Goal: Communication & Community: Answer question/provide support

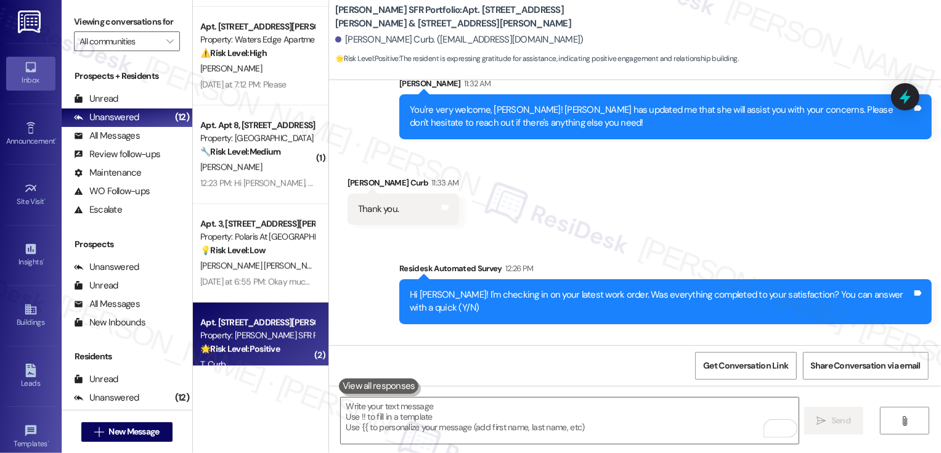
scroll to position [110, 0]
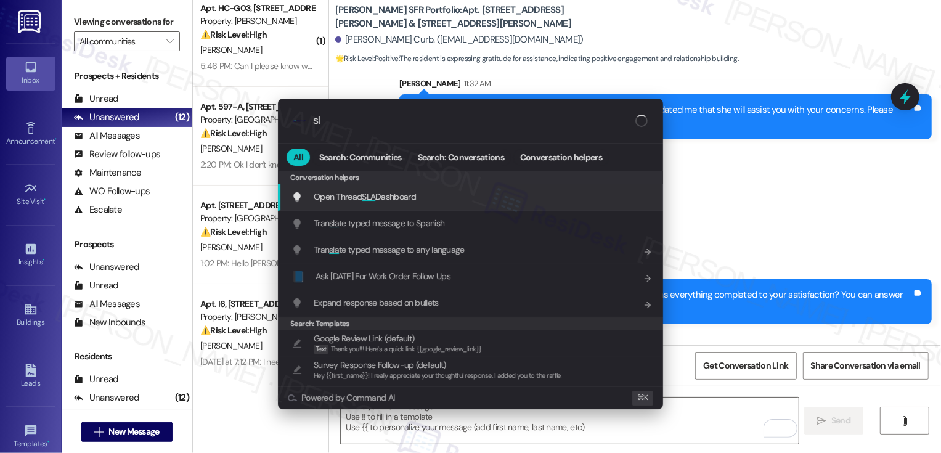
type input "sla"
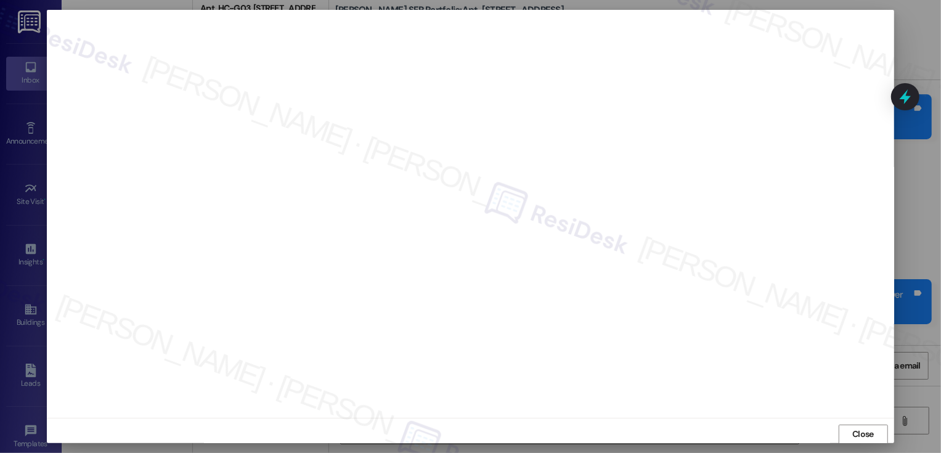
scroll to position [1, 0]
click at [865, 433] on span "Close" at bounding box center [863, 433] width 22 height 13
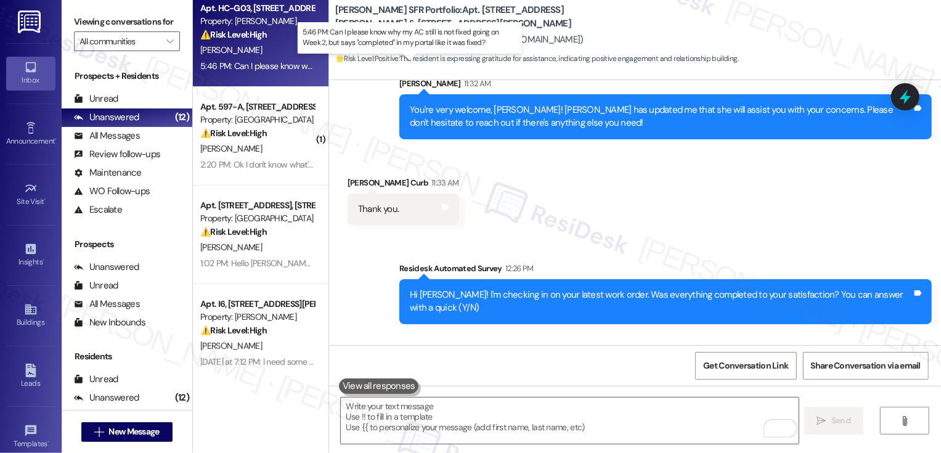
click at [282, 64] on div "5:46 PM: Can I please know why my AC still is not fixed going on Week 2, but sa…" at bounding box center [420, 65] width 440 height 11
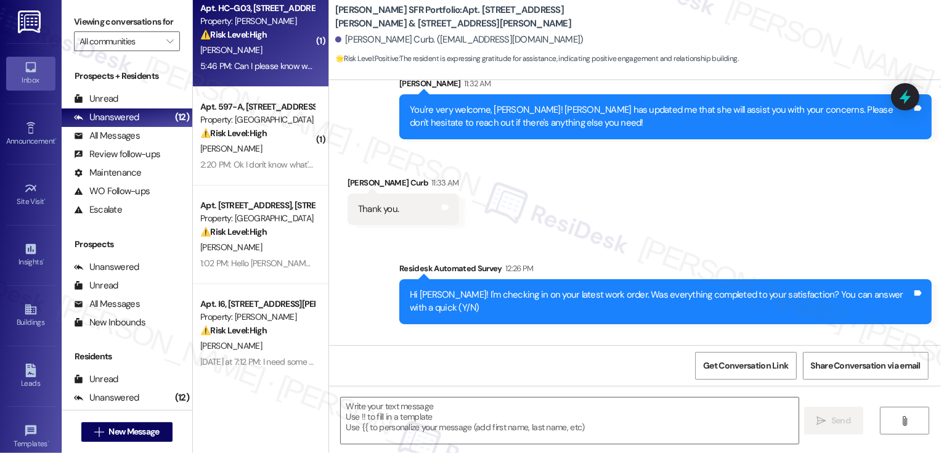
click at [282, 64] on div "5:46 PM: Can I please know why my AC still is not fixed going on Week 2, but sa…" at bounding box center [420, 65] width 440 height 11
type textarea "Fetching suggested responses. Please feel free to read through the conversation…"
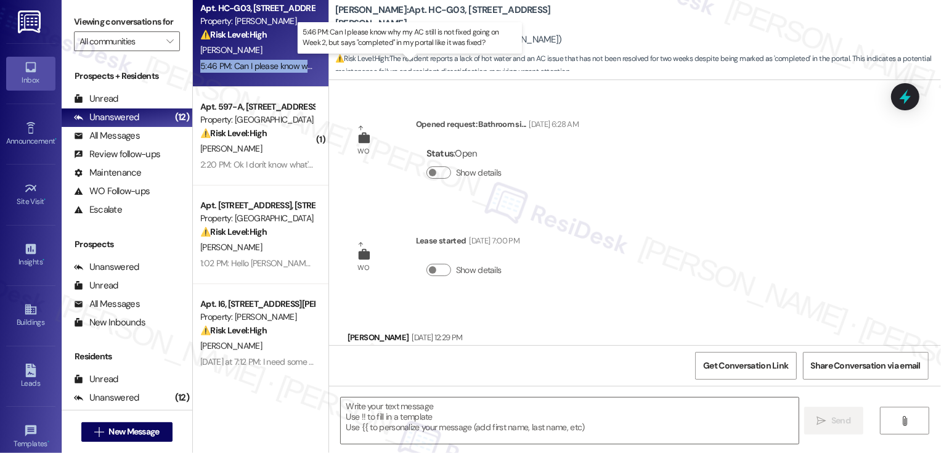
click at [282, 64] on div "5:46 PM: Can I please know why my AC still is not fixed going on Week 2, but sa…" at bounding box center [420, 65] width 440 height 11
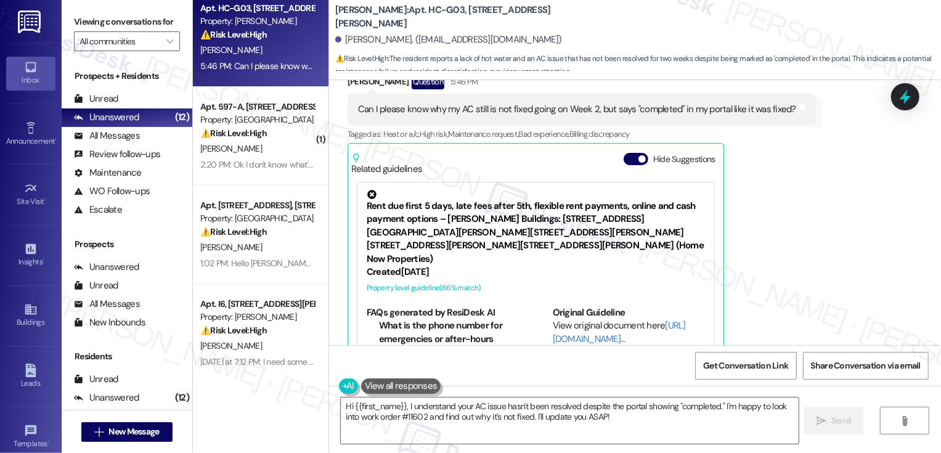
scroll to position [2835, 0]
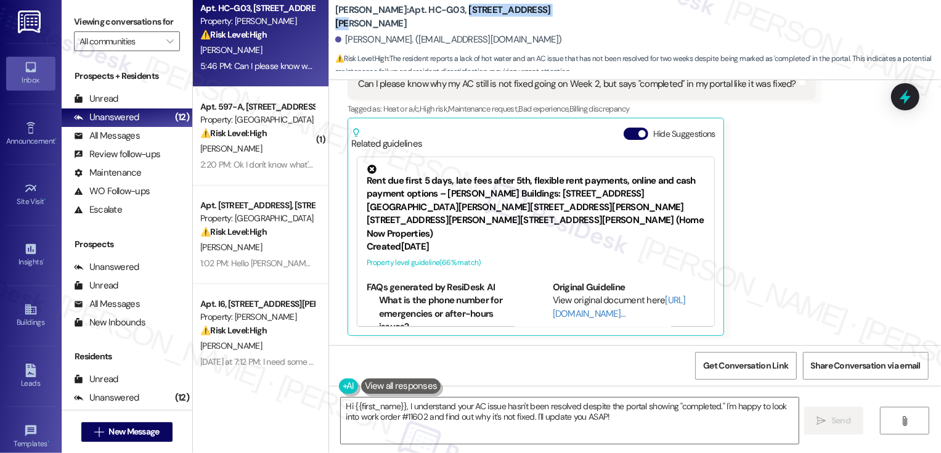
drag, startPoint x: 424, startPoint y: 17, endPoint x: 532, endPoint y: 21, distance: 108.5
click at [533, 22] on div "[PERSON_NAME]: Apt. HC-G03, [STREET_ADDRESS][PERSON_NAME]" at bounding box center [458, 16] width 246 height 15
copy b "[STREET_ADDRESS][PERSON_NAME]"
drag, startPoint x: 384, startPoint y: 16, endPoint x: 418, endPoint y: 18, distance: 33.9
click at [418, 18] on b "[PERSON_NAME]: Apt. HC-G03, [STREET_ADDRESS][PERSON_NAME]" at bounding box center [458, 17] width 246 height 26
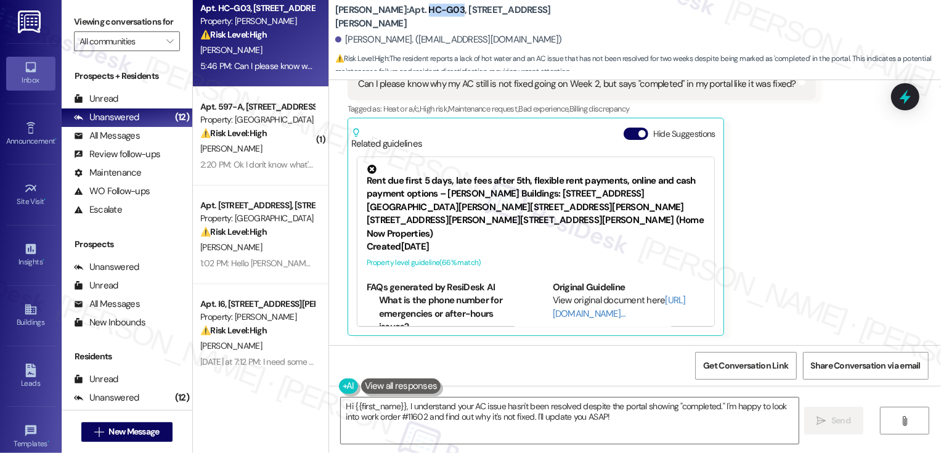
copy b "HC-G03"
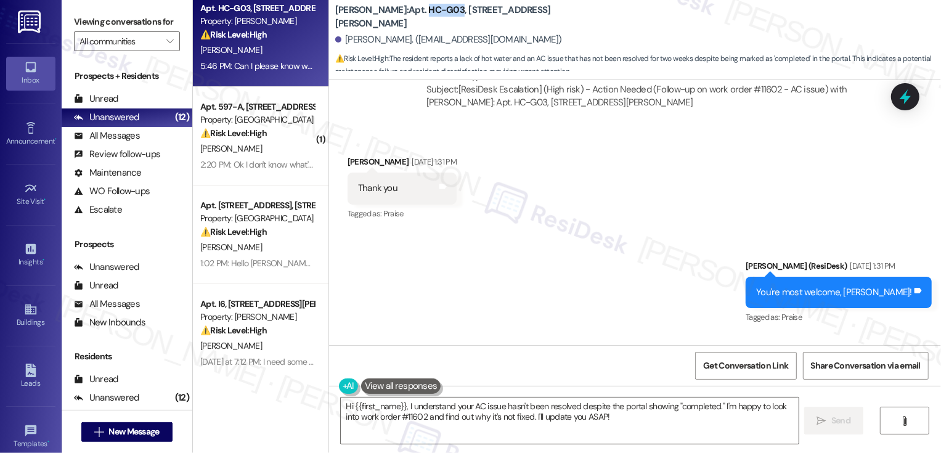
scroll to position [570, 0]
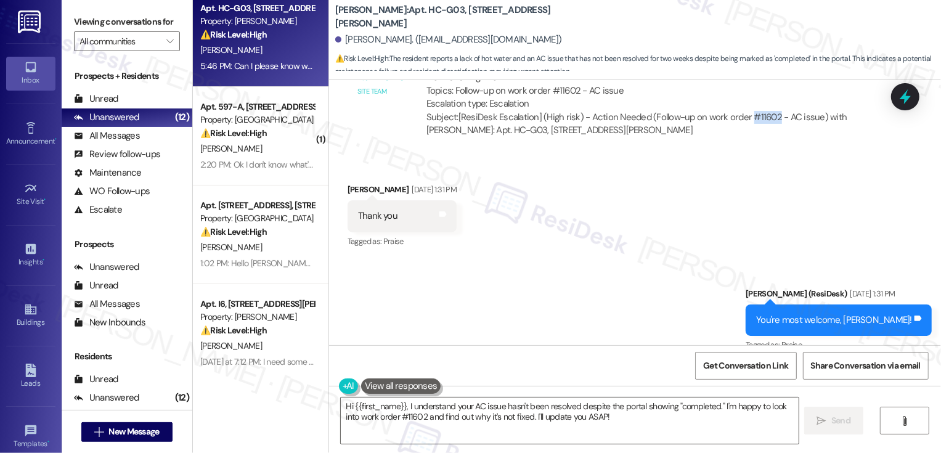
drag, startPoint x: 742, startPoint y: 116, endPoint x: 765, endPoint y: 116, distance: 23.4
click at [766, 116] on div "Subject: [ResiDesk Escalation] (High risk) - Action Needed (Follow-up on work o…" at bounding box center [647, 124] width 443 height 26
copy div "#11602"
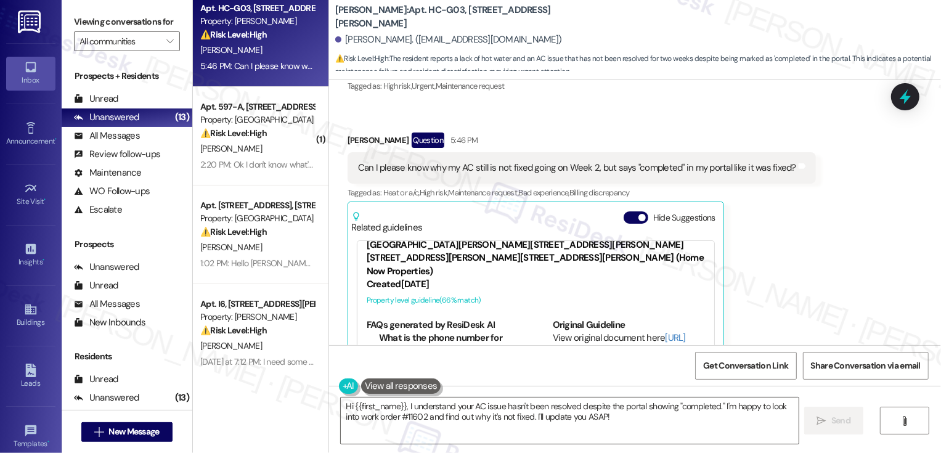
scroll to position [2749, 0]
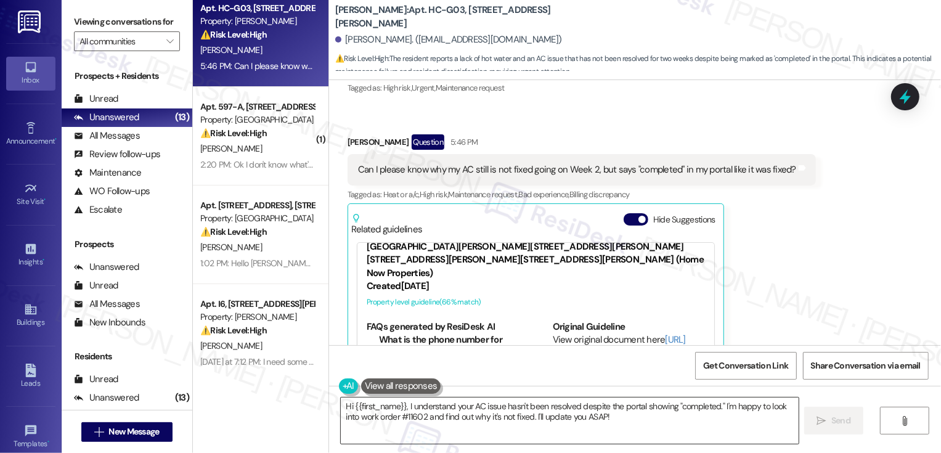
click at [405, 413] on textarea "Hi {{first_name}}, I understand your AC issue hasn't been resolved despite the …" at bounding box center [570, 420] width 458 height 46
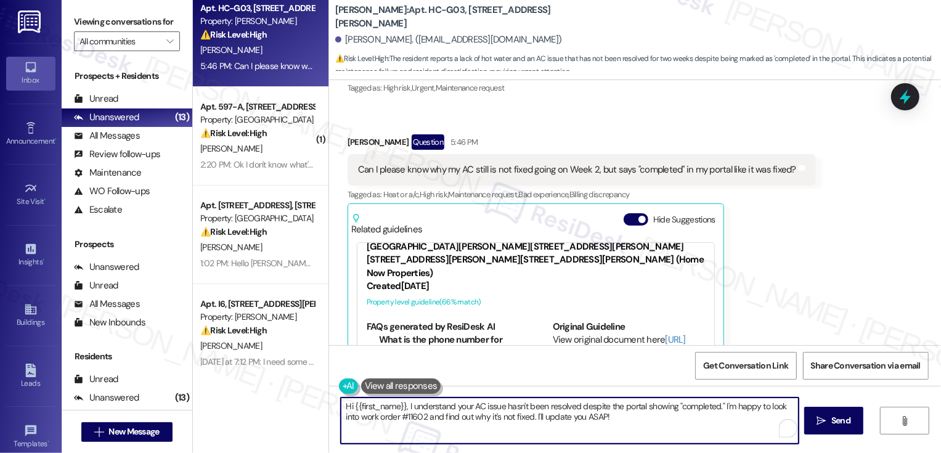
scroll to position [2714, 0]
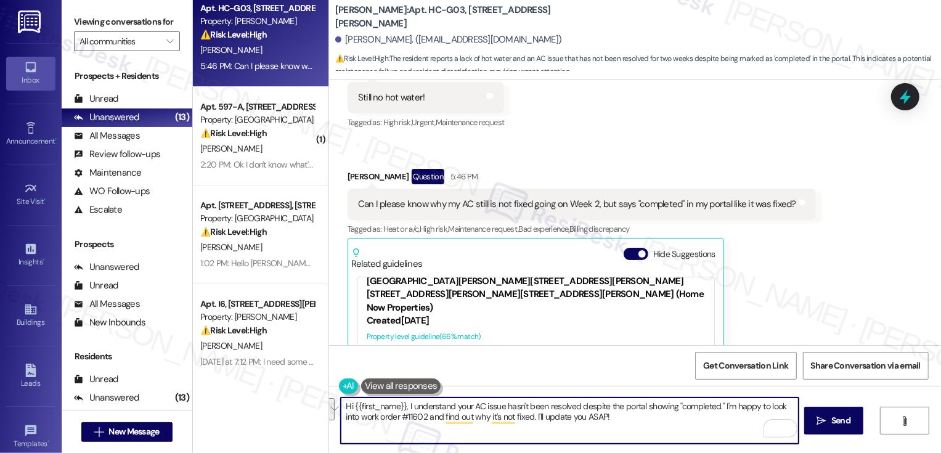
drag, startPoint x: 719, startPoint y: 406, endPoint x: 725, endPoint y: 431, distance: 25.3
click at [725, 431] on textarea "Hi {{first_name}}, I understand your AC issue hasn't been resolved despite the …" at bounding box center [570, 420] width 458 height 46
click at [679, 409] on textarea "Hi {{first_name}}, I understand your AC issue hasn't been resolved despite the …" at bounding box center [570, 420] width 458 height 46
click at [681, 416] on textarea "Hi {{first_name}}, I understand your AC issue hasn't been resolved despite the …" at bounding box center [570, 420] width 458 height 46
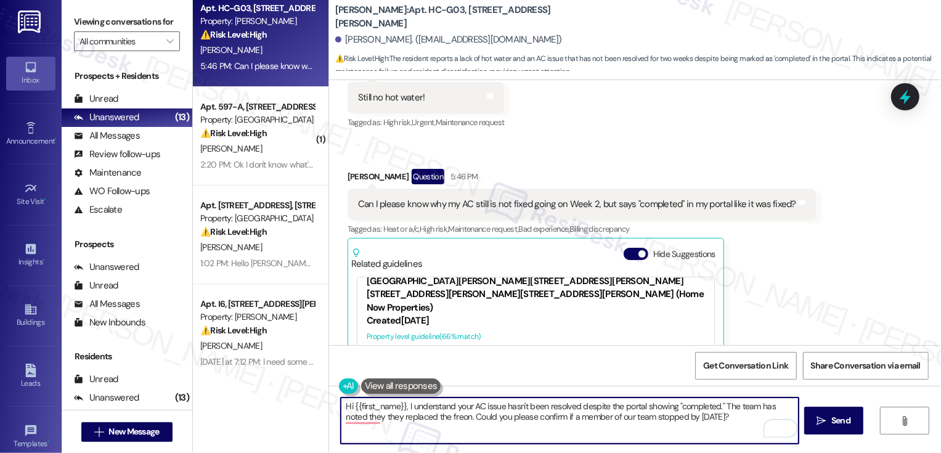
click at [681, 416] on textarea "Hi {{first_name}}, I understand your AC issue hasn't been resolved despite the …" at bounding box center [570, 420] width 458 height 46
click at [720, 403] on textarea "Hi {{first_name}}, I understand your AC issue hasn't been resolved despite the …" at bounding box center [570, 420] width 458 height 46
click at [674, 403] on textarea "Hi {{first_name}}, I understand your AC issue hasn't been resolved despite the …" at bounding box center [570, 420] width 458 height 46
click at [344, 418] on textarea "Hi {{first_name}}, I understand your AC issue hasn't been resolved despite the …" at bounding box center [570, 420] width 458 height 46
type textarea "Hi {{first_name}}, I understand your AC issue hasn't been resolved despite the …"
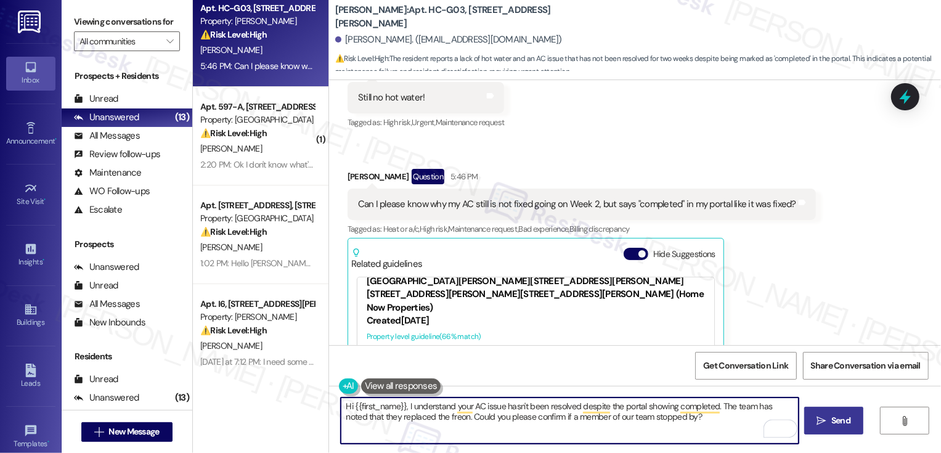
click at [829, 421] on span "Send" at bounding box center [840, 420] width 24 height 13
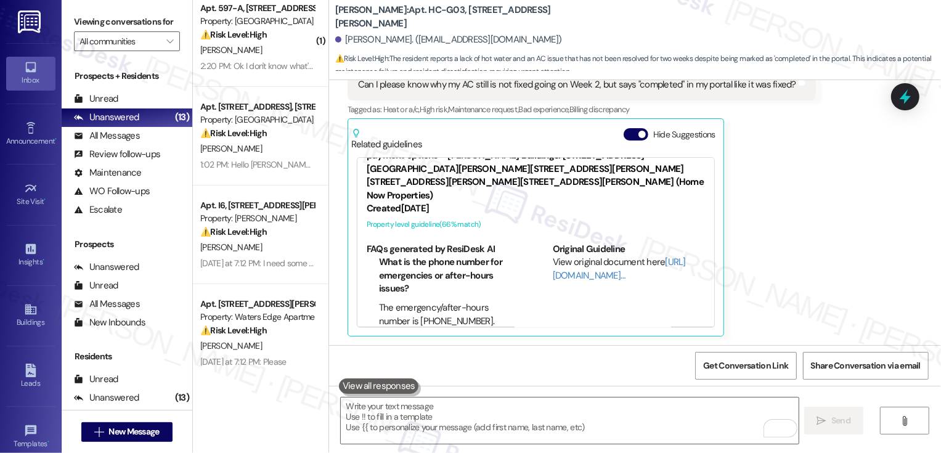
scroll to position [2934, 0]
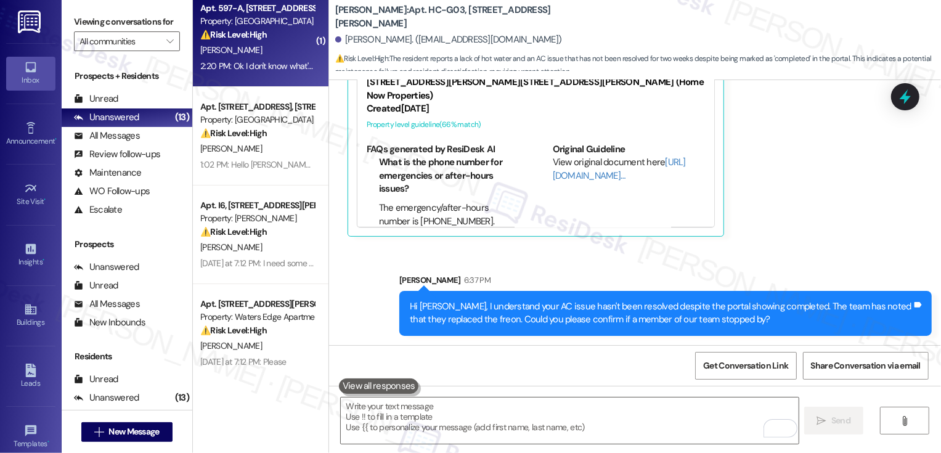
click at [286, 72] on div "2:20 PM: Ok I don't know what's going on and I can't talk to anyone... My dryer…" at bounding box center [257, 66] width 116 height 15
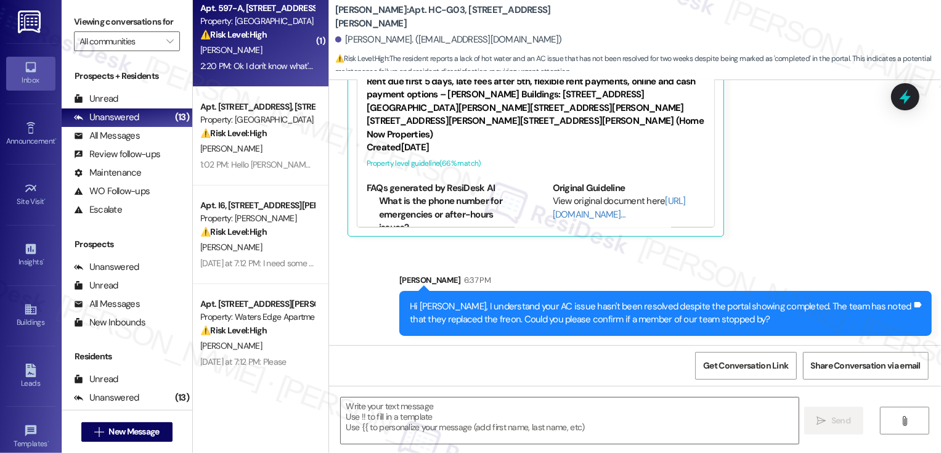
click at [286, 72] on div "2:20 PM: Ok I don't know what's going on and I can't talk to anyone... My dryer…" at bounding box center [257, 66] width 116 height 15
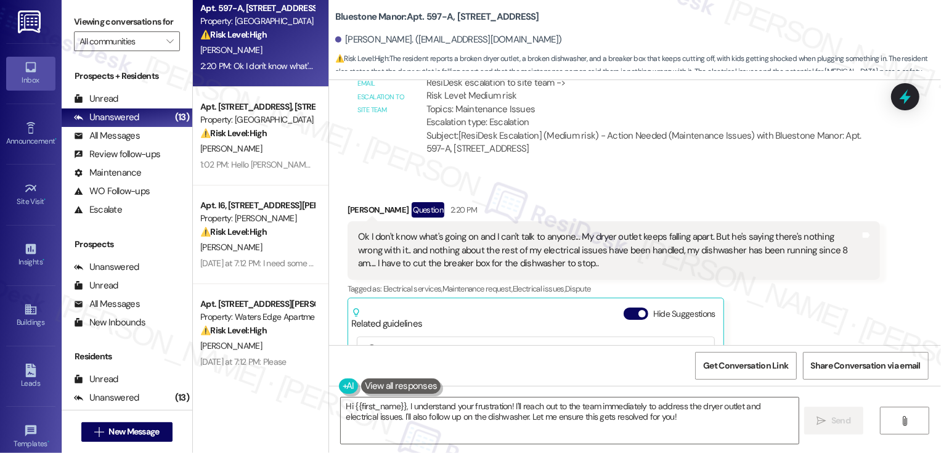
scroll to position [915, 0]
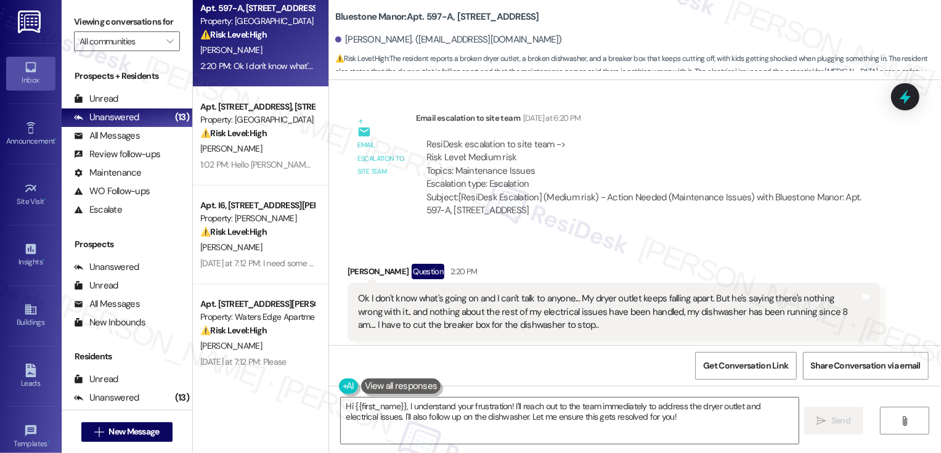
drag, startPoint x: 400, startPoint y: 17, endPoint x: 547, endPoint y: 17, distance: 146.6
click at [539, 17] on b "Bluestone Manor: Apt. 597-A, [STREET_ADDRESS]" at bounding box center [437, 16] width 204 height 13
click at [516, 17] on b "Bluestone Manor: Apt. 597-A, [STREET_ADDRESS]" at bounding box center [437, 16] width 204 height 13
drag, startPoint x: 446, startPoint y: 17, endPoint x: 597, endPoint y: 10, distance: 151.0
click at [597, 11] on div "Bluestone Manor: Apt. 597-A, [STREET_ADDRESS][PERSON_NAME]. ([EMAIL_ADDRESS][DO…" at bounding box center [637, 37] width 605 height 68
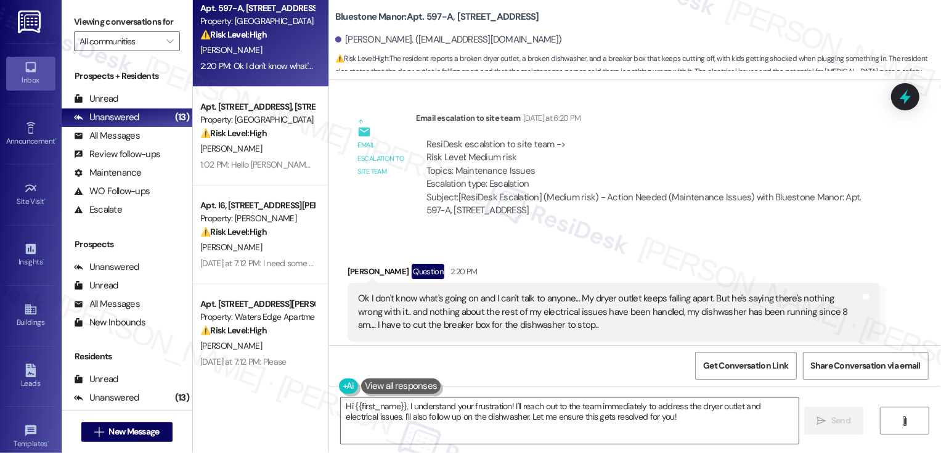
copy b "[STREET_ADDRESS]"
click at [467, 14] on b "Bluestone Manor: Apt. 597-A, [STREET_ADDRESS]" at bounding box center [437, 16] width 204 height 13
drag, startPoint x: 326, startPoint y: 15, endPoint x: 442, endPoint y: 14, distance: 115.2
click at [442, 15] on div "Bluestone Manor: Apt. 597-A, [STREET_ADDRESS][PERSON_NAME]. ([EMAIL_ADDRESS][DO…" at bounding box center [635, 37] width 612 height 68
copy b "Bluestone Manor: Apt. 597-A"
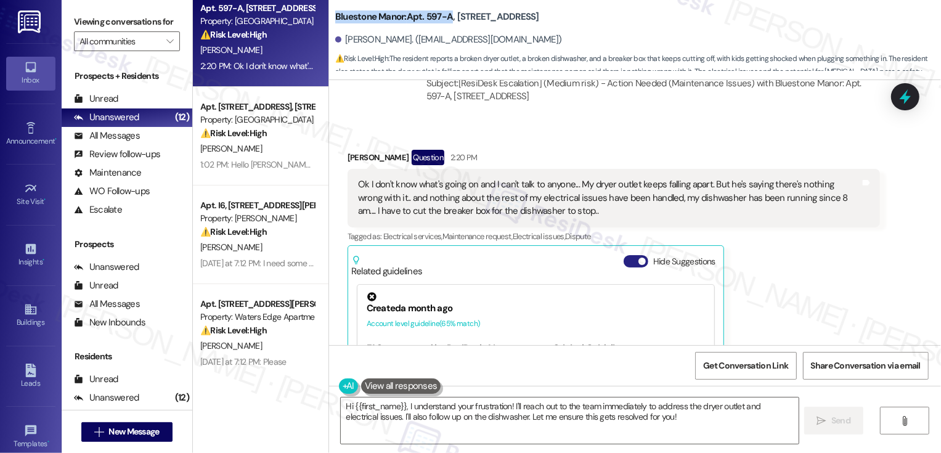
click at [638, 257] on span "button" at bounding box center [641, 260] width 7 height 7
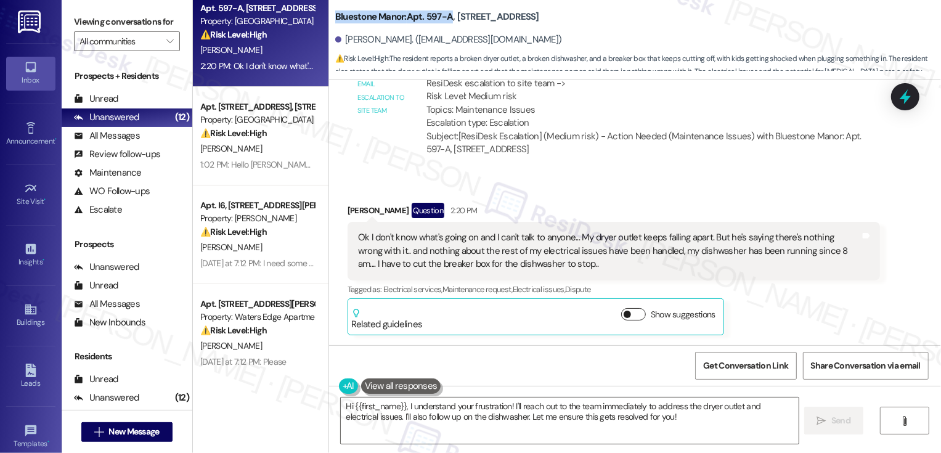
scroll to position [949, 0]
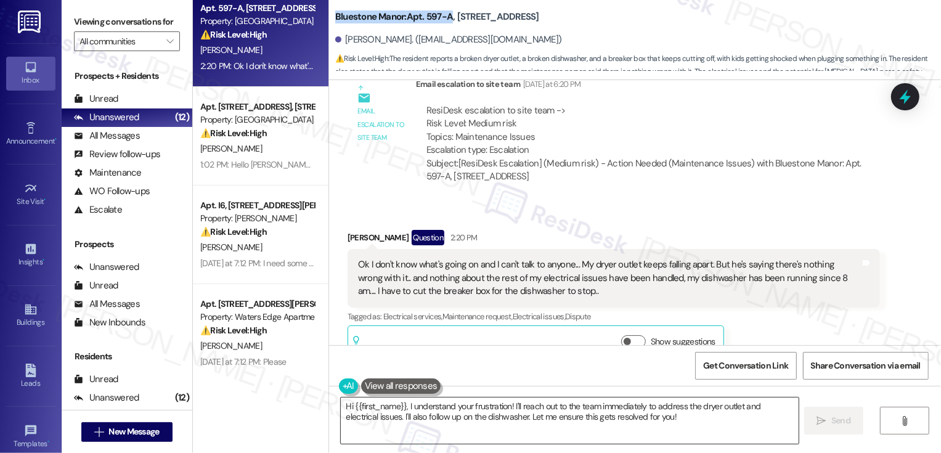
click at [458, 410] on textarea "Hi {{first_name}}, I understand your frustration! I'll reach out to the team im…" at bounding box center [570, 420] width 458 height 46
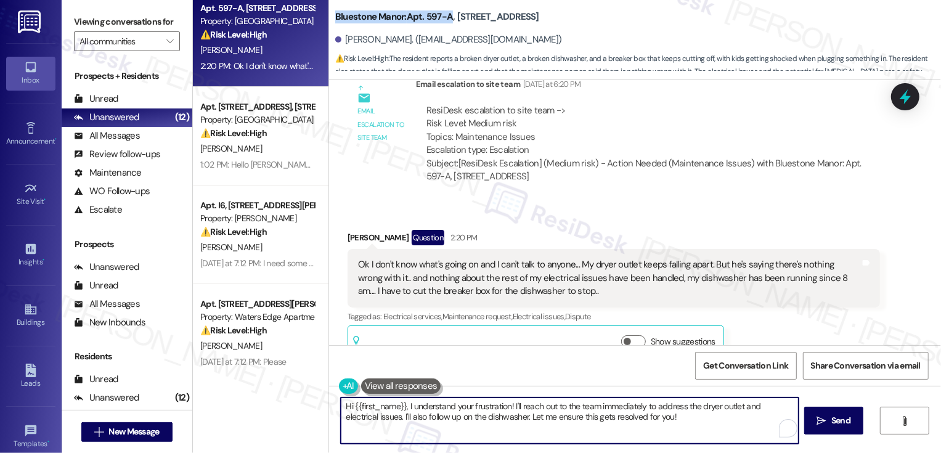
click at [419, 412] on textarea "Hi {{first_name}}, I understand your frustration! I'll reach out to the team im…" at bounding box center [570, 420] width 458 height 46
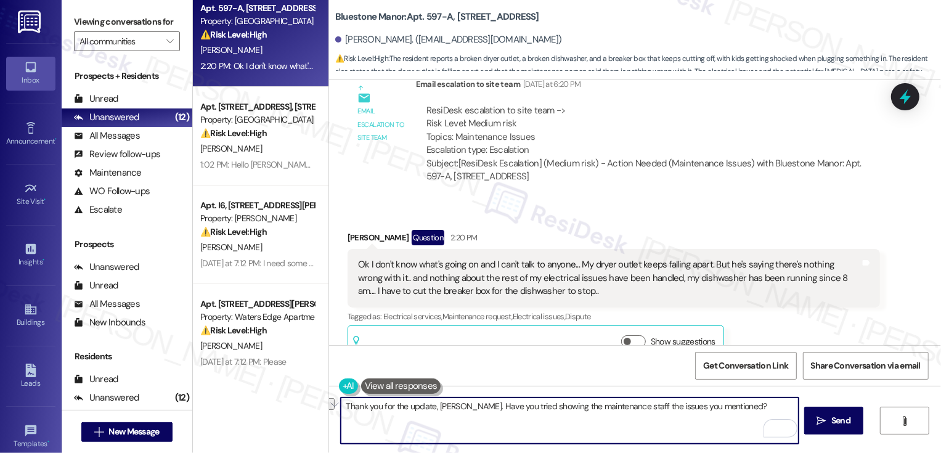
paste textarea "had a chance to show"
type textarea "Thank you for the update, [PERSON_NAME]. Have you had a chance to show the main…"
click at [840, 427] on span "Send" at bounding box center [840, 420] width 19 height 13
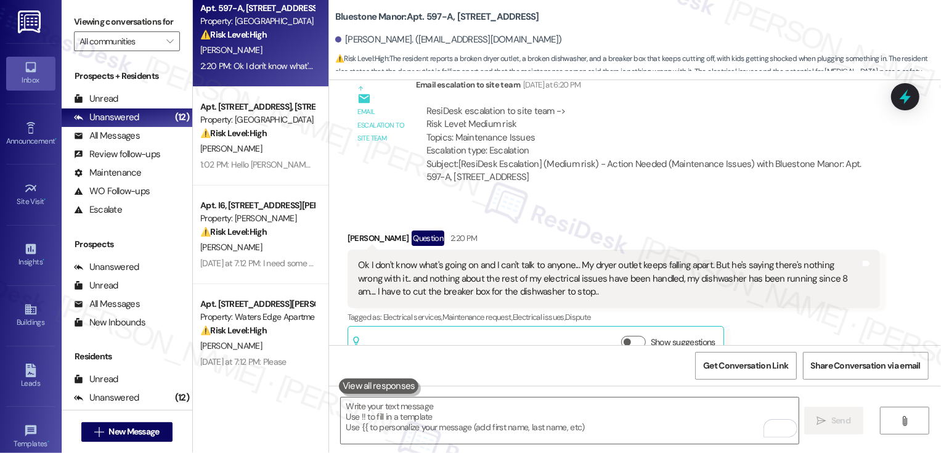
scroll to position [1034, 0]
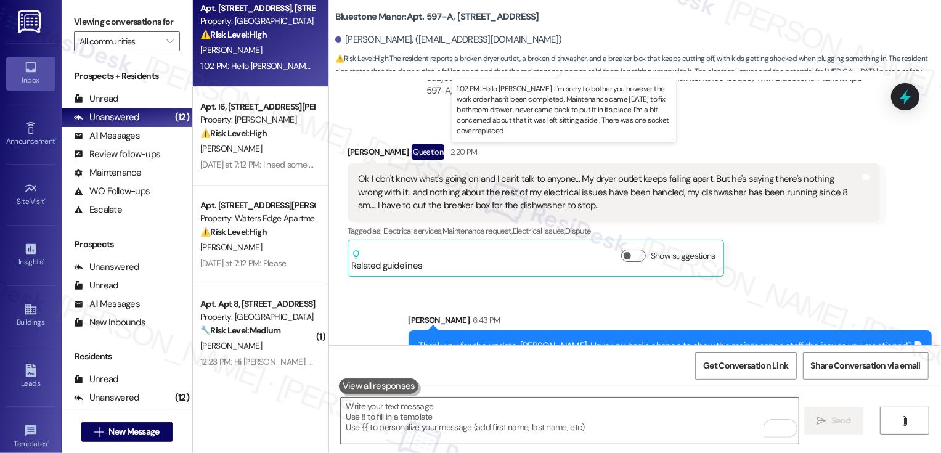
click at [269, 66] on div "1:02 PM: Hello [PERSON_NAME] : I'm sorry to bother you however the work order h…" at bounding box center [710, 65] width 1021 height 11
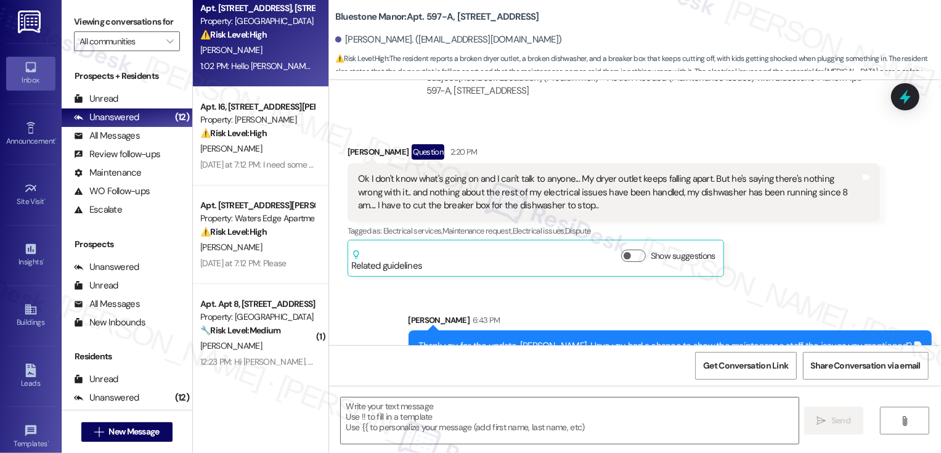
click at [269, 66] on div "1:02 PM: Hello [PERSON_NAME] : I'm sorry to bother you however the work order h…" at bounding box center [710, 65] width 1021 height 11
type textarea "Fetching suggested responses. Please feel free to read through the conversation…"
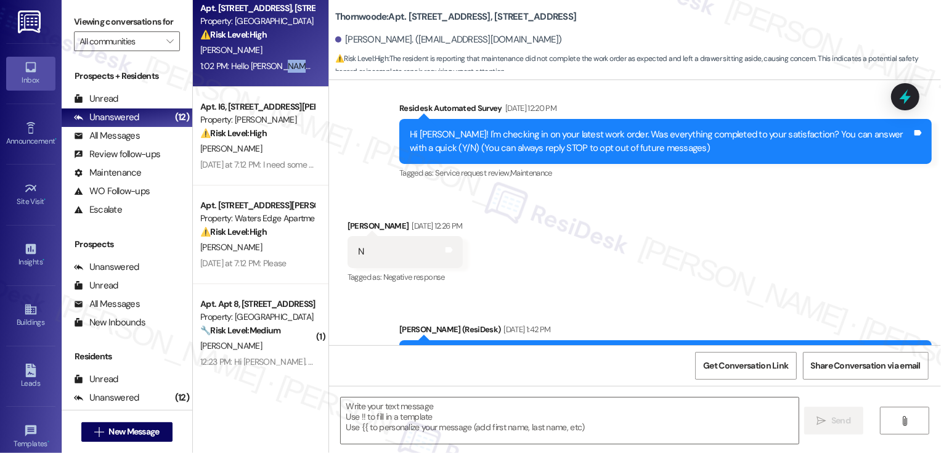
type textarea "Fetching suggested responses. Please feel free to read through the conversation…"
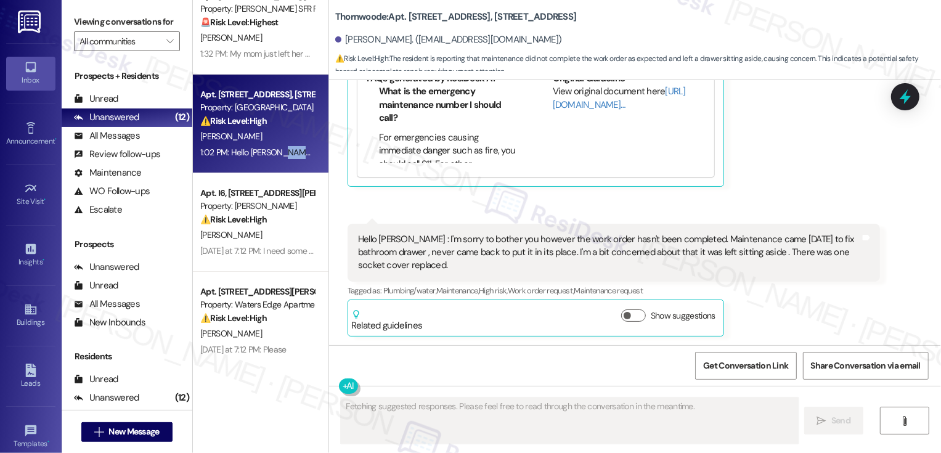
scroll to position [0, 0]
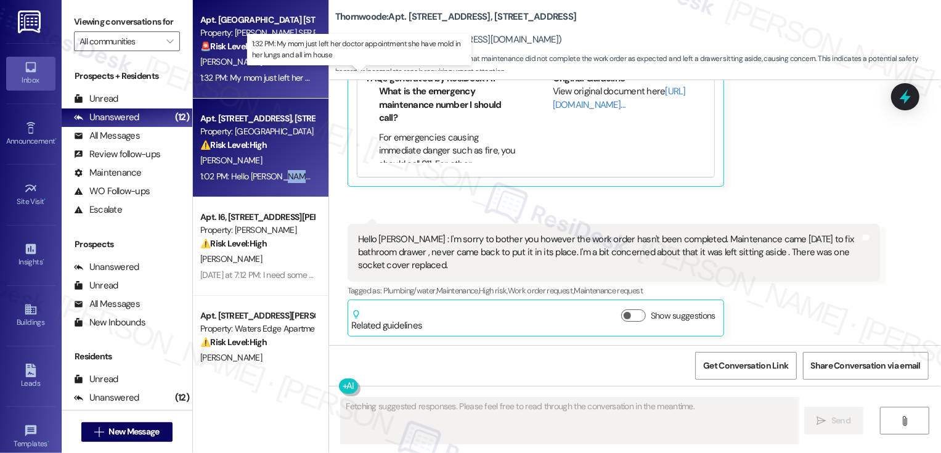
click at [265, 72] on div "1:32 PM: My mom just left her doctor appointment she have mold in her lungs and…" at bounding box center [367, 77] width 334 height 11
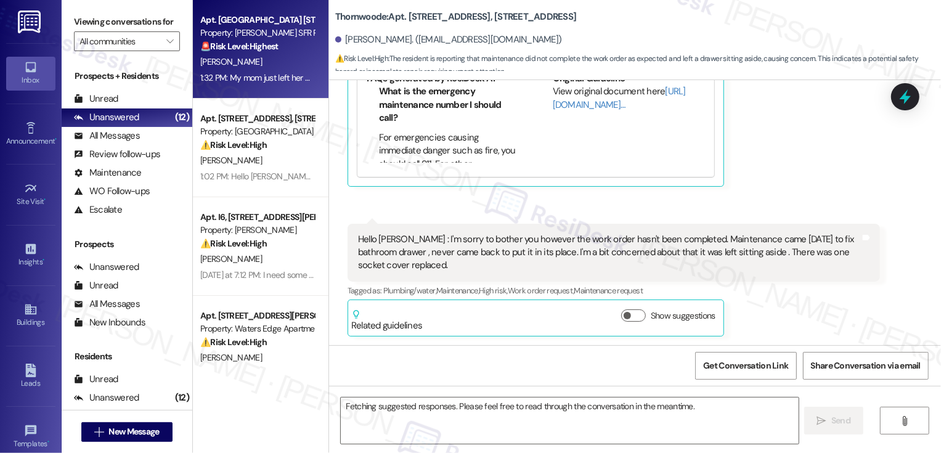
click at [265, 72] on div "1:32 PM: My mom just left her doctor appointment she have mold in her lungs and…" at bounding box center [367, 77] width 334 height 11
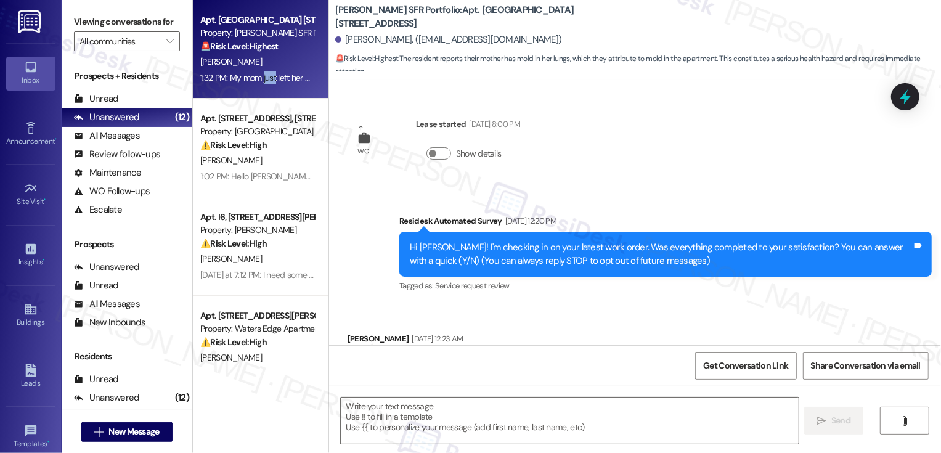
scroll to position [3678, 0]
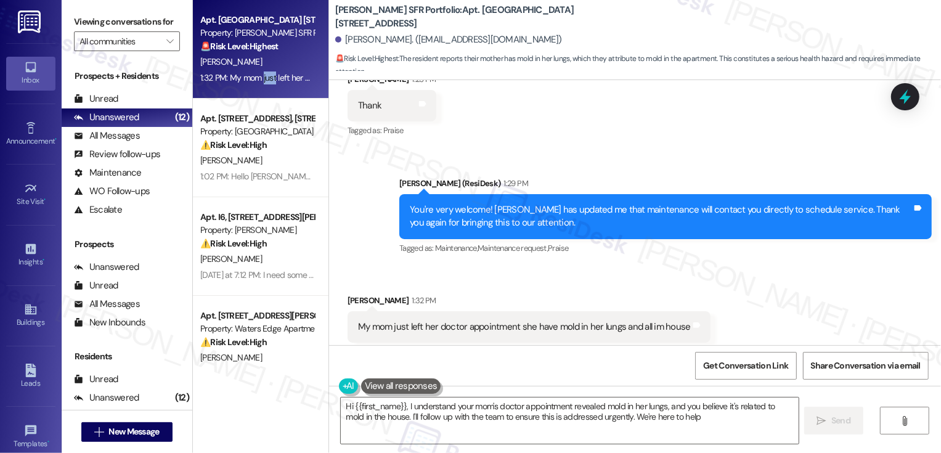
type textarea "Hi {{first_name}}, I understand your mom's doctor appointment revealed mold in …"
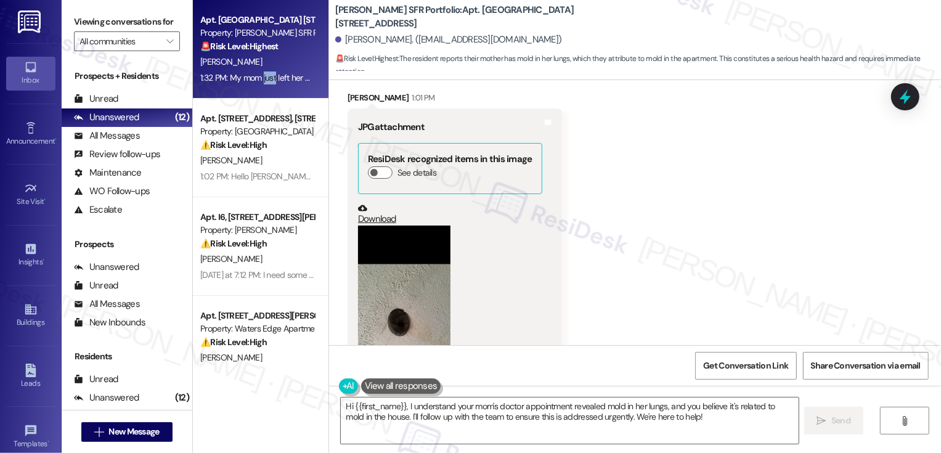
scroll to position [2892, 0]
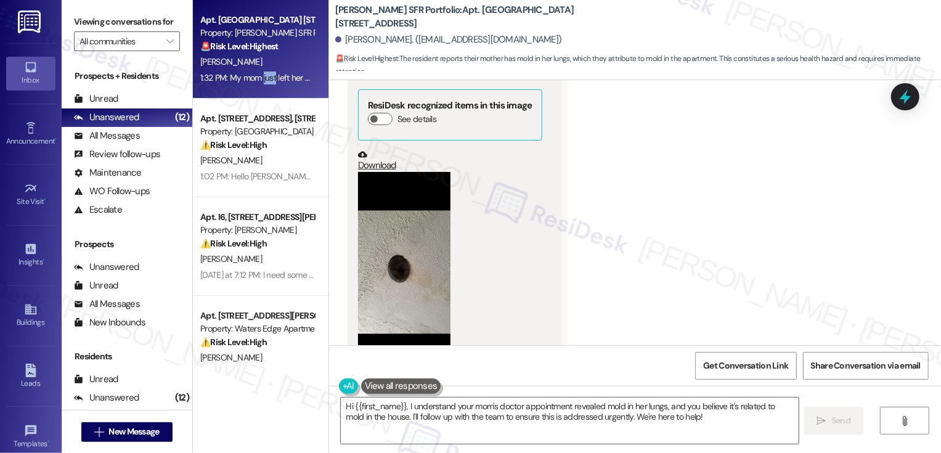
click at [407, 239] on button "Zoom image" at bounding box center [404, 272] width 92 height 200
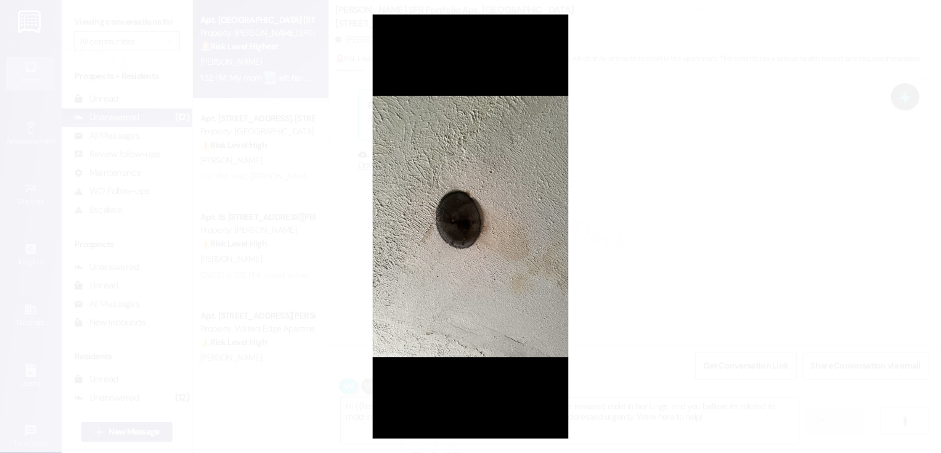
click at [664, 288] on button "Unzoom image" at bounding box center [470, 226] width 941 height 453
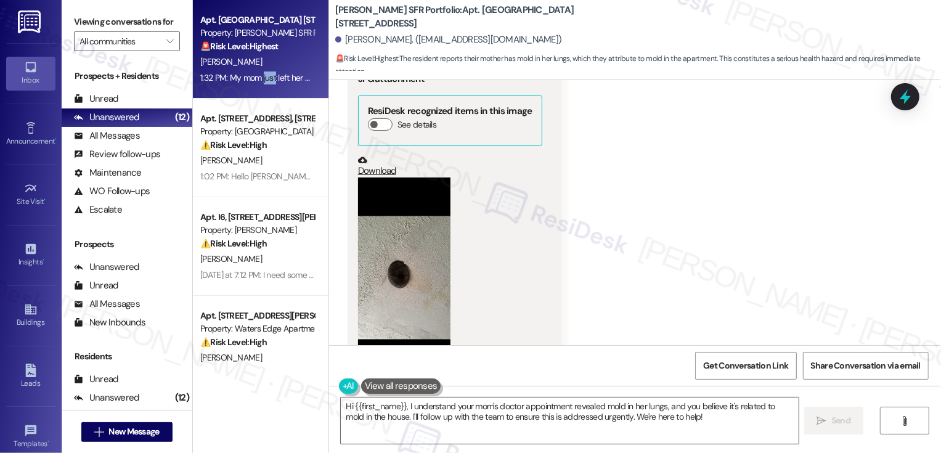
scroll to position [2870, 0]
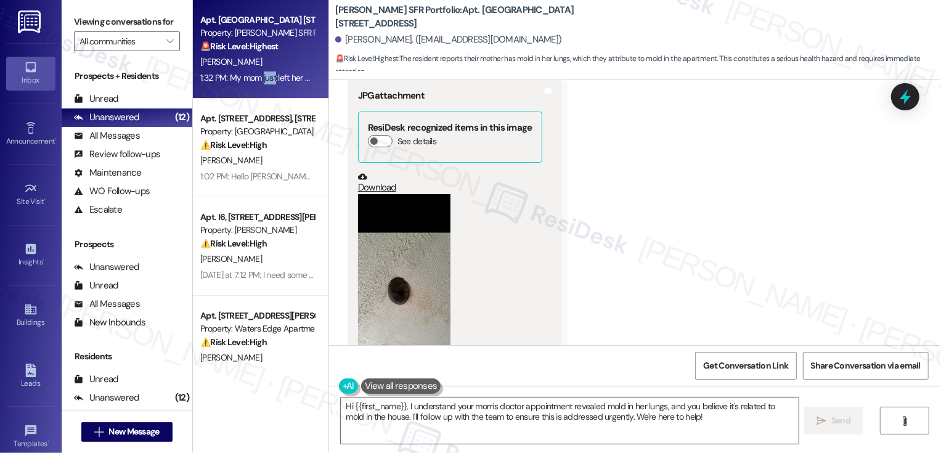
click at [387, 285] on button "Zoom image" at bounding box center [404, 294] width 92 height 200
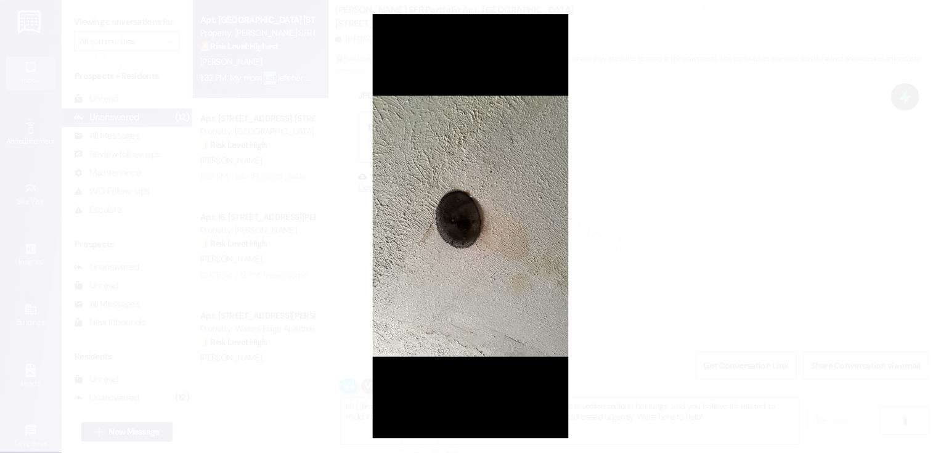
click at [728, 276] on button "Unzoom image" at bounding box center [470, 226] width 941 height 453
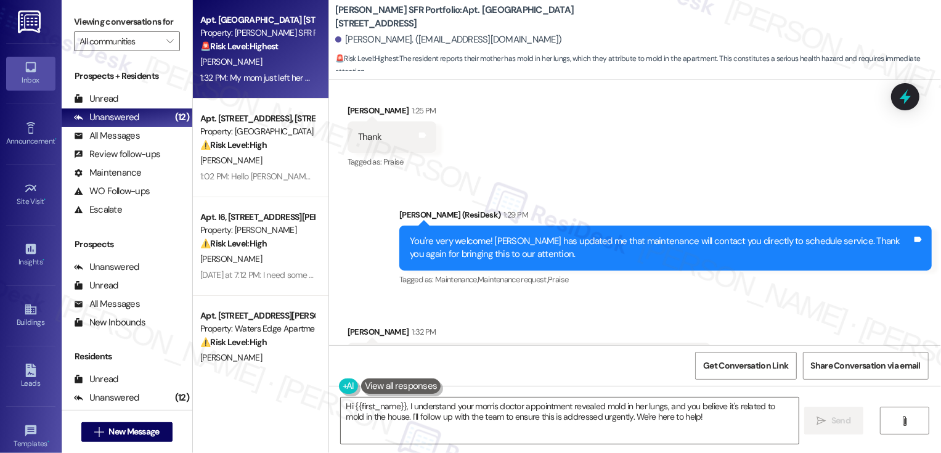
scroll to position [3678, 0]
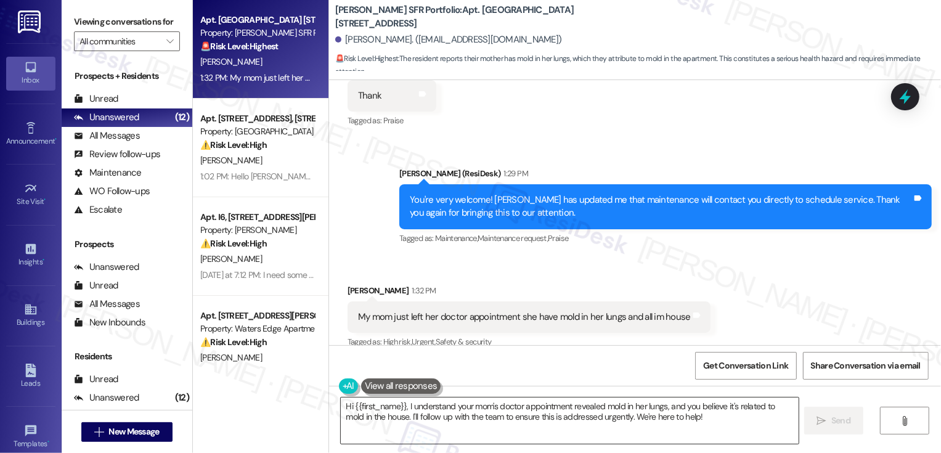
click at [519, 416] on textarea "Hi {{first_name}}, I understand your mom's doctor appointment revealed mold in …" at bounding box center [570, 420] width 458 height 46
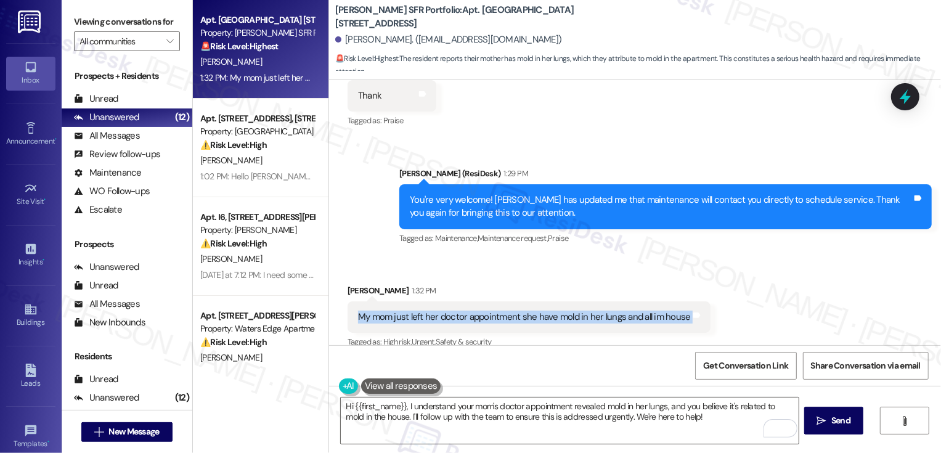
drag, startPoint x: 347, startPoint y: 302, endPoint x: 702, endPoint y: 304, distance: 355.4
click at [702, 304] on div "Received via SMS [PERSON_NAME] 1:32 PM My mom just left her doctor appointment …" at bounding box center [528, 318] width 381 height 86
copy div "My mom just left her doctor appointment she have mold in her lungs and all im h…"
drag, startPoint x: 326, startPoint y: 7, endPoint x: 360, endPoint y: 22, distance: 37.5
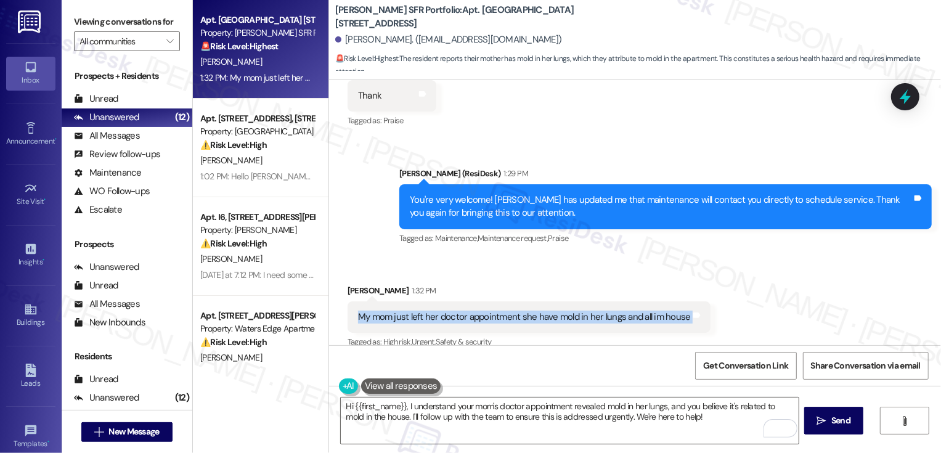
click at [360, 22] on div "[PERSON_NAME] SFR Portfolio: Apt. Browns Mill [STREET_ADDRESS][PERSON_NAME]. ([…" at bounding box center [635, 37] width 612 height 68
copy b "[PERSON_NAME] SFR Portfolio: Apt. [GEOGRAPHIC_DATA] [STREET_ADDRESS]"
drag, startPoint x: 350, startPoint y: 304, endPoint x: 680, endPoint y: 302, distance: 330.1
click at [679, 303] on div "My mom just left her doctor appointment she have mold in her lungs and all im h…" at bounding box center [528, 316] width 363 height 31
copy div "My mom just left her doctor appointment she have mold in her lungs and all im h…"
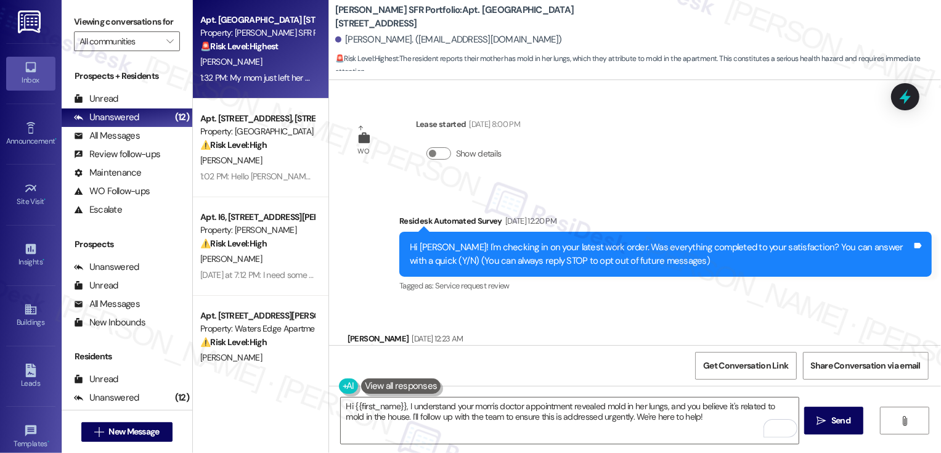
scroll to position [3678, 0]
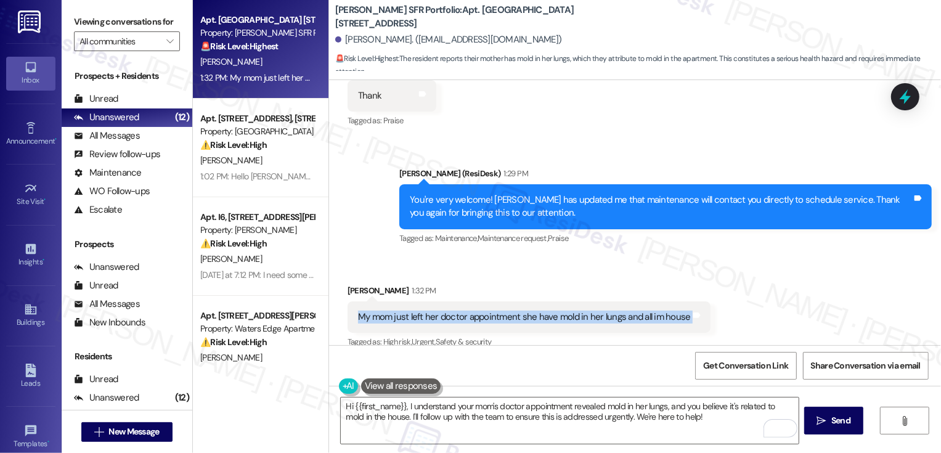
click at [617, 232] on div "Sent via SMS Sarah (ResiDesk) 1:29 PM You're very welcome! Leora has updated me…" at bounding box center [665, 207] width 551 height 99
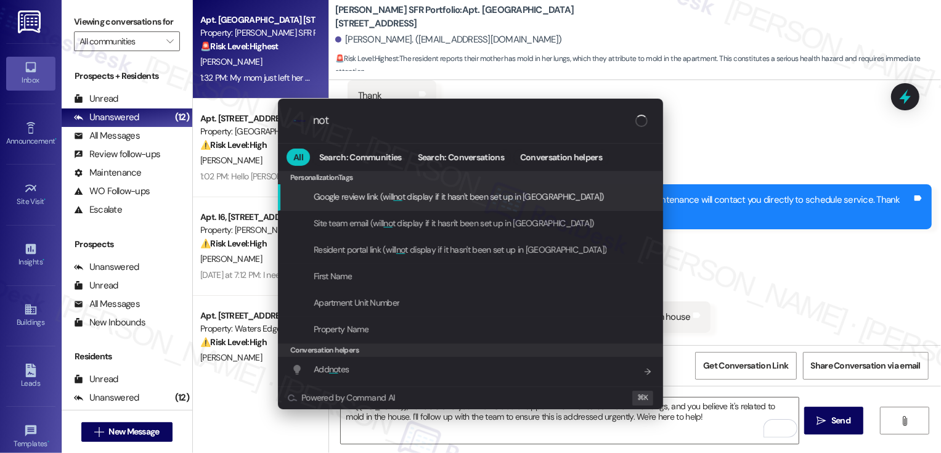
type input "note"
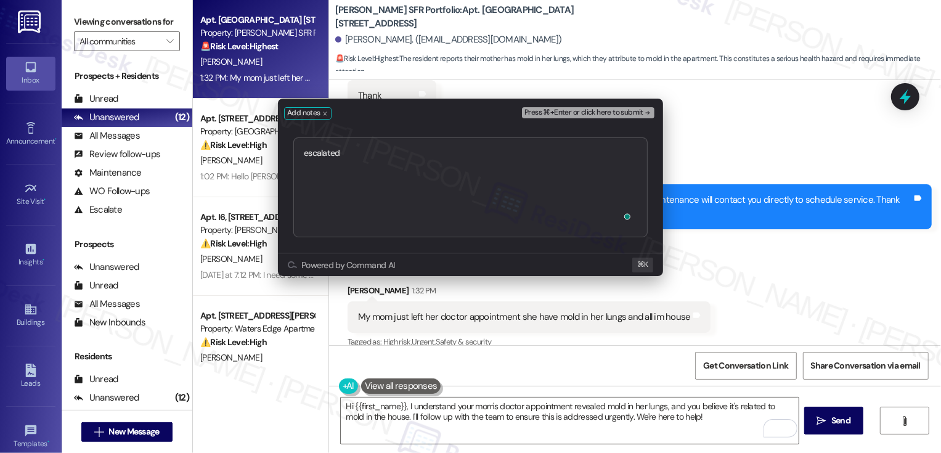
type textarea "escalated https://residesk.slack.com/archives/C095RPGQGLF/p1755643714615769?thr…"
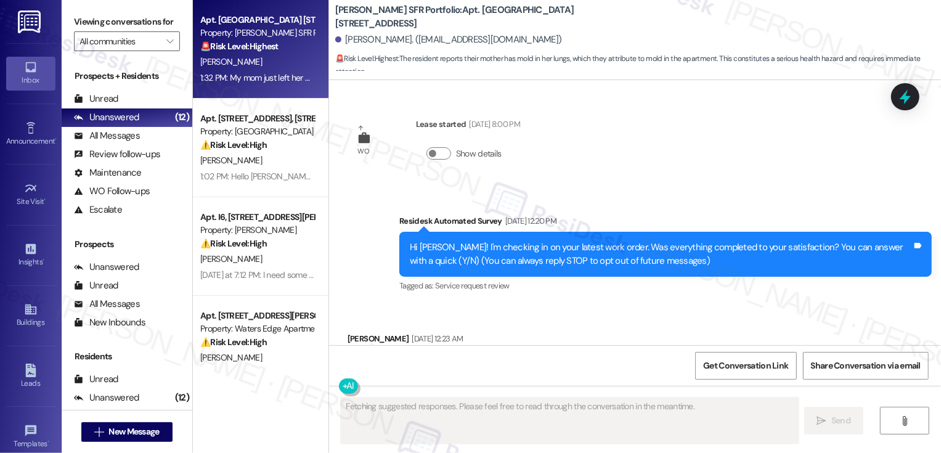
type textarea "Fetching suggested responses. Please feel free to read through the conversation…"
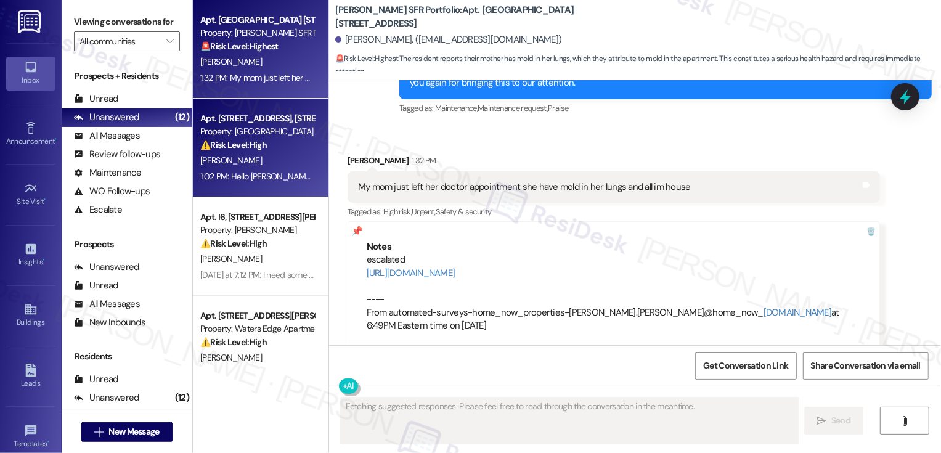
scroll to position [29, 0]
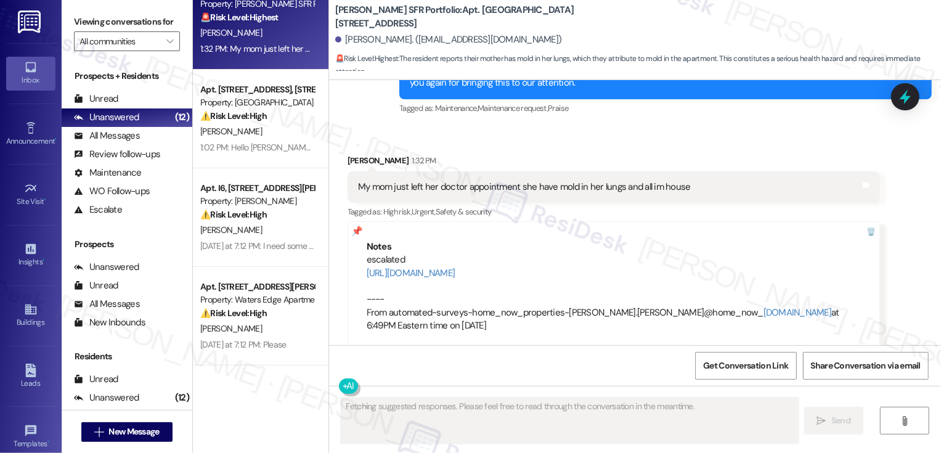
click at [259, 116] on strong "⚠️ Risk Level: High" at bounding box center [233, 115] width 67 height 11
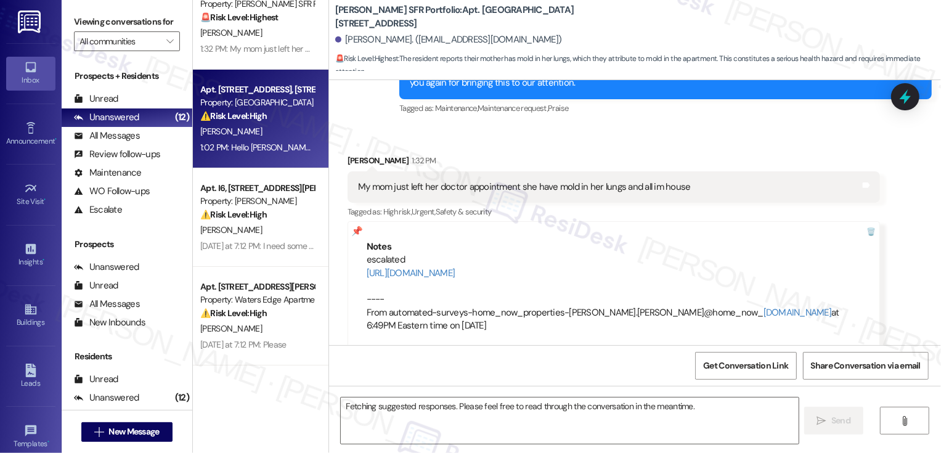
click at [259, 116] on strong "⚠️ Risk Level: High" at bounding box center [233, 115] width 67 height 11
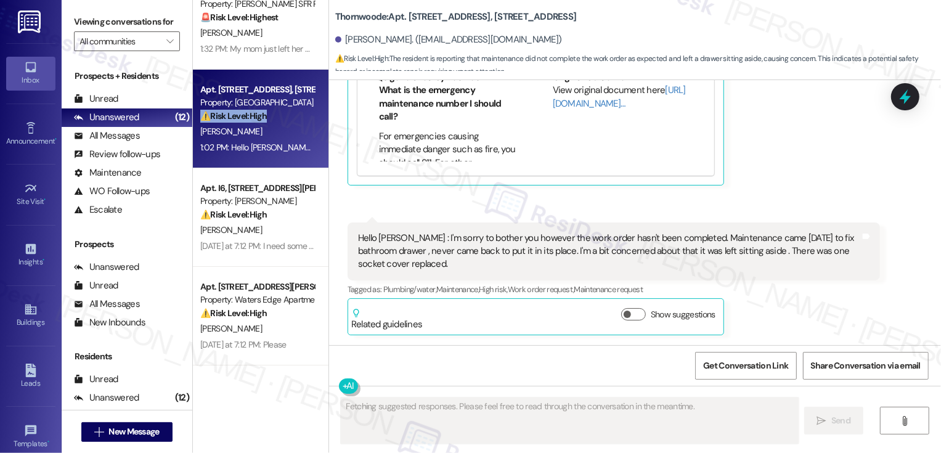
scroll to position [2009, 0]
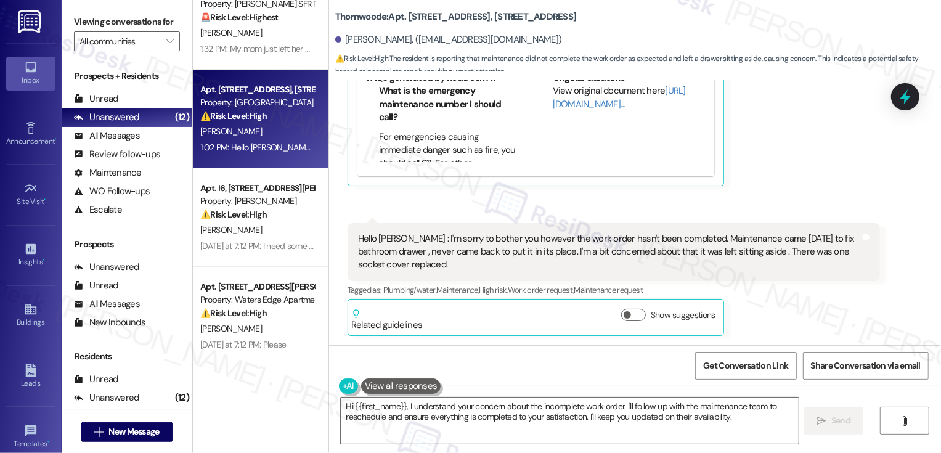
drag, startPoint x: 499, startPoint y: 10, endPoint x: 508, endPoint y: 19, distance: 12.6
click at [508, 19] on b "Thornwoode: Apt. 1098 Thornwoode Lane, 1098 Thornwoode Lane" at bounding box center [455, 16] width 241 height 13
click at [509, 19] on b "Thornwoode: Apt. 1098 Thornwoode Lane, 1098 Thornwoode Lane" at bounding box center [455, 16] width 241 height 13
drag, startPoint x: 501, startPoint y: 10, endPoint x: 507, endPoint y: 18, distance: 10.6
click at [507, 18] on b "Thornwoode: Apt. 1098 Thornwoode Lane, 1098 Thornwoode Lane" at bounding box center [455, 16] width 241 height 13
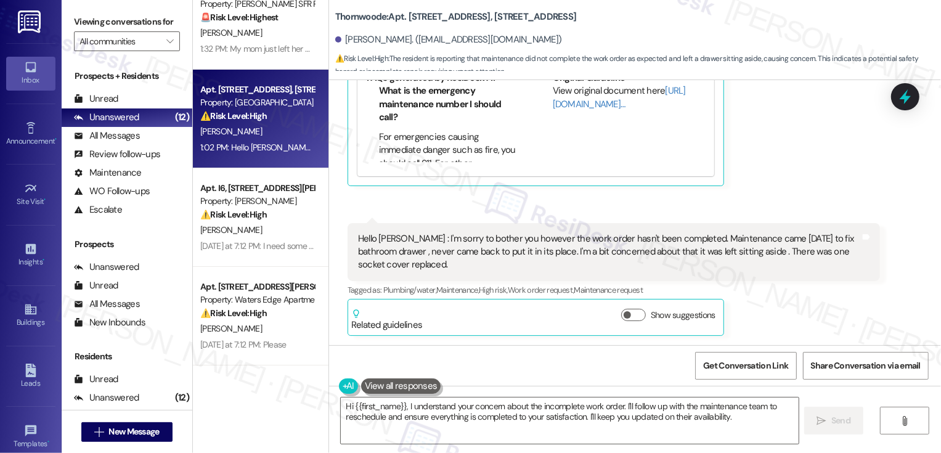
copy b "1098 Thornwoode Lane"
click at [440, 23] on b "Thornwoode: Apt. 1098 Thornwoode Lane, 1098 Thornwoode Lane" at bounding box center [455, 16] width 241 height 13
drag, startPoint x: 326, startPoint y: 7, endPoint x: 357, endPoint y: 23, distance: 35.0
click at [357, 23] on b "Thornwoode: Apt. 1098 Thornwoode Lane, 1098 Thornwoode Lane" at bounding box center [455, 16] width 241 height 13
copy b "Thornwoode: Apt. 1098 Thornwoode Lane, 1098 Thornwoode Lane"
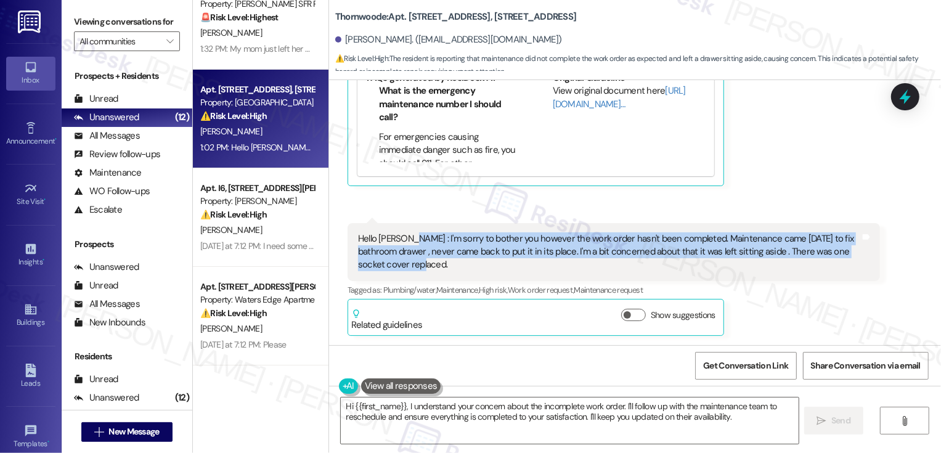
drag, startPoint x: 398, startPoint y: 238, endPoint x: 413, endPoint y: 263, distance: 28.7
click at [413, 263] on div "Hello Sarah : I'm sorry to bother you however the work order hasn't been comple…" at bounding box center [609, 251] width 502 height 39
copy div "I'm sorry to bother you however the work order hasn't been completed. Maintenan…"
click at [382, 418] on textarea "Hi {{first_name}}, I understand your concern about the incomplete work order. I…" at bounding box center [570, 420] width 458 height 46
type textarea "a"
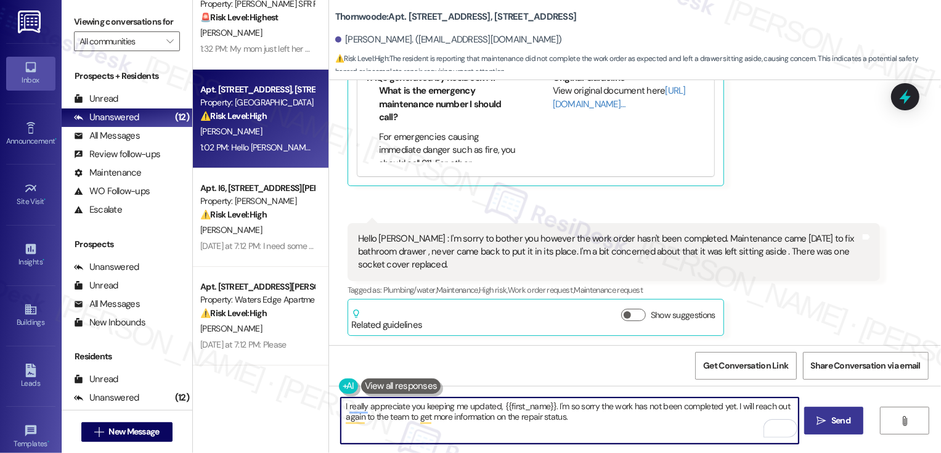
type textarea "I really appreciate you keeping me updated, {{first_name}}. I'm so sorry the wo…"
click at [841, 419] on span "Send" at bounding box center [840, 420] width 19 height 13
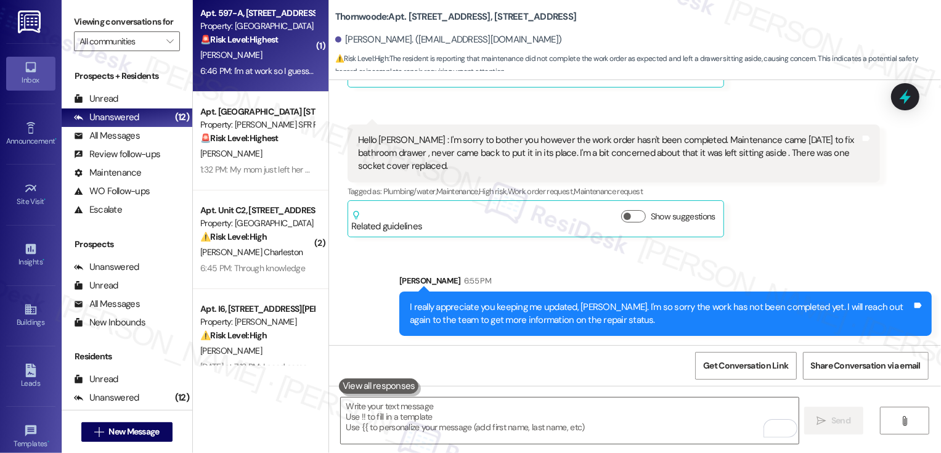
scroll to position [0, 0]
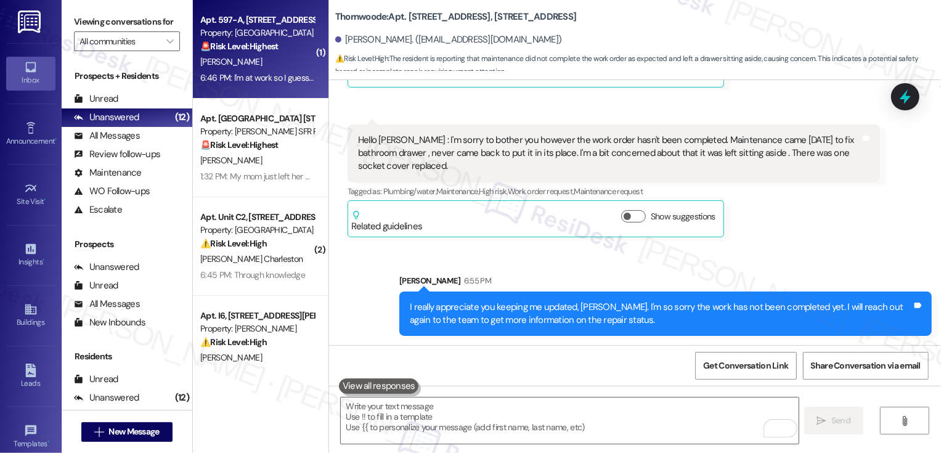
click at [261, 74] on div "6:46 PM: I'm at work so I guess they came and changed my dishwasher again... th…" at bounding box center [442, 77] width 484 height 11
type textarea "Fetching suggested responses. Please feel free to read through the conversation…"
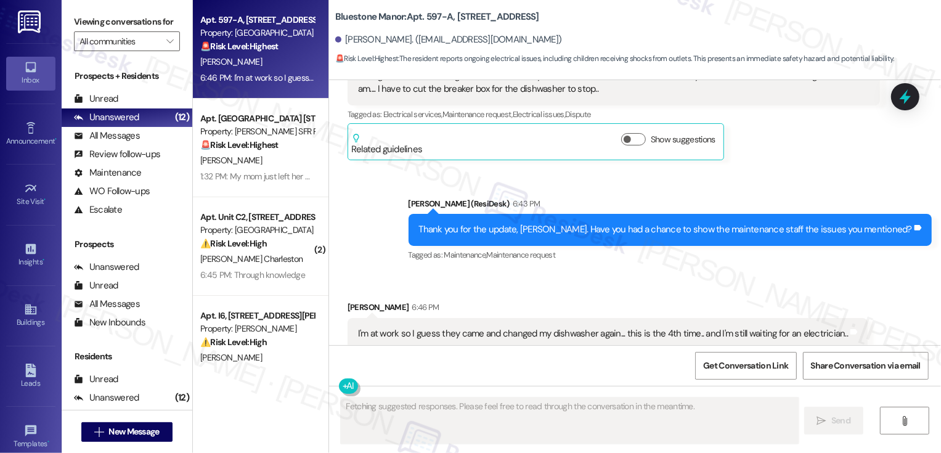
scroll to position [1155, 0]
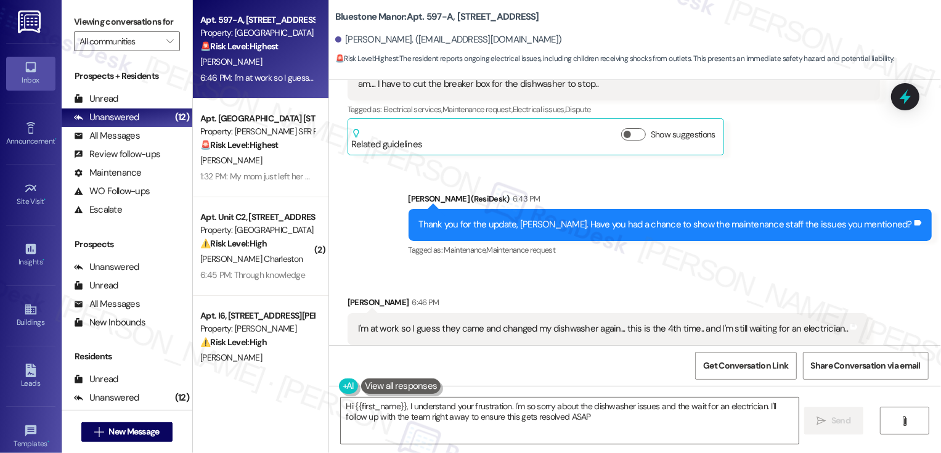
type textarea "Hi {{first_name}}, I understand your frustration. I'm so sorry about the dishwa…"
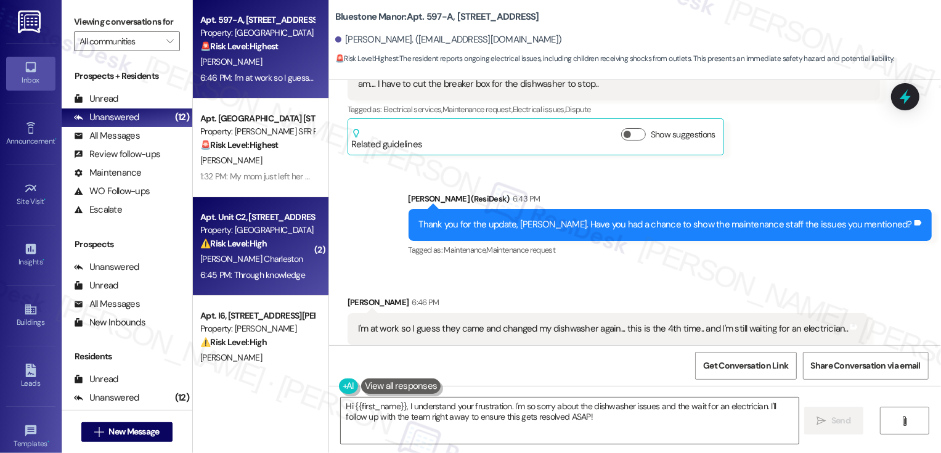
click at [230, 238] on strong "⚠️ Risk Level: High" at bounding box center [233, 243] width 67 height 11
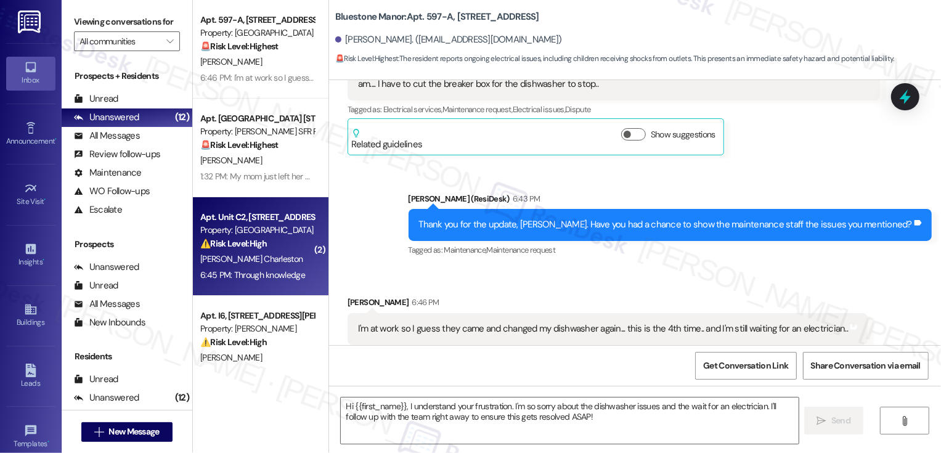
type textarea "Fetching suggested responses. Please feel free to read through the conversation…"
click at [230, 238] on strong "⚠️ Risk Level: High" at bounding box center [233, 243] width 67 height 11
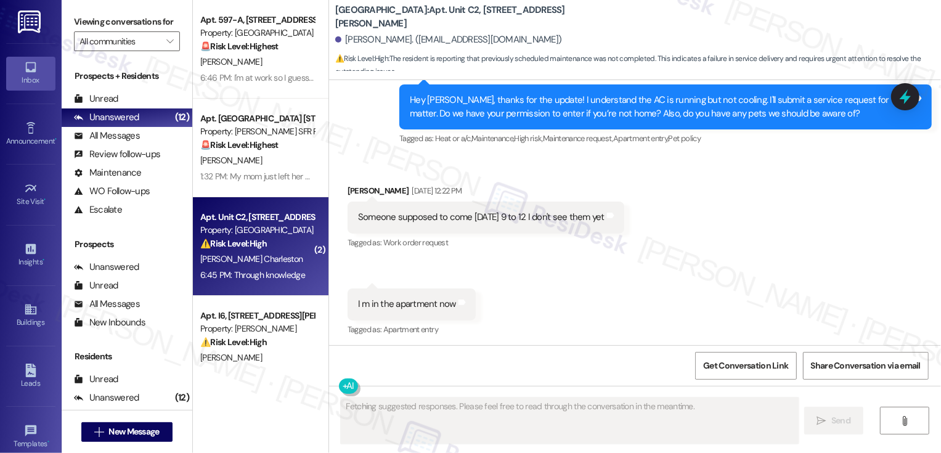
scroll to position [2998, 0]
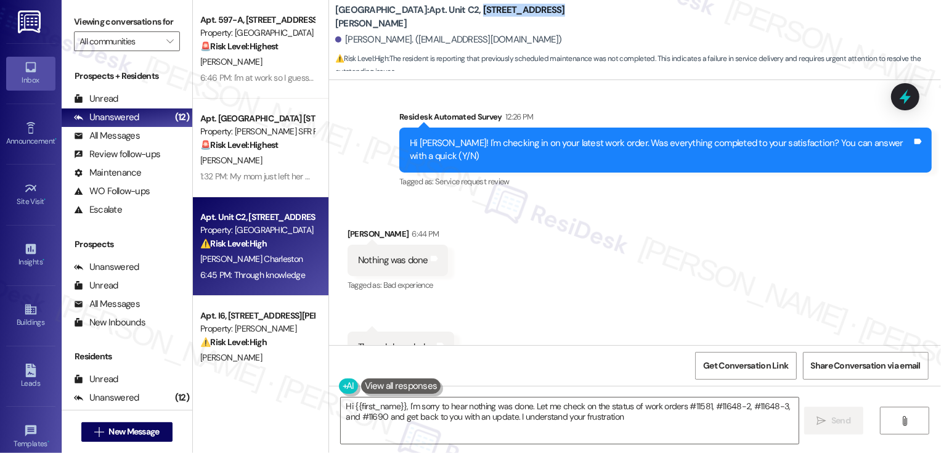
type textarea "Hi {{first_name}}, I'm sorry to hear nothing was done. Let me check on the stat…"
drag, startPoint x: 488, startPoint y: 18, endPoint x: 602, endPoint y: 23, distance: 114.1
click at [602, 23] on div "Willow Creek Apartments: Apt. Unit C2, 982 Smith Street Joel Charleston. (borda…" at bounding box center [637, 37] width 605 height 68
copy b "982 Smith Street"
drag, startPoint x: 330, startPoint y: 16, endPoint x: 432, endPoint y: 18, distance: 102.3
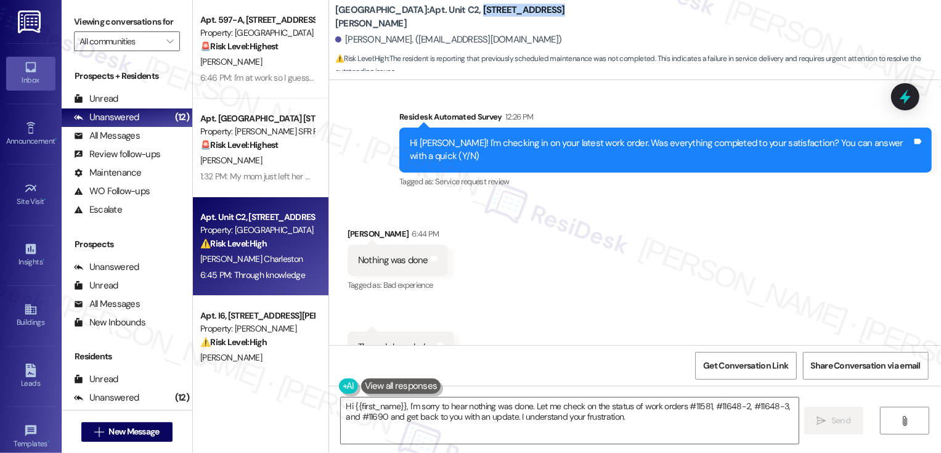
click at [432, 18] on b "Willow Creek Apartments: Apt. Unit C2, 982 Smith Street" at bounding box center [458, 17] width 246 height 26
copy b "Willow Creek Apartments"
click at [461, 410] on textarea "Hi {{first_name}}, I'm sorry to hear nothing was done. Let me check on the stat…" at bounding box center [570, 420] width 458 height 46
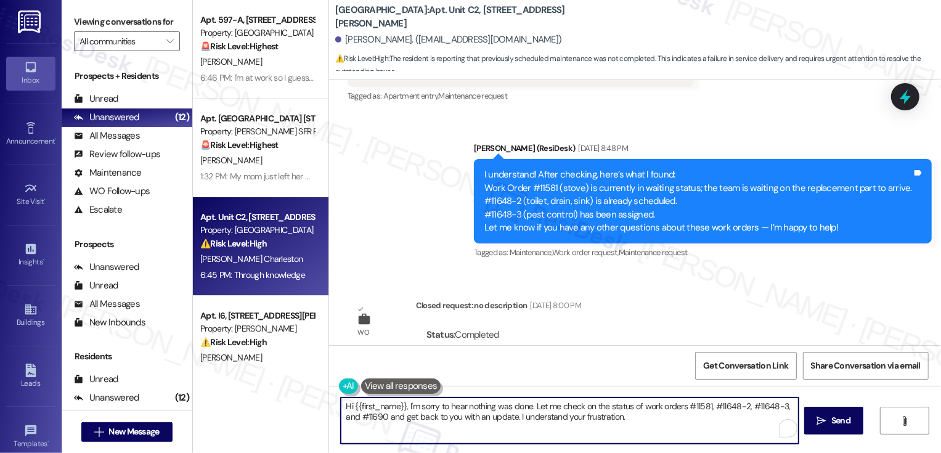
scroll to position [2638, 0]
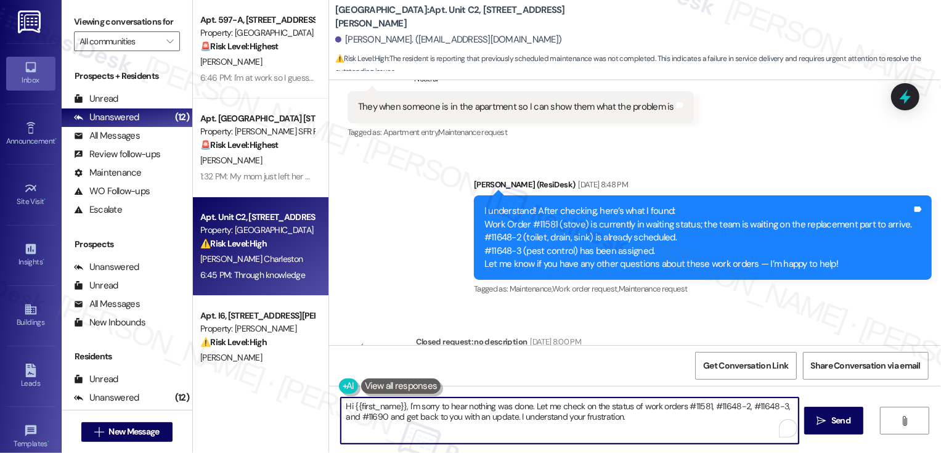
click at [556, 209] on div "I understand! After checking, here’s what I found: Work Order #11581 (stove) is…" at bounding box center [697, 237] width 427 height 66
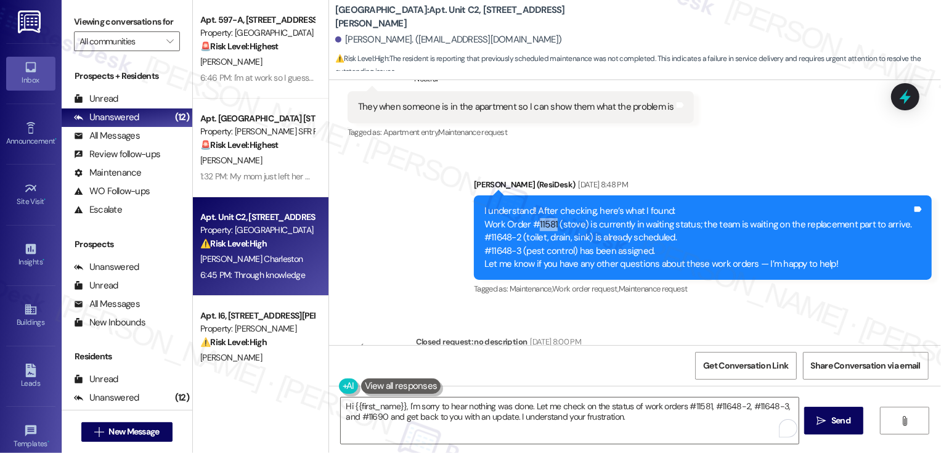
copy div "11581"
click at [465, 413] on textarea "Hi {{first_name}}, I'm sorry to hear nothing was done. Let me check on the stat…" at bounding box center [570, 420] width 458 height 46
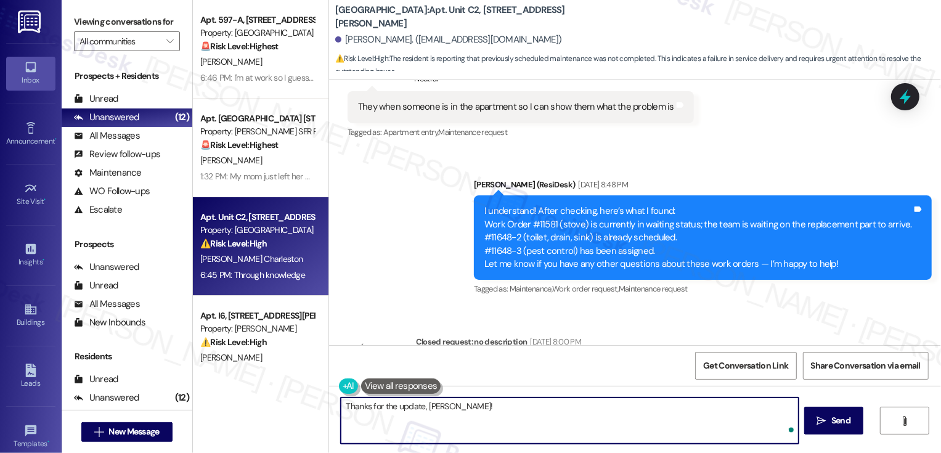
paste textarea "Work Order #11581-1 Waiting"
click at [413, 425] on textarea "Thanks for the update, Joel! Work Order #11581-1 Waiting" at bounding box center [570, 420] width 458 height 46
click at [488, 428] on textarea "Thanks for the update, Joel! Work Order #11581-1 (stove) Waiting" at bounding box center [570, 420] width 458 height 46
click at [512, 224] on div "I understand! After checking, here’s what I found: Work Order #11581 (stove) is…" at bounding box center [697, 237] width 427 height 66
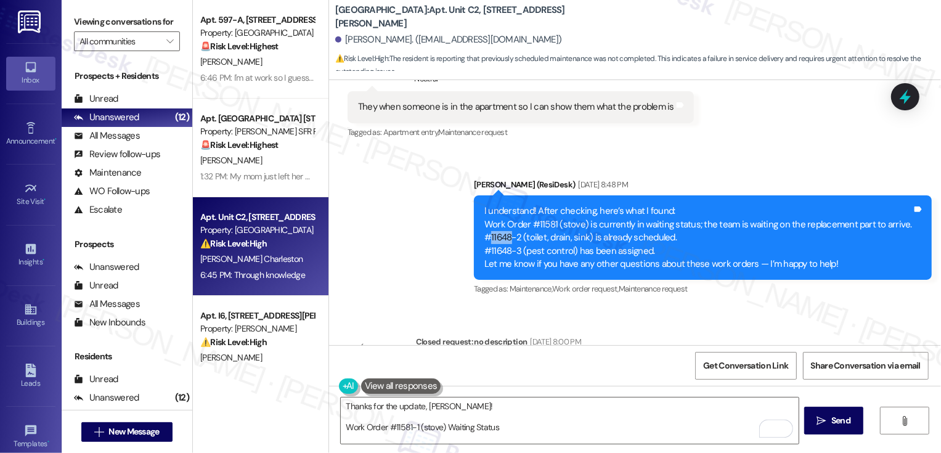
copy div "11648"
click at [505, 429] on textarea "Thanks for the update, Joel! Work Order #11581-1 (stove) Waiting Status" at bounding box center [570, 420] width 458 height 46
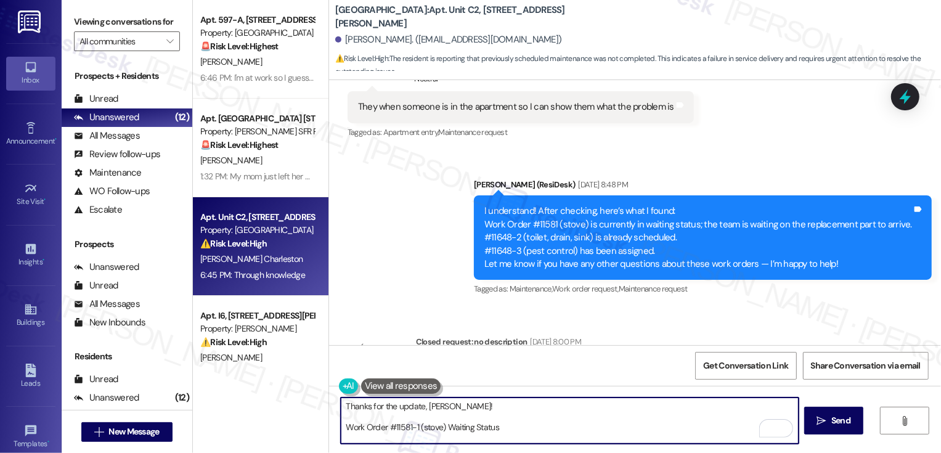
paste textarea "Work Order #11648-2 Completed"
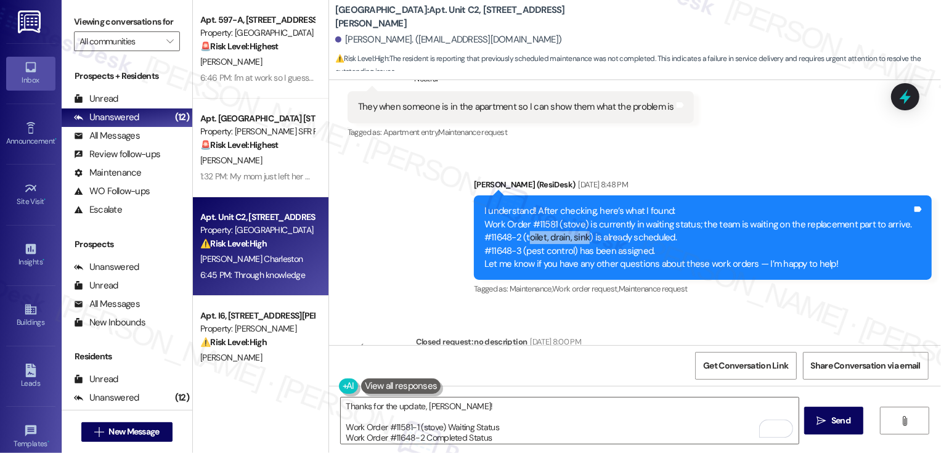
drag, startPoint x: 537, startPoint y: 224, endPoint x: 597, endPoint y: 222, distance: 59.8
click at [597, 222] on div "I understand! After checking, here’s what I found: Work Order #11581 (stove) is…" at bounding box center [697, 237] width 427 height 66
copy div "oilet, drain, sink"
click at [416, 434] on textarea "Thanks for the update, Joel! Work Order #11581-1 (stove) Waiting Status Work Or…" at bounding box center [570, 420] width 458 height 46
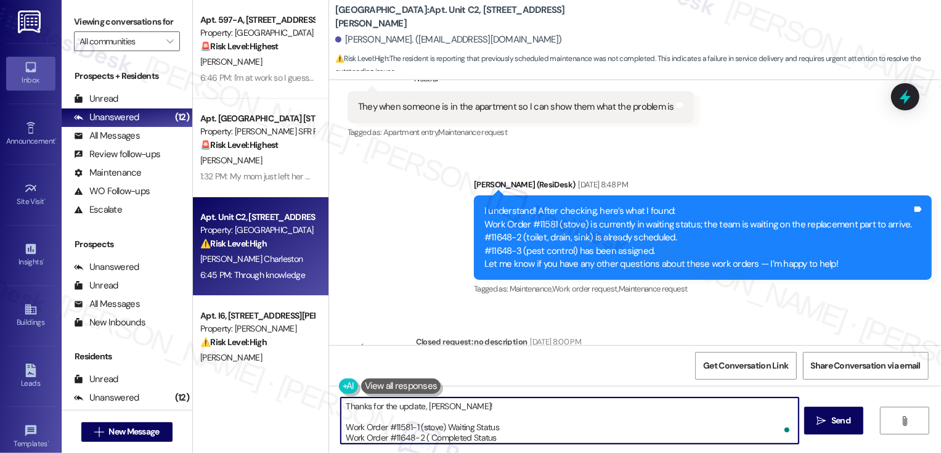
paste textarea "oilet, drain, sink"
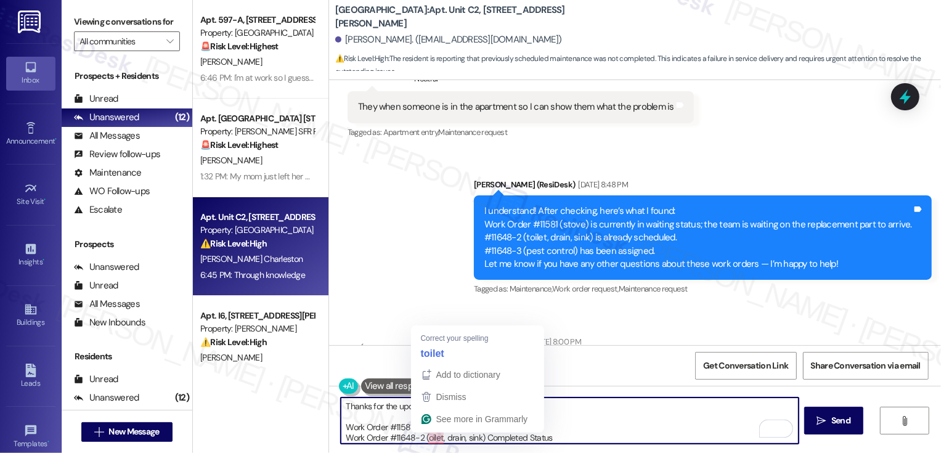
click at [421, 437] on textarea "Thanks for the update, Joel! Work Order #11581-1 (stove) Waiting Status Work Or…" at bounding box center [570, 420] width 458 height 46
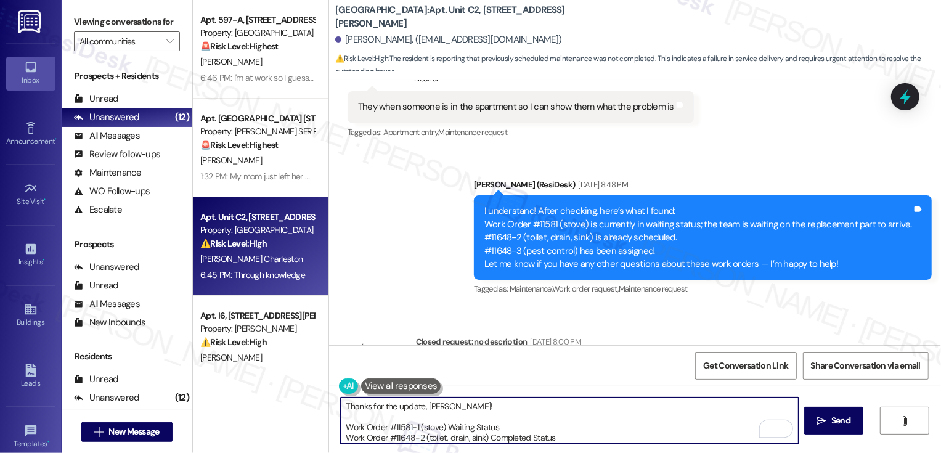
click at [571, 437] on textarea "Thanks for the update, Joel! Work Order #11581-1 (stove) Waiting Status Work Or…" at bounding box center [570, 420] width 458 height 46
click at [512, 237] on div "I understand! After checking, here’s what I found: Work Order #11581 (stove) is…" at bounding box center [697, 237] width 427 height 66
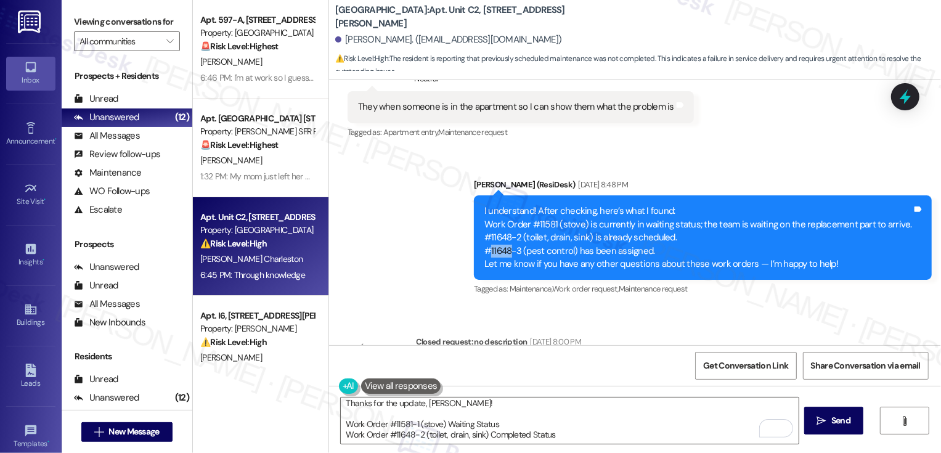
copy div "11648"
click at [569, 428] on textarea "Thanks for the update, Joel! Work Order #11581-1 (stove) Waiting Status Work Or…" at bounding box center [570, 420] width 458 height 46
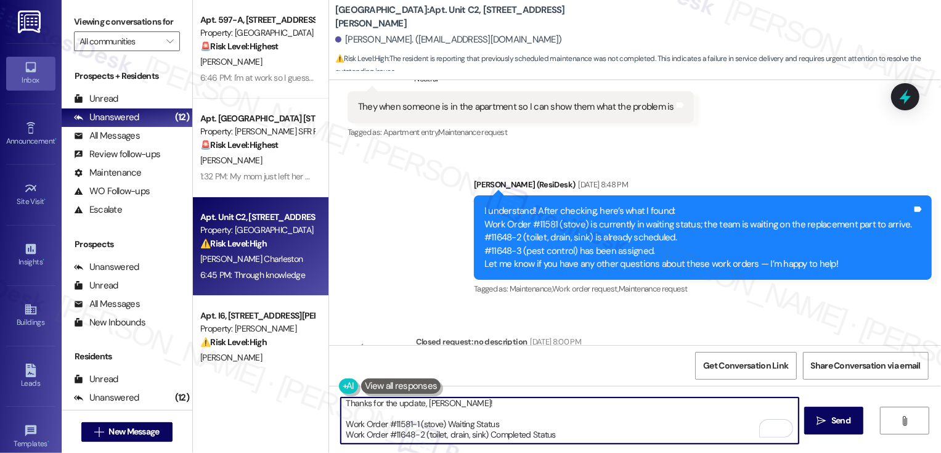
paste textarea "Work Order #11648-3 Work Done"
click at [418, 434] on textarea "Thanks for the update, Joel! Work Order #11581-1 (stove) Waiting Status Work Or…" at bounding box center [570, 420] width 458 height 46
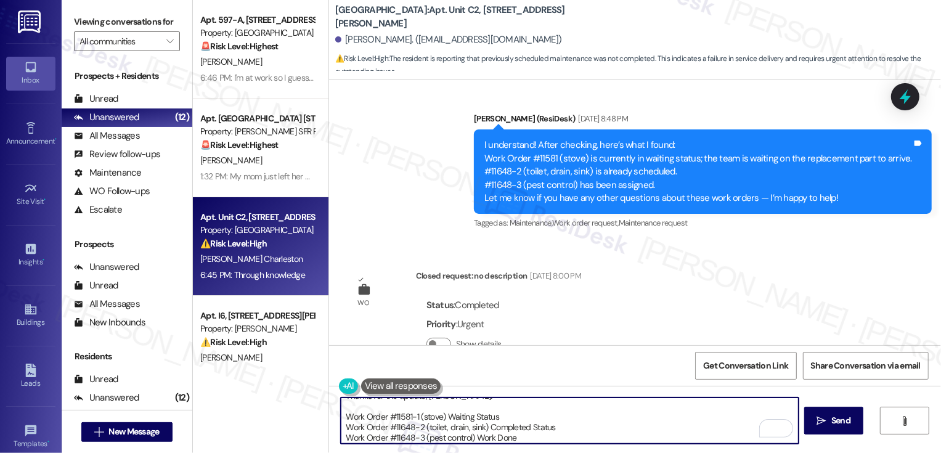
scroll to position [0, 0]
drag, startPoint x: 495, startPoint y: 429, endPoint x: 338, endPoint y: 426, distance: 157.1
click at [341, 426] on textarea "Thanks for the update, Joel! Work Order #11581-1 (stove) Waiting Status Work Or…" at bounding box center [570, 420] width 458 height 46
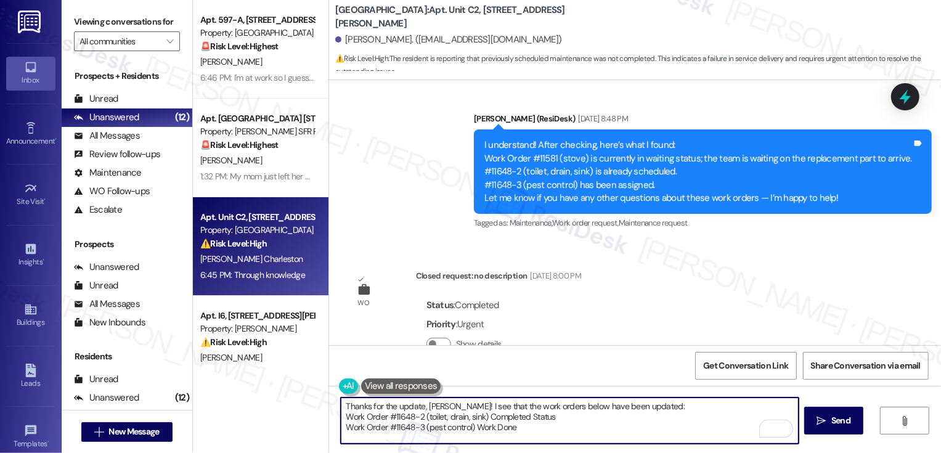
click at [655, 403] on textarea "Thanks for the update, Joel! I see that the work orders below have been updated…" at bounding box center [570, 420] width 458 height 46
click at [575, 426] on textarea "Thanks for the update, Joel! I see that the work orders below have been updated…" at bounding box center [570, 420] width 458 height 46
type textarea "Thanks for the update, Joel! I see that the work orders below have been updated…"
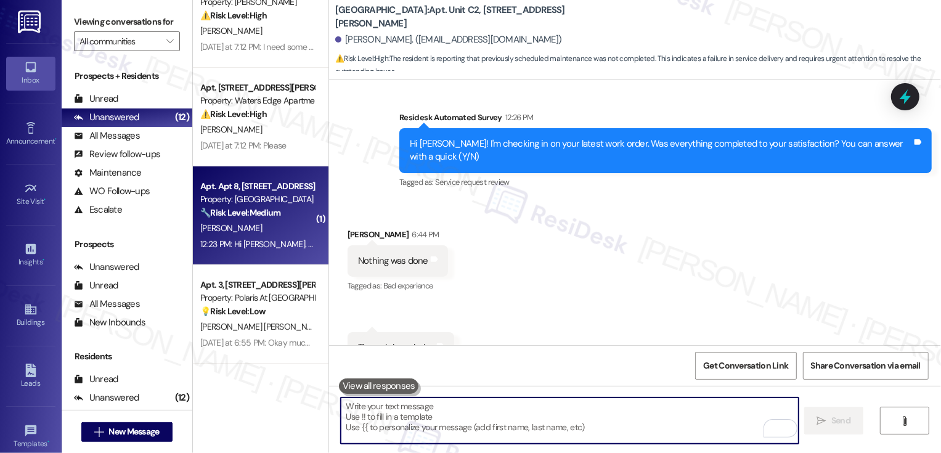
scroll to position [182, 0]
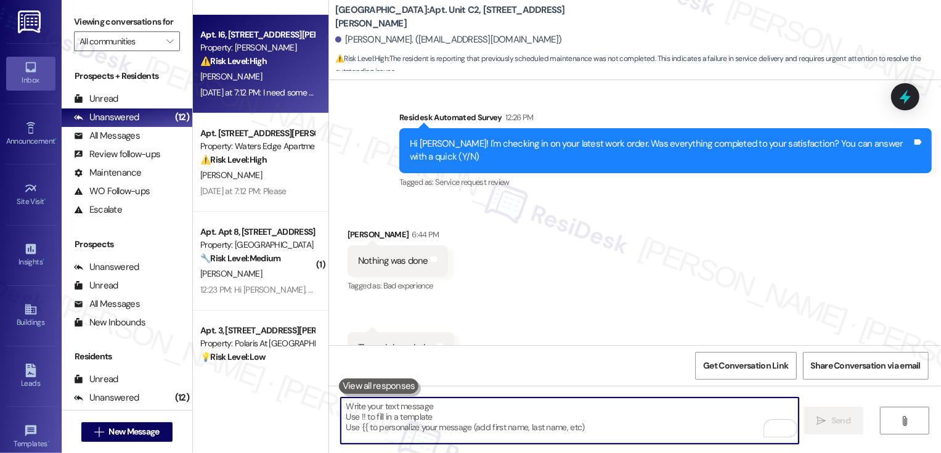
click at [263, 89] on div "Yesterday at 7:12 PM: I need some Freon in my AC unit , nd my apartment need to…" at bounding box center [509, 92] width 619 height 11
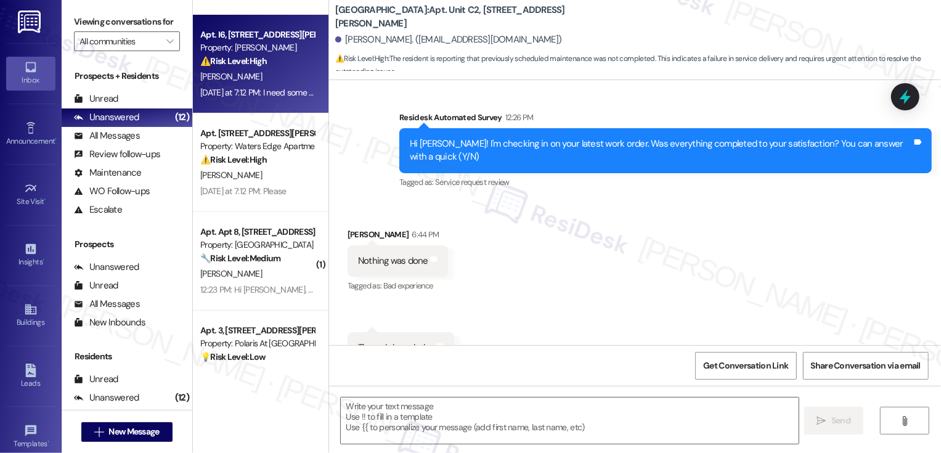
click at [263, 89] on div "Yesterday at 7:12 PM: I need some Freon in my AC unit , nd my apartment need to…" at bounding box center [509, 92] width 619 height 11
type textarea "Fetching suggested responses. Please feel free to read through the conversation…"
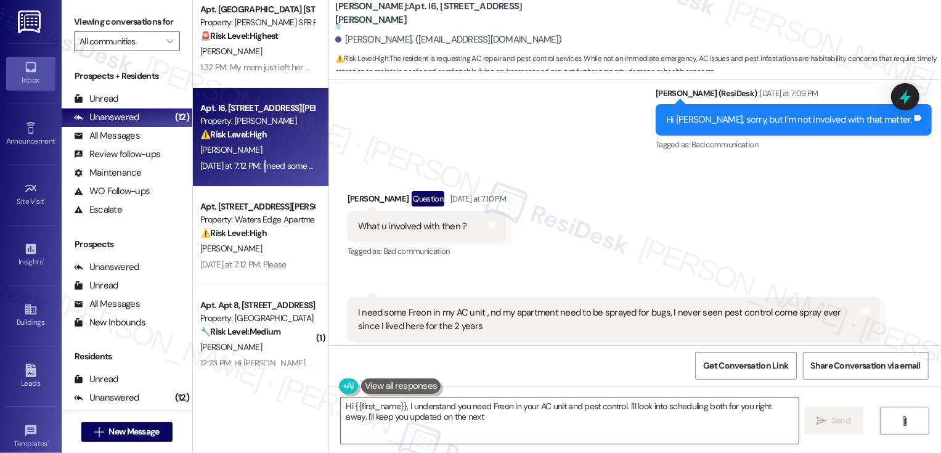
scroll to position [2610, 0]
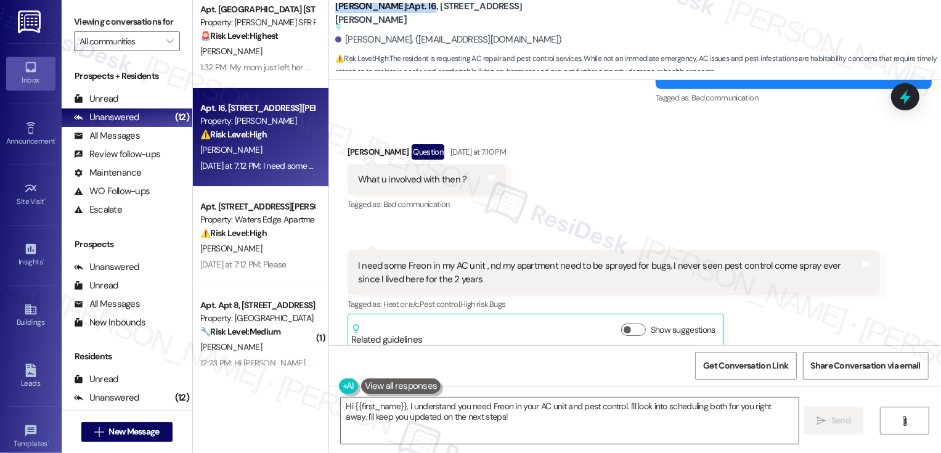
drag, startPoint x: 328, startPoint y: 14, endPoint x: 390, endPoint y: 14, distance: 62.8
click at [390, 14] on b "Wingate: Apt. I6, 4735 Courtney Drive Suggested actions and notes available for…" at bounding box center [458, 16] width 246 height 33
copy b "Wingate: Apt. I6"
drag, startPoint x: 397, startPoint y: 14, endPoint x: 494, endPoint y: 14, distance: 97.3
click at [494, 14] on div "Wingate: Apt. I6, 4735 Courtney Drive Suggested actions and notes available for…" at bounding box center [458, 16] width 246 height 15
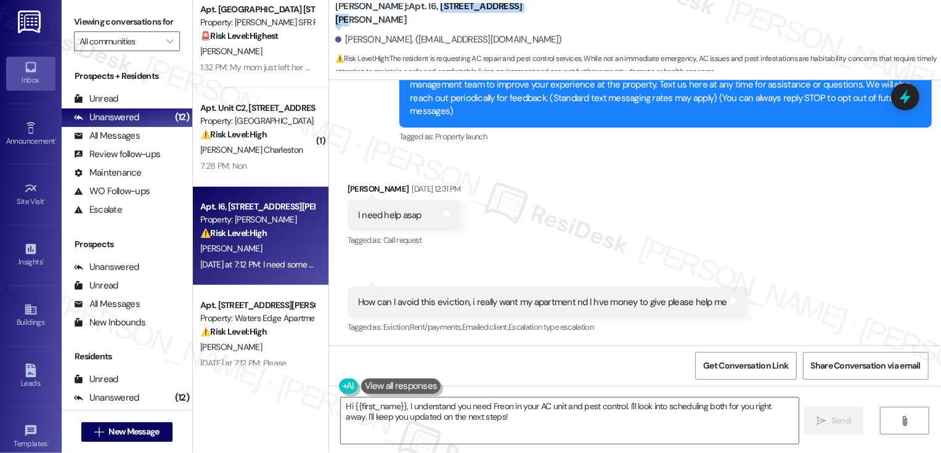
scroll to position [0, 0]
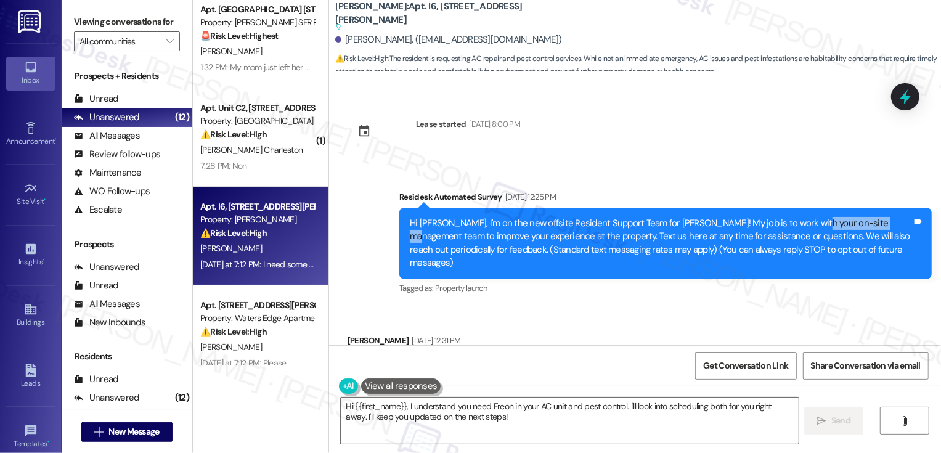
drag, startPoint x: 789, startPoint y: 224, endPoint x: 867, endPoint y: 223, distance: 78.2
click at [867, 223] on div "Hi Alan, I'm on the new offsite Resident Support Team for Wingate! My job is to…" at bounding box center [661, 243] width 502 height 53
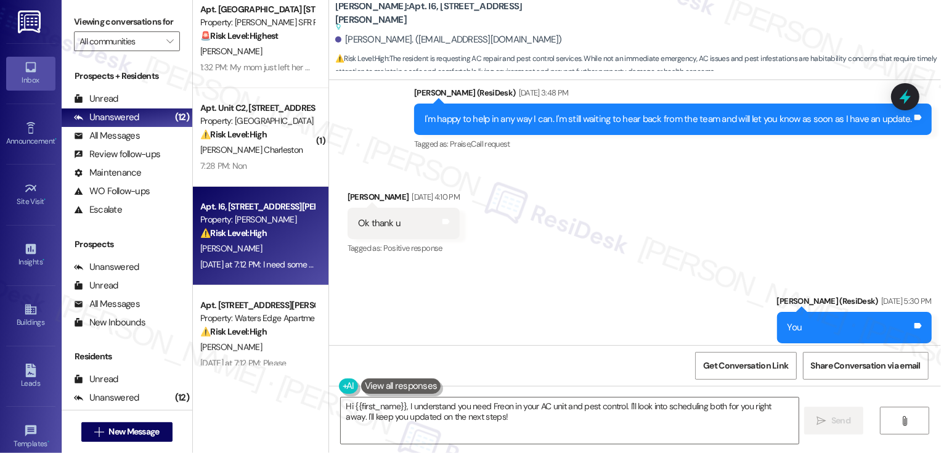
scroll to position [2140, 0]
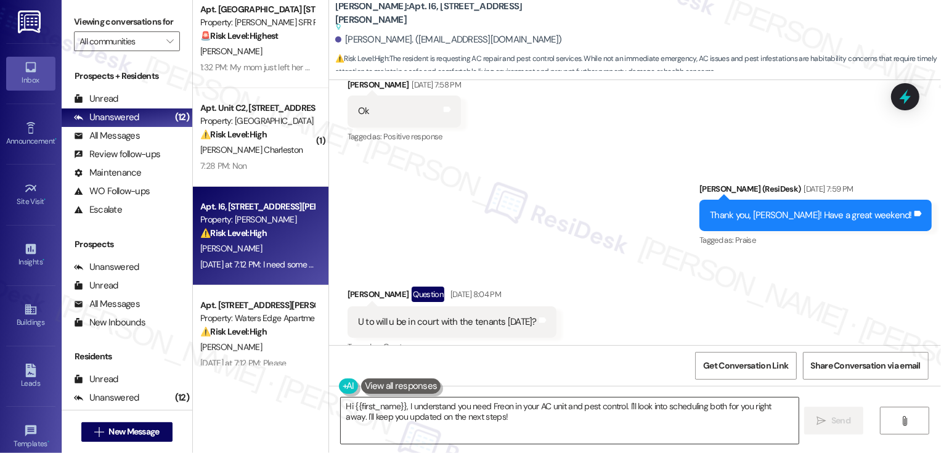
click at [411, 420] on textarea "Hi {{first_name}}, I understand you need Freon in your AC unit and pest control…" at bounding box center [570, 420] width 458 height 46
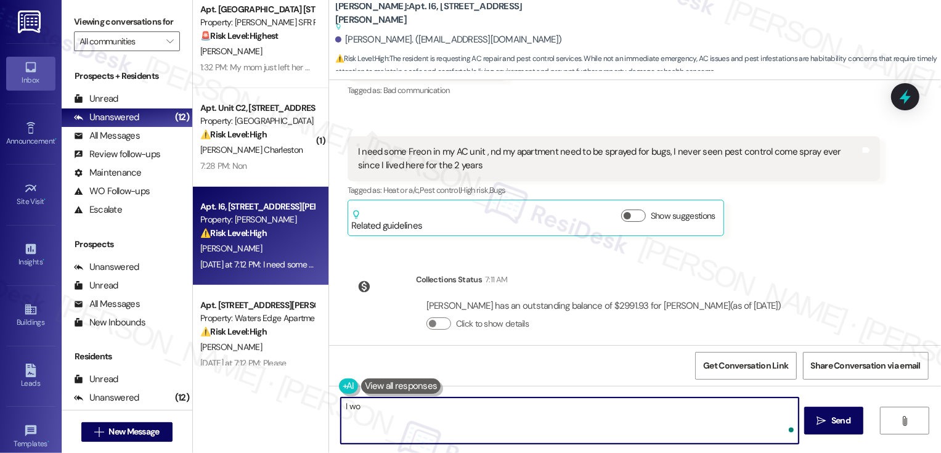
scroll to position [2579, 0]
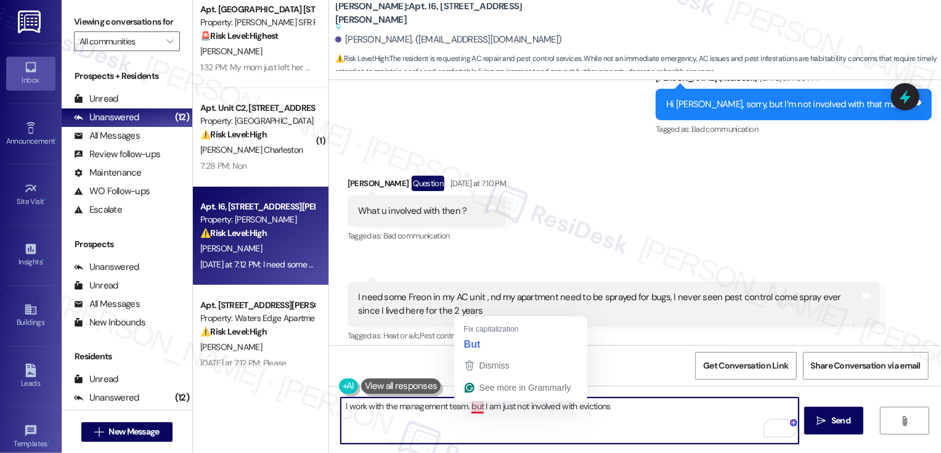
click at [475, 405] on textarea "I work with the management team. but I am just not involved with evictions" at bounding box center [570, 420] width 458 height 46
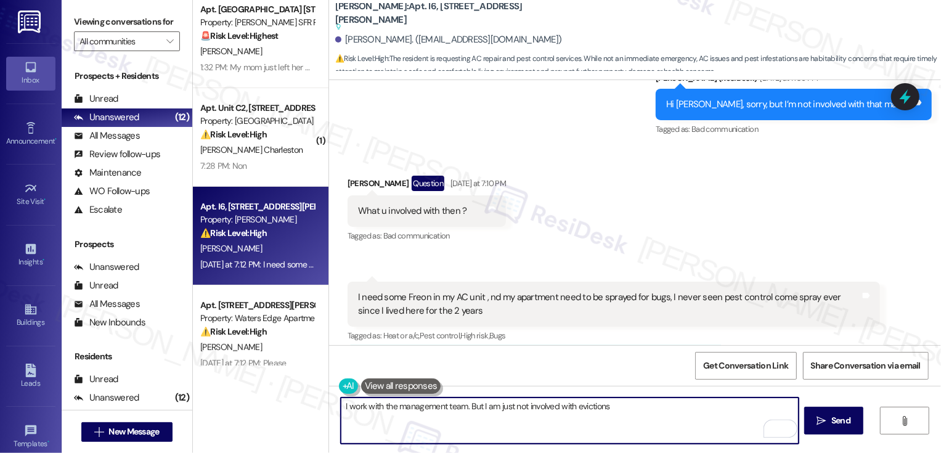
click at [466, 405] on textarea "I work with the management team. But I am just not involved with evictions" at bounding box center [570, 420] width 458 height 46
click at [618, 411] on textarea "I work with the management team, but I am just not involved with evictions" at bounding box center [570, 420] width 458 height 46
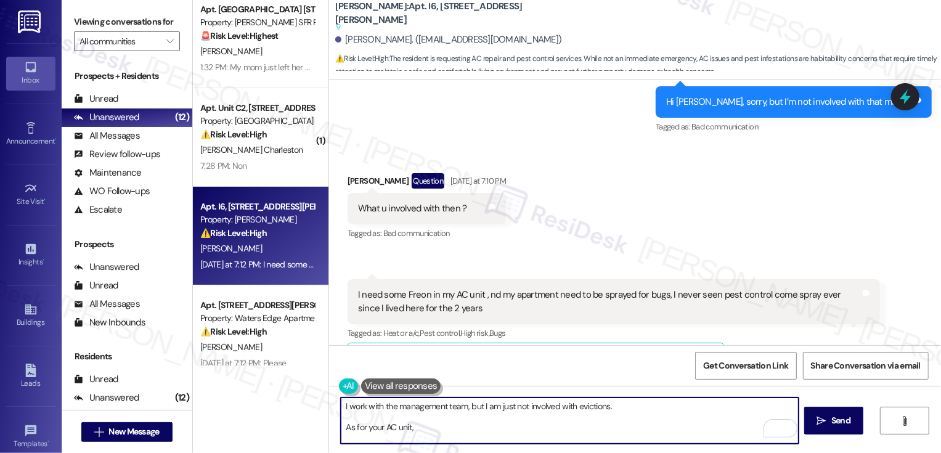
scroll to position [2724, 0]
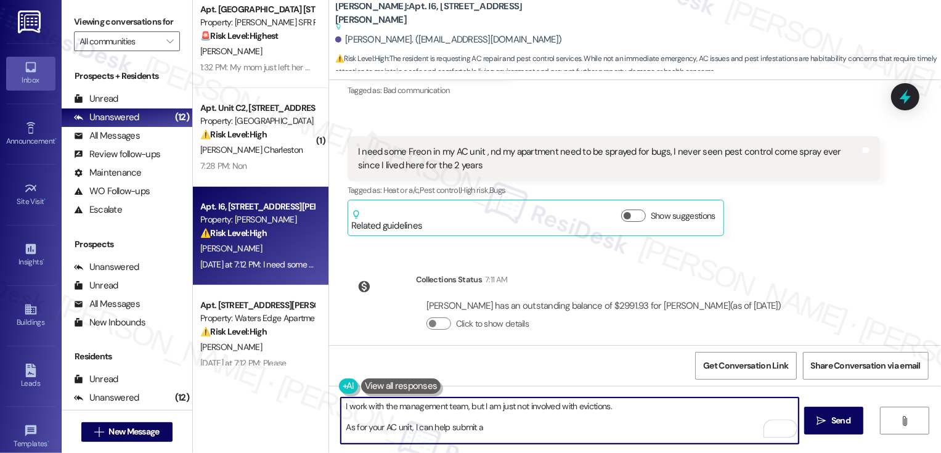
click at [397, 427] on textarea "I work with the management team, but I am just not involved with evictions. As …" at bounding box center [570, 420] width 458 height 46
click at [538, 431] on textarea "I work with the management team, but I am just not involved with evictions. As …" at bounding box center [570, 420] width 458 height 46
paste textarea "closely with the management team, but I’m not directly involved with evictions.…"
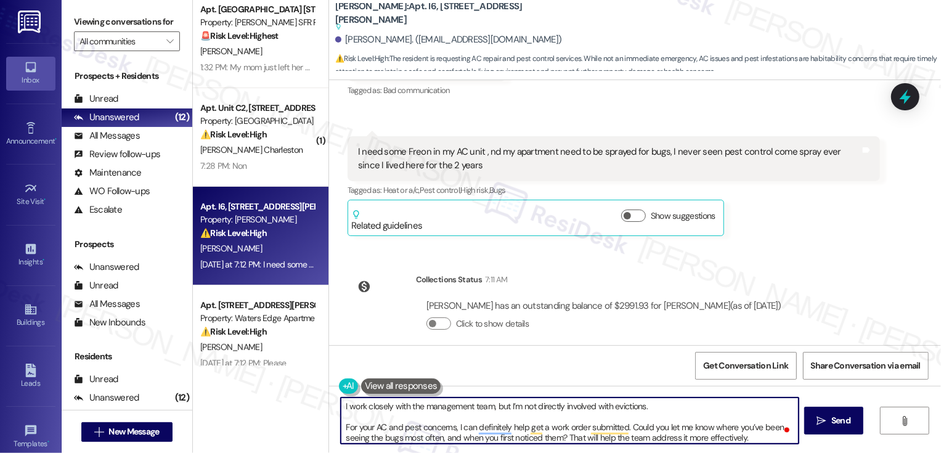
scroll to position [3, 0]
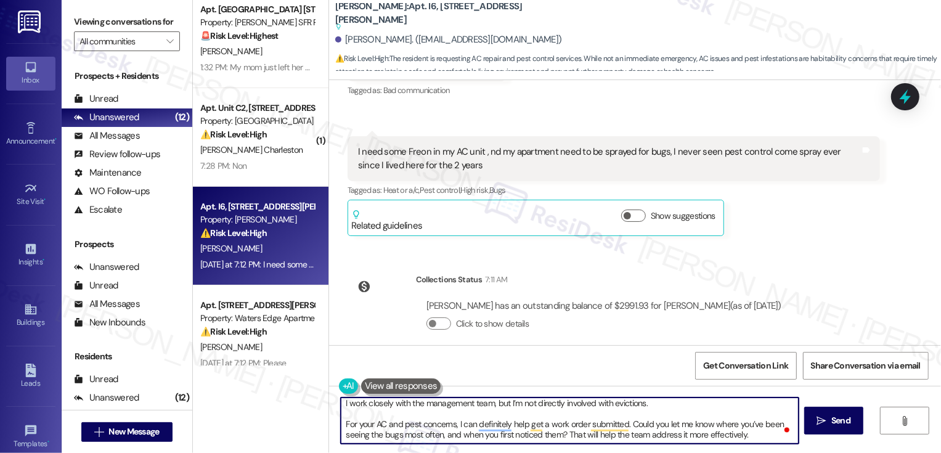
click at [487, 427] on textarea "I work closely with the management team, but I’m not directly involved with evi…" at bounding box center [570, 420] width 458 height 46
click at [447, 438] on textarea "I work closely with the management team, but I’m not directly involved with evi…" at bounding box center [570, 420] width 458 height 46
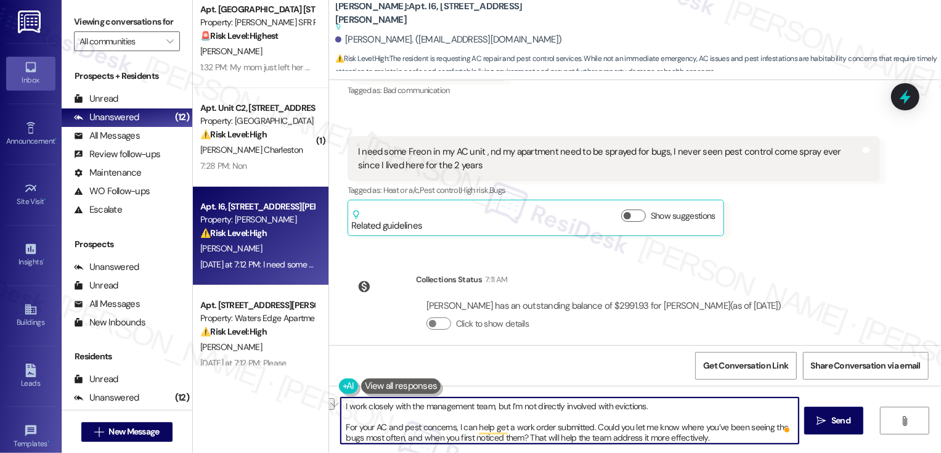
drag, startPoint x: 656, startPoint y: 403, endPoint x: 301, endPoint y: 400, distance: 354.8
click at [301, 402] on div "Apt. 597-A, 59 Hurricane Shoals Rd NE Property: Bluestone Manor 🚨 Risk Level: H…" at bounding box center [567, 226] width 748 height 453
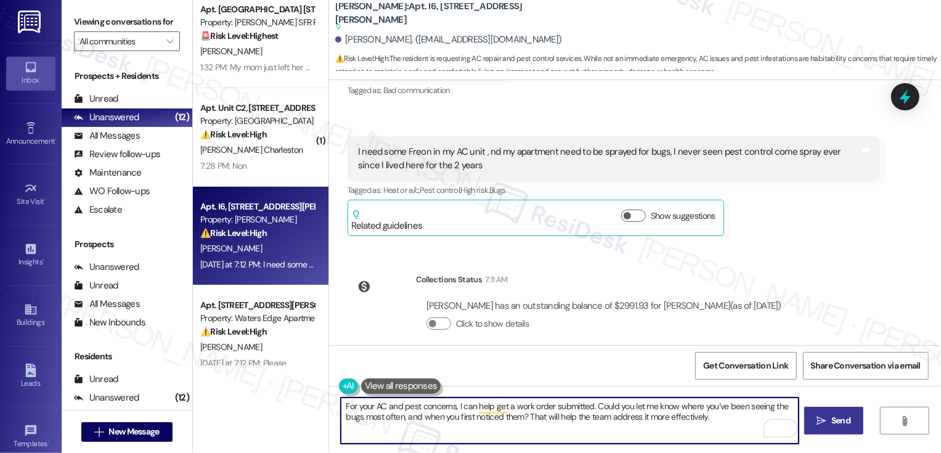
click at [850, 431] on button " Send" at bounding box center [834, 421] width 60 height 28
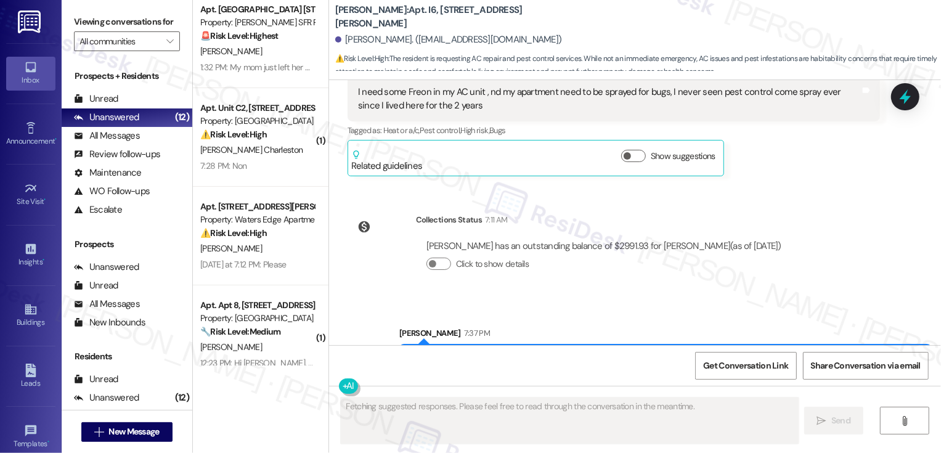
scroll to position [2823, 0]
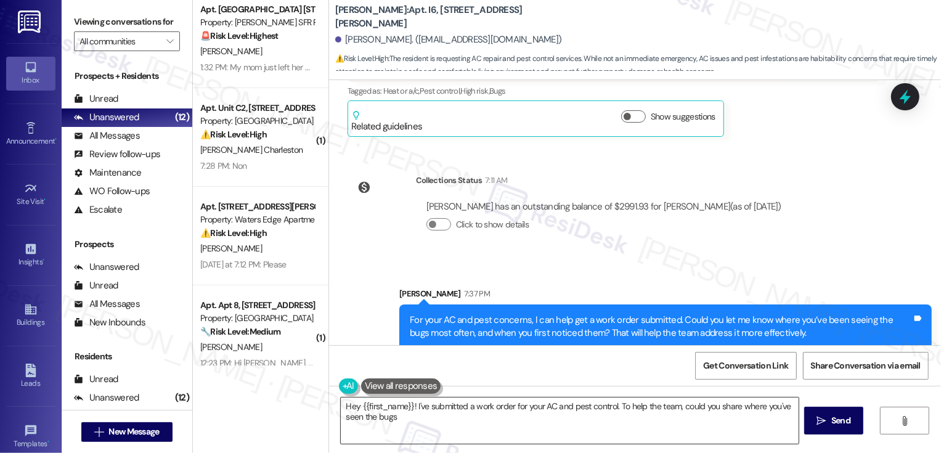
click at [448, 400] on textarea "Hey {{first_name}}! I've submitted a work order for your AC and pest control. T…" at bounding box center [570, 420] width 458 height 46
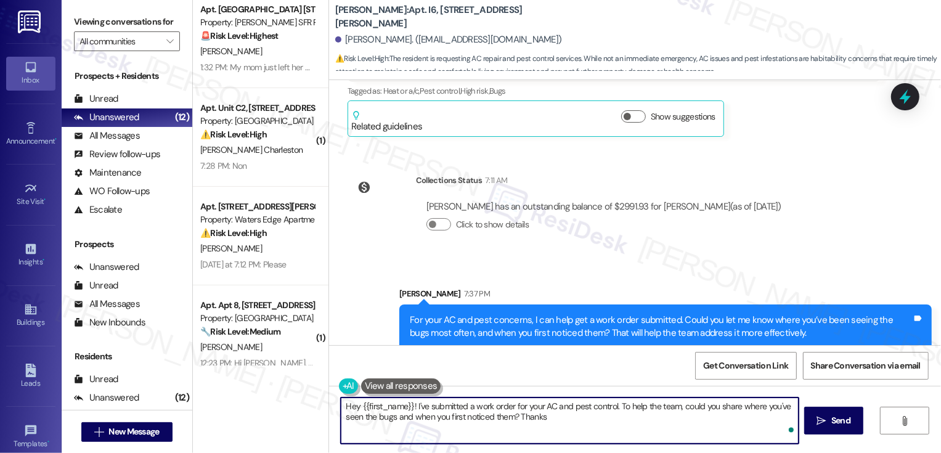
type textarea "Hey {{first_name}}! I've submitted a work order for your AC and pest control. T…"
click at [448, 410] on textarea "Hey {{first_name}}! I've submitted a work order for your AC and pest control. T…" at bounding box center [570, 420] width 458 height 46
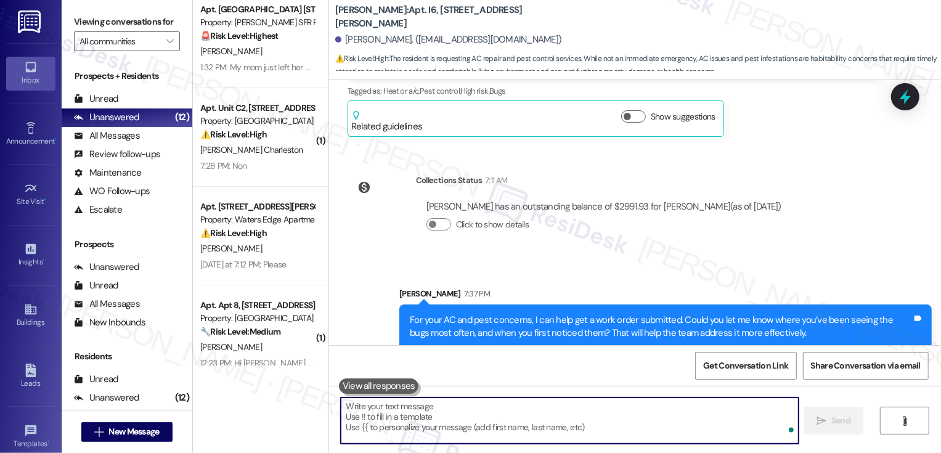
paste textarea "I work closely with the management team, but I’m not directly involved with evi…"
type textarea "I work closely with the management team, but I’m not directly involved with evi…"
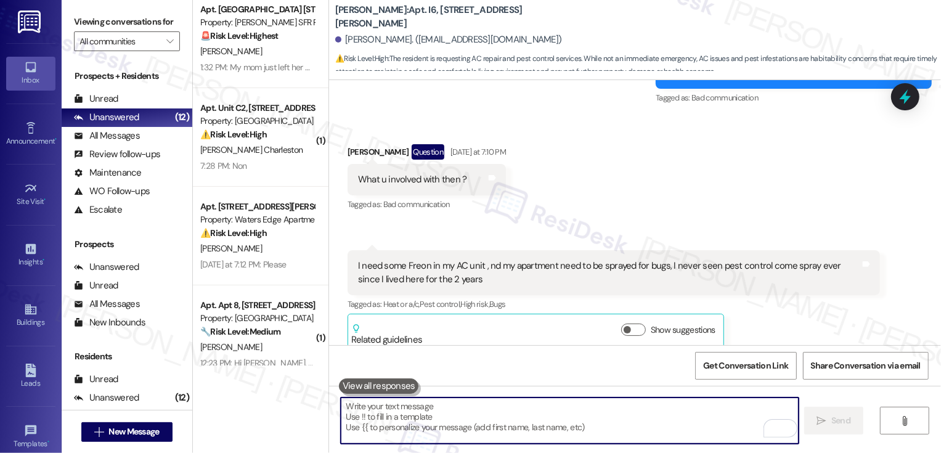
scroll to position [2909, 0]
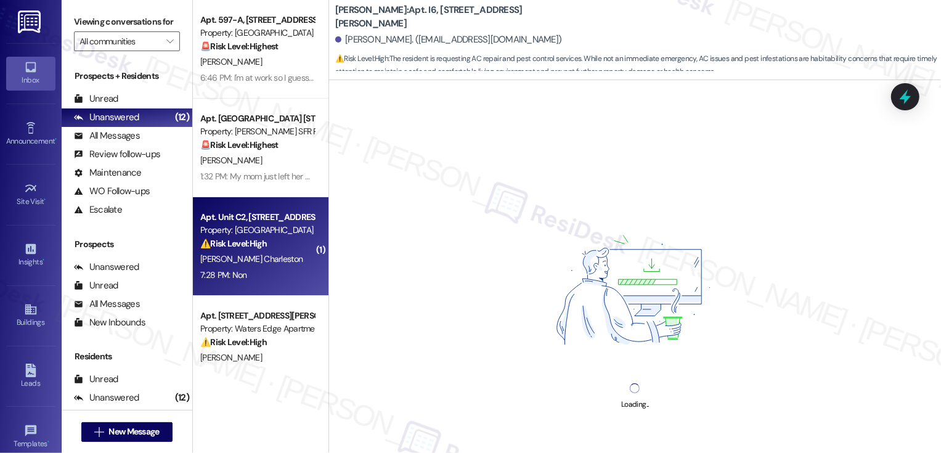
click at [253, 267] on div "7:28 PM: Non 7:28 PM: Non" at bounding box center [257, 274] width 116 height 15
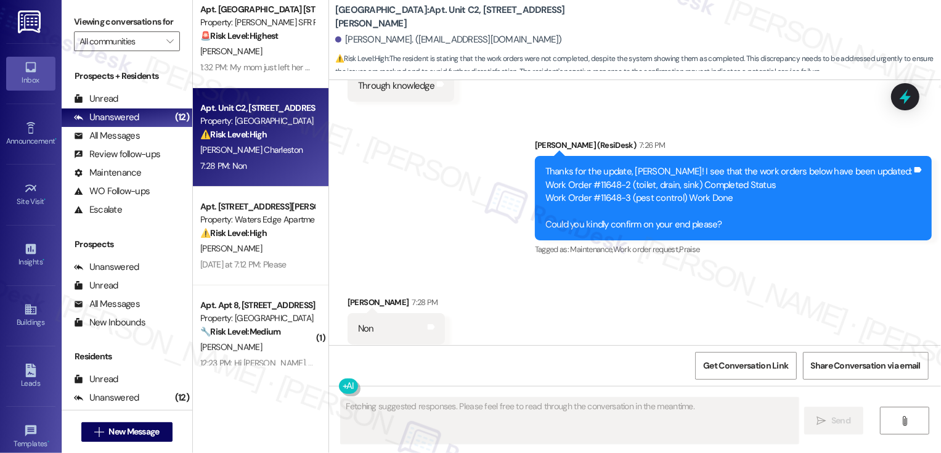
scroll to position [3218, 0]
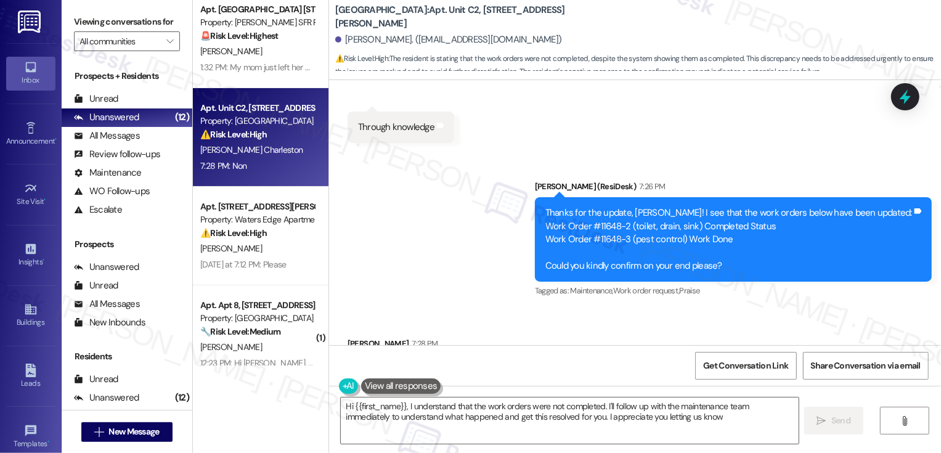
type textarea "Hi {{first_name}}, I understand that the work orders were not completed. I'll f…"
click at [804, 209] on div "Thanks for the update, [PERSON_NAME]! I see that the work orders below have bee…" at bounding box center [728, 239] width 366 height 66
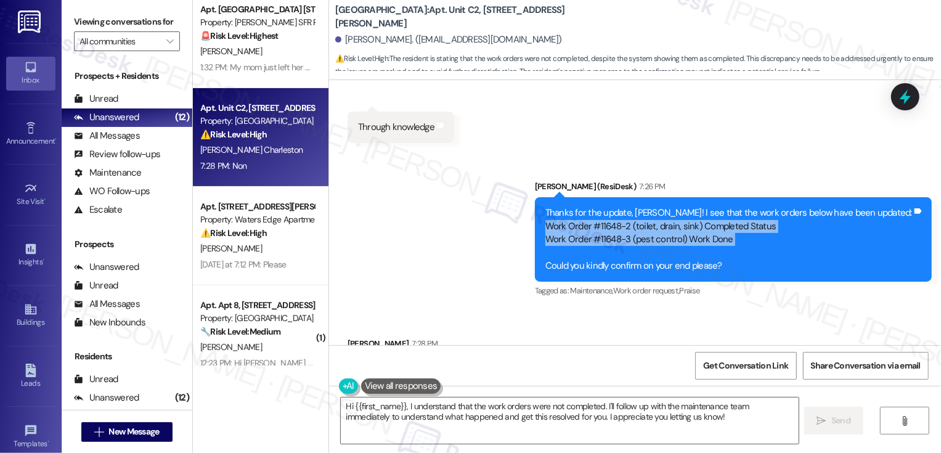
drag, startPoint x: 600, startPoint y: 197, endPoint x: 759, endPoint y: 221, distance: 161.2
click at [759, 221] on div "Thanks for the update, [PERSON_NAME]! I see that the work orders below have bee…" at bounding box center [728, 239] width 366 height 66
copy div "Work Order #11648-2 (toilet, drain, sink) Completed Status Work Order #11648-3 …"
click at [533, 273] on div "Sent via SMS [PERSON_NAME] (ResiDesk) 7:26 PM Thanks for the update, [PERSON_NA…" at bounding box center [635, 230] width 612 height 156
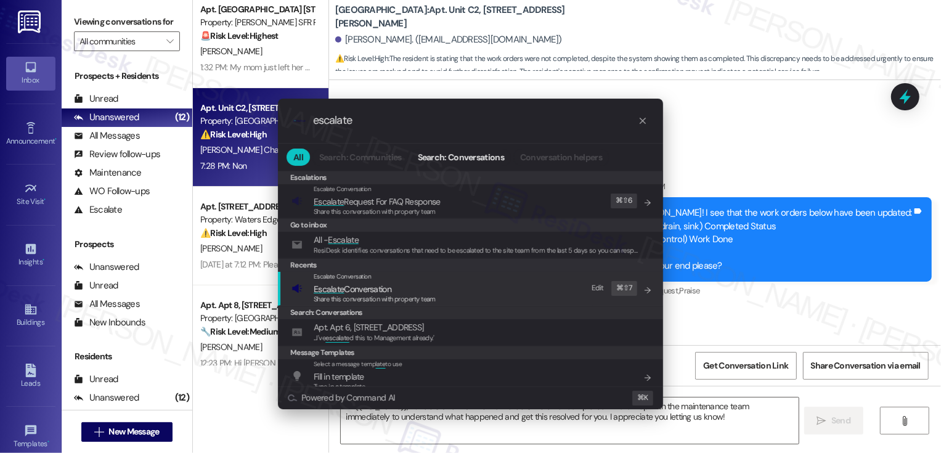
type input "escalate"
click at [378, 288] on span "Escalate Conversation" at bounding box center [353, 288] width 78 height 11
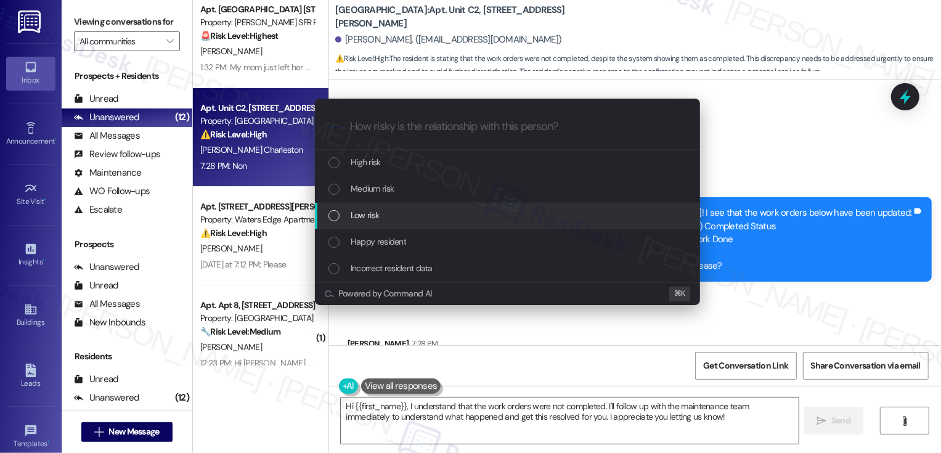
click at [363, 219] on span "Low risk" at bounding box center [364, 215] width 28 height 14
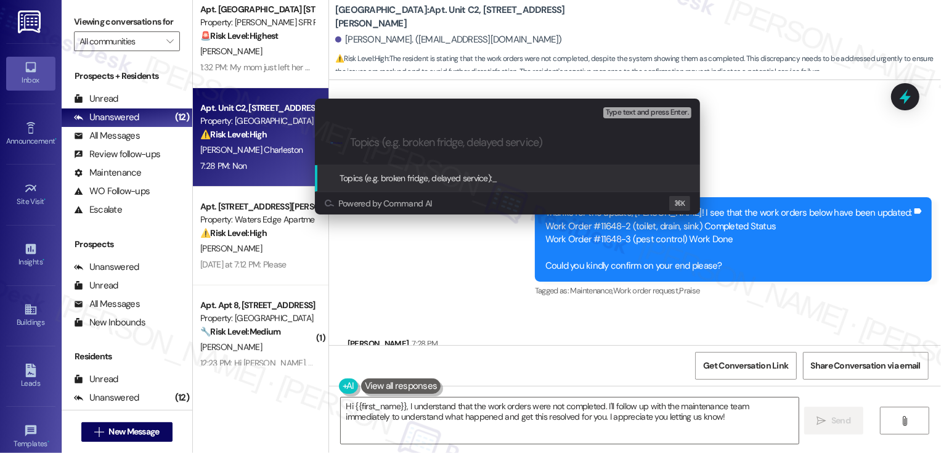
paste input "Work Order #11648-2 (toilet, drain, sink) Completed Status Work Order #11648-3 …"
drag, startPoint x: 493, startPoint y: 139, endPoint x: 246, endPoint y: 139, distance: 247.0
click at [246, 139] on div "Escalate Conversation Low risk Topics (e.g. broken fridge, delayed service) Any…" at bounding box center [470, 226] width 941 height 453
click at [376, 141] on input "Work Order #11648-2 (toilet, drain, sink) Completed Status Work Order #11648-3 …" at bounding box center [512, 142] width 325 height 13
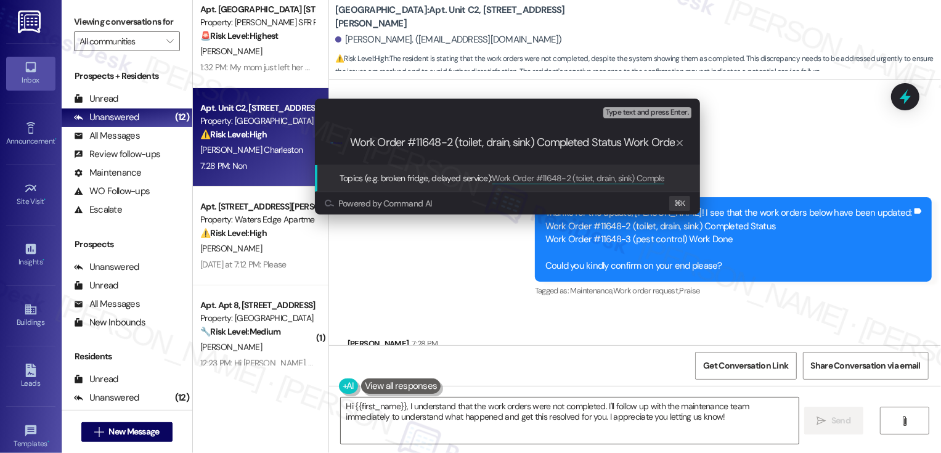
click at [351, 140] on input "Work Order #11648-2 (toilet, drain, sink) Completed Status Work Order #11648-3 …" at bounding box center [512, 142] width 325 height 13
drag, startPoint x: 538, startPoint y: 141, endPoint x: 623, endPoint y: 144, distance: 84.4
click at [623, 144] on input "Work Order #11648-2 (toilet, drain, sink) Completed Status Work Order #11648-3 …" at bounding box center [512, 142] width 325 height 13
drag, startPoint x: 639, startPoint y: 140, endPoint x: 716, endPoint y: 147, distance: 77.2
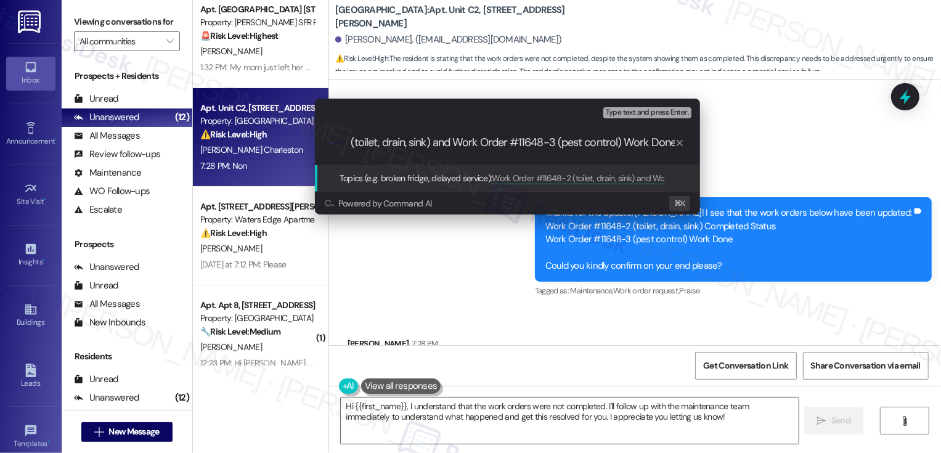
click at [716, 147] on div "Escalate Conversation Low risk Topics (e.g. broken fridge, delayed service) Any…" at bounding box center [470, 226] width 941 height 453
click at [636, 150] on div ".cls-1{fill:#0a055f;}.cls-2{fill:#0cc4c4;} resideskLogoBlueOrange Work Order #1…" at bounding box center [507, 143] width 385 height 44
drag, startPoint x: 624, startPoint y: 142, endPoint x: 786, endPoint y: 142, distance: 162.0
click at [787, 142] on div "Escalate Conversation Low risk Topics (e.g. broken fridge, delayed service) Any…" at bounding box center [470, 226] width 941 height 453
click at [642, 147] on input "Work Order #11648-2 (toilet, drain, sink) and Work Order #11648-3 (pest control…" at bounding box center [512, 142] width 325 height 13
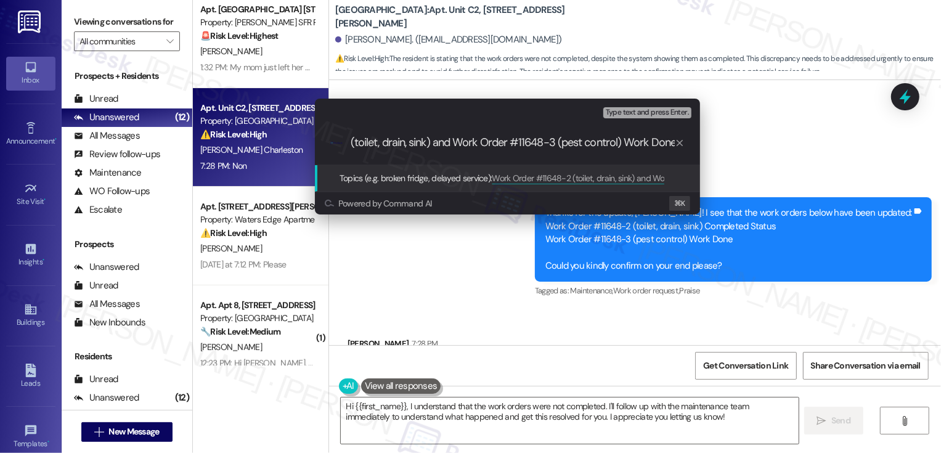
drag, startPoint x: 625, startPoint y: 142, endPoint x: 713, endPoint y: 147, distance: 87.6
click at [713, 147] on div "Escalate Conversation Low risk Topics (e.g. broken fridge, delayed service) Any…" at bounding box center [507, 156] width 416 height 140
drag, startPoint x: 384, startPoint y: 139, endPoint x: 288, endPoint y: 140, distance: 96.7
click at [288, 140] on div "Escalate Conversation Low risk Topics (e.g. broken fridge, delayed service) Any…" at bounding box center [470, 226] width 941 height 453
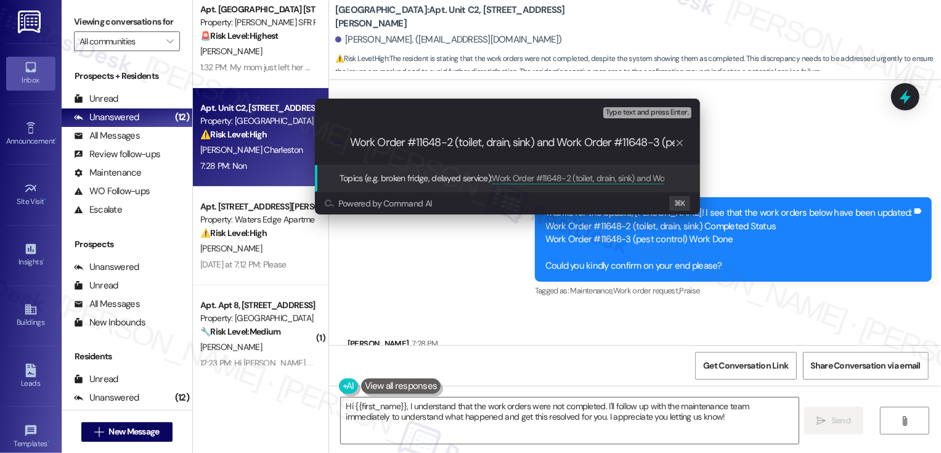
click at [352, 141] on input "Work Order #11648-2 (toilet, drain, sink) and Work Order #11648-3 (pest control)" at bounding box center [512, 142] width 325 height 13
type input "Work Order Not Completed: Work Order #11648-2 (toilet, drain, sink) and Work Or…"
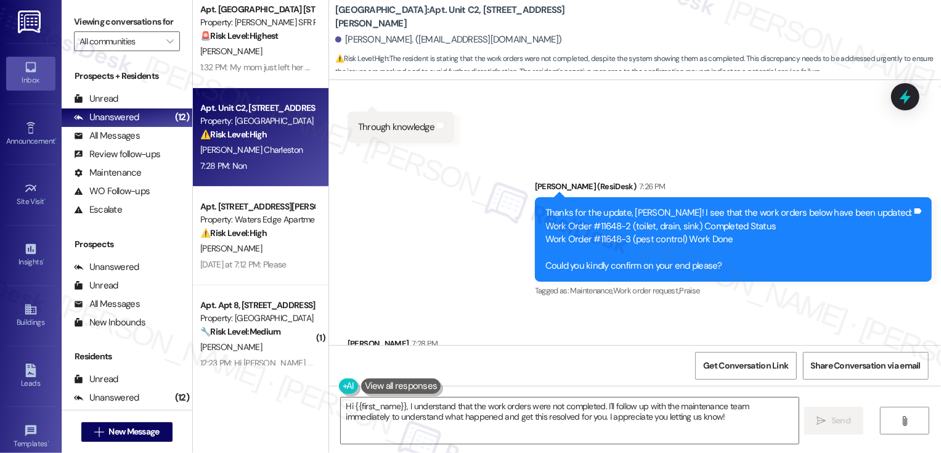
scroll to position [3259, 0]
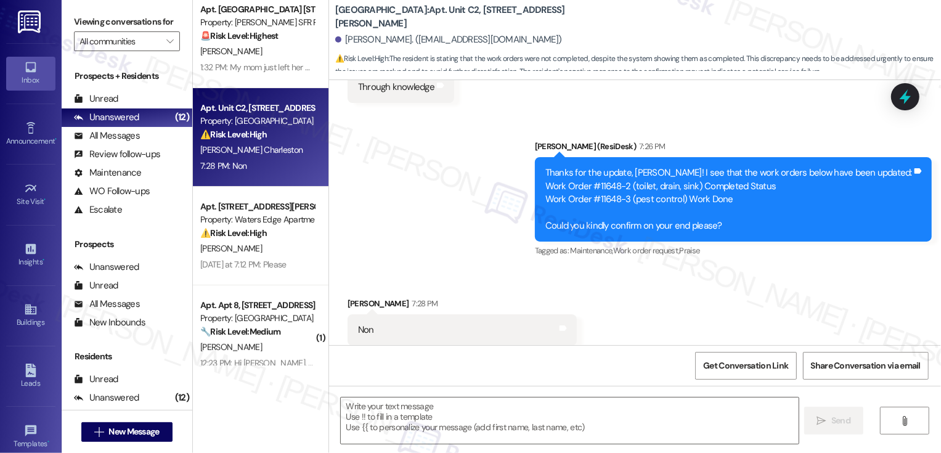
type textarea "Fetching suggested responses. Please feel free to read through the conversation…"
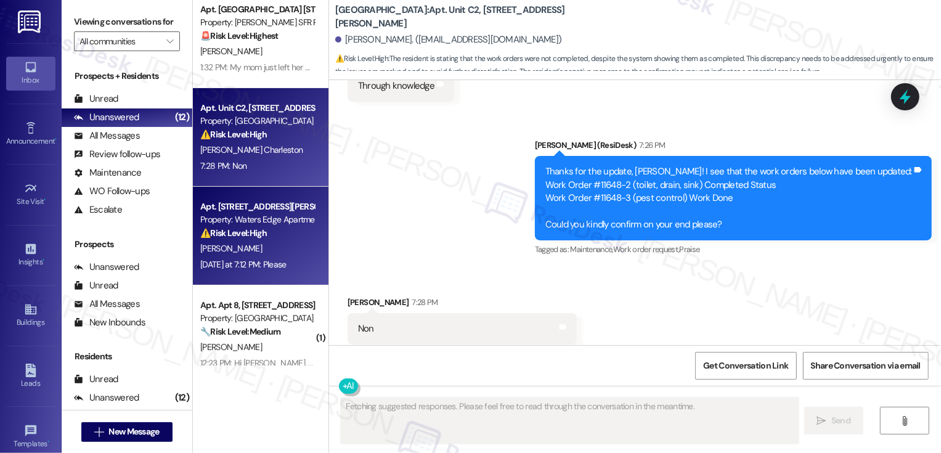
click at [262, 201] on div "Apt. [STREET_ADDRESS][PERSON_NAME]" at bounding box center [257, 206] width 114 height 13
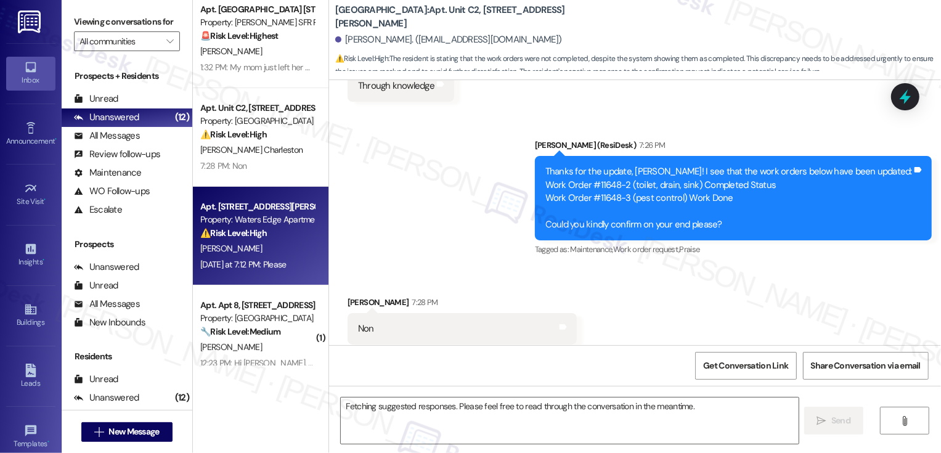
click at [262, 201] on div "Apt. [STREET_ADDRESS][PERSON_NAME]" at bounding box center [257, 206] width 114 height 13
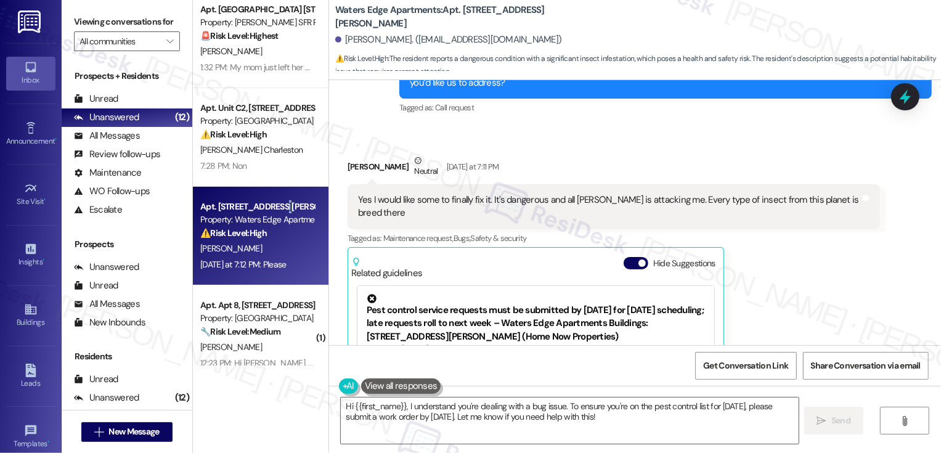
scroll to position [1045, 0]
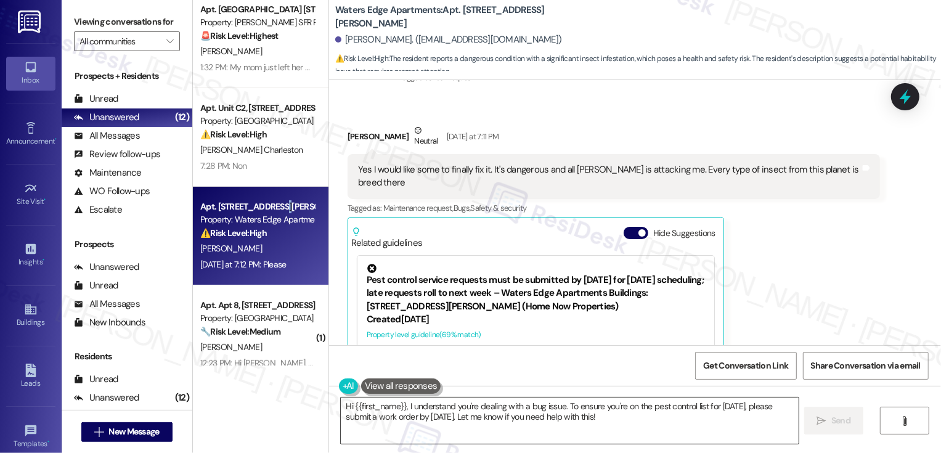
click at [554, 406] on textarea "Hi {{first_name}}, I understand you're dealing with a bug issue. To ensure you'…" at bounding box center [570, 420] width 458 height 46
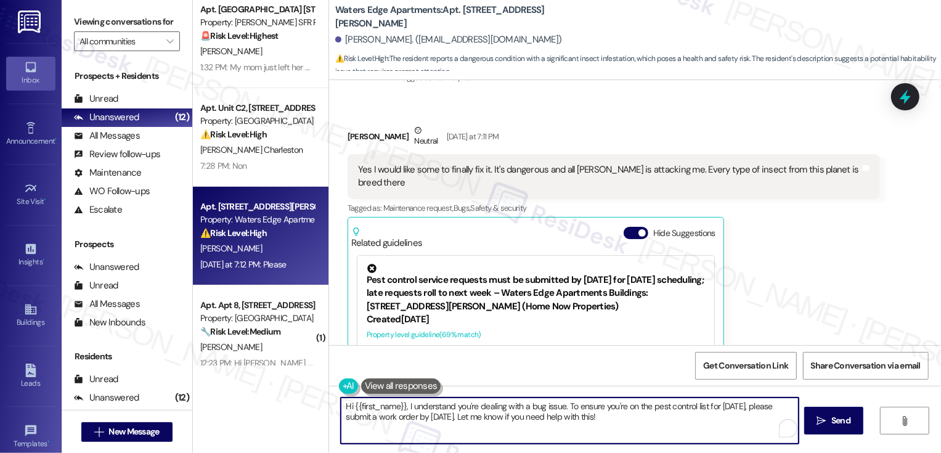
drag, startPoint x: 561, startPoint y: 403, endPoint x: 644, endPoint y: 429, distance: 87.1
click at [644, 429] on textarea "Hi {{first_name}}, I understand you're dealing with a bug issue. To ensure you'…" at bounding box center [570, 420] width 458 height 46
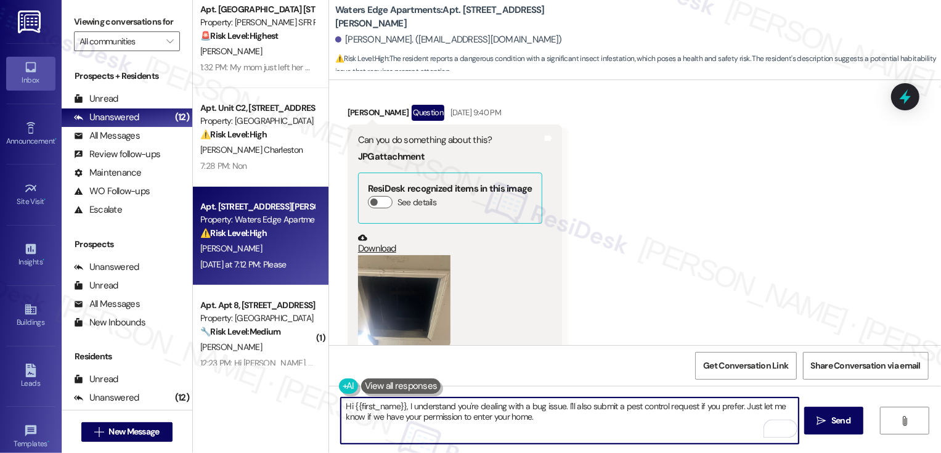
scroll to position [562, 0]
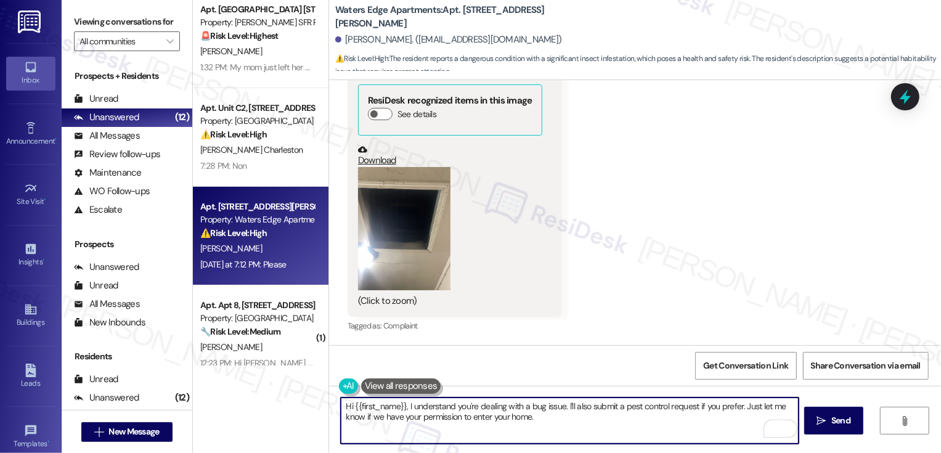
click at [418, 243] on button "Zoom image" at bounding box center [404, 228] width 92 height 123
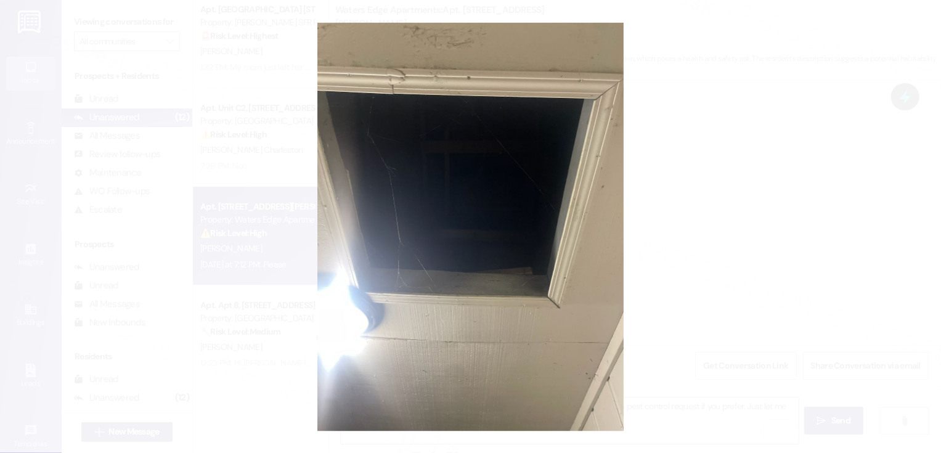
click at [709, 251] on button "Unzoom image" at bounding box center [470, 226] width 941 height 453
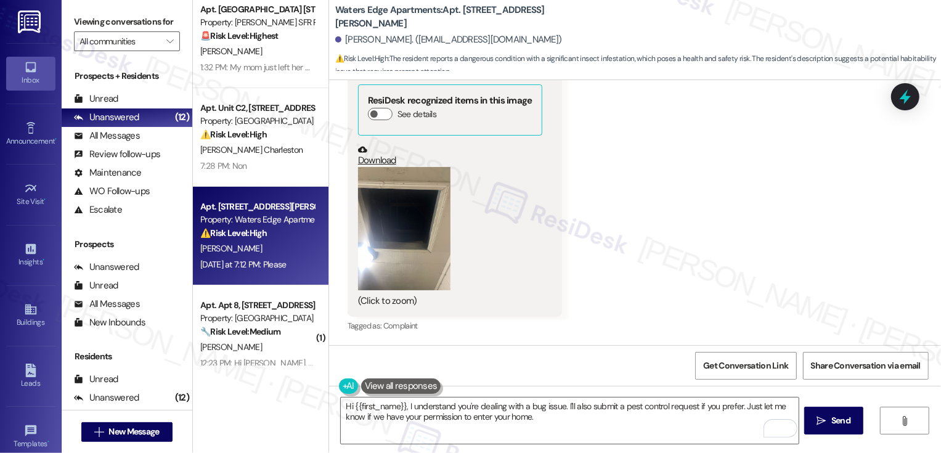
click at [371, 158] on link "Download" at bounding box center [450, 156] width 184 height 22
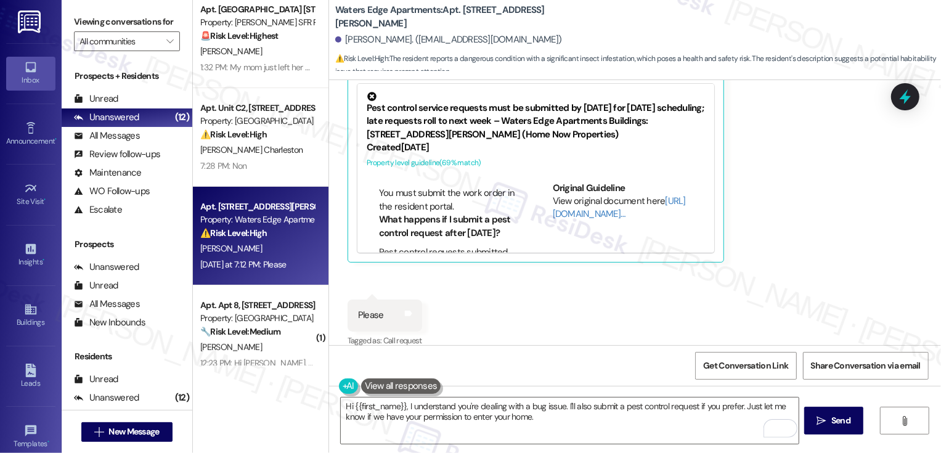
scroll to position [150, 0]
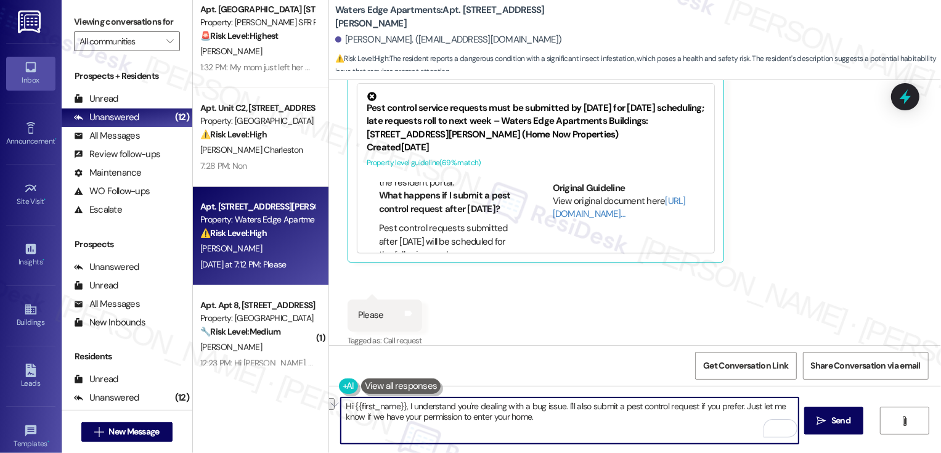
drag, startPoint x: 401, startPoint y: 407, endPoint x: 307, endPoint y: 407, distance: 93.6
click at [307, 407] on div "Apt. 597-A, 59 Hurricane Shoals Rd NE Property: Bluestone Manor 🚨 Risk Level: H…" at bounding box center [567, 226] width 748 height 453
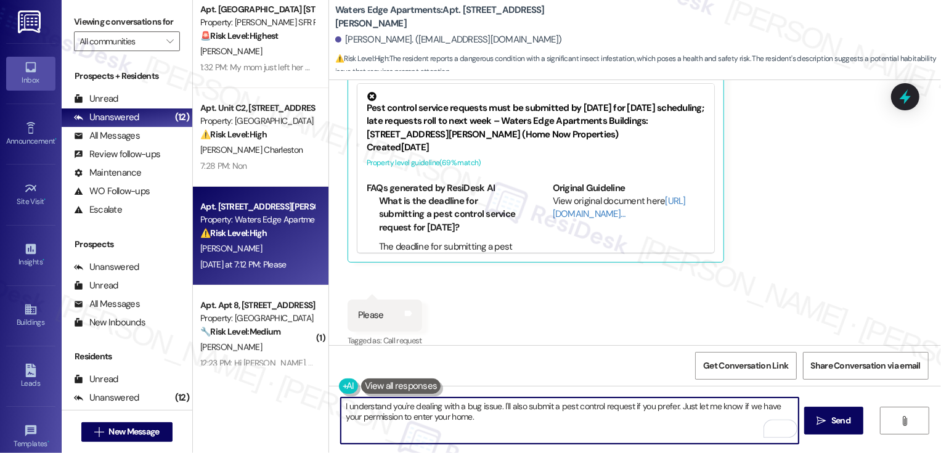
click at [409, 406] on textarea "I understand you're dealing with a bug issue. I'll also submit a pest control r…" at bounding box center [570, 420] width 458 height 46
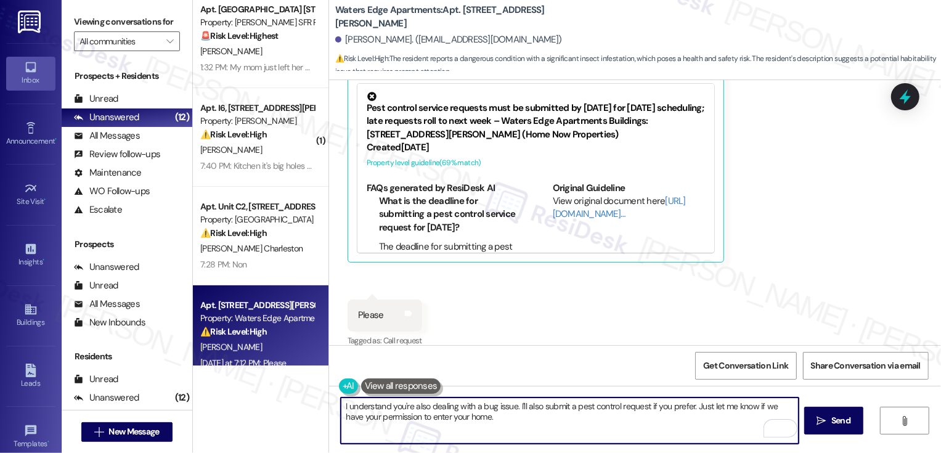
click at [528, 405] on textarea "I understand you're also dealing with a bug issue. I'll also submit a pest cont…" at bounding box center [570, 420] width 458 height 46
click at [686, 405] on textarea "I understand you're also dealing with a bug issue. I'll can submit a pest contr…" at bounding box center [570, 420] width 458 height 46
click at [516, 403] on textarea "I understand you're also dealing with a bug issue. I'll can submit a pest contr…" at bounding box center [570, 420] width 458 height 46
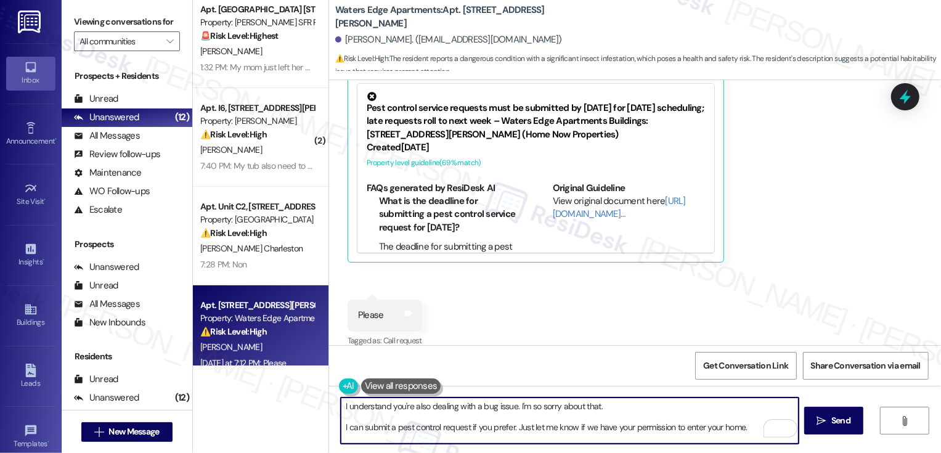
click at [508, 428] on textarea "I understand you're also dealing with a bug issue. I'm so sorry about that. I c…" at bounding box center [570, 420] width 458 height 46
click at [570, 428] on textarea "I understand you're also dealing with a bug issue. I'm so sorry about that. I c…" at bounding box center [570, 420] width 458 height 46
click at [641, 422] on textarea "I understand you're also dealing with a bug issue. I'm so sorry about that. I c…" at bounding box center [570, 420] width 458 height 46
type textarea "I understand you're also dealing with a bug issue. I'm so sorry about that. I c…"
click at [837, 422] on span "Send" at bounding box center [840, 420] width 19 height 13
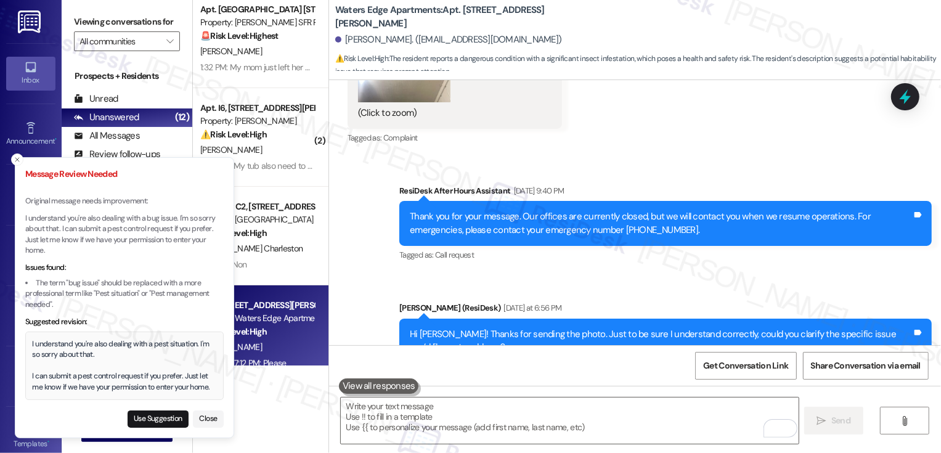
scroll to position [644, 0]
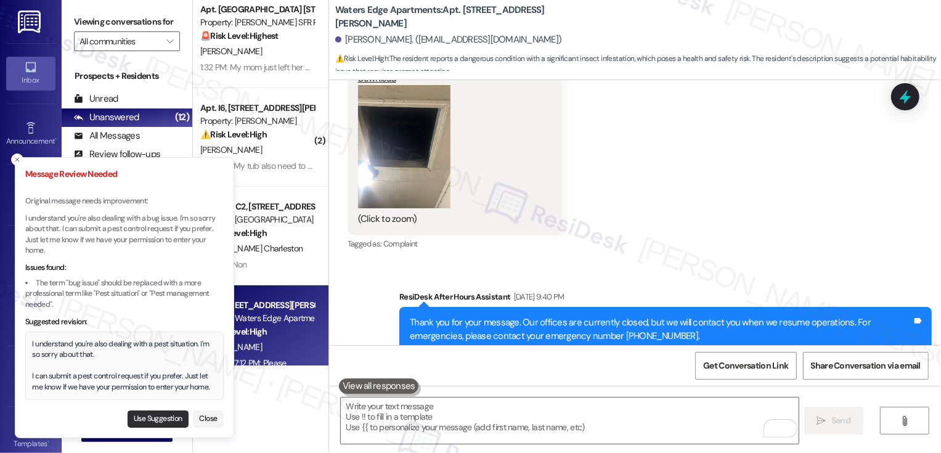
click at [152, 423] on button "Use Suggestion" at bounding box center [157, 418] width 61 height 17
type textarea "I understand you're also dealing with a pest situation. I'm so sorry about that…"
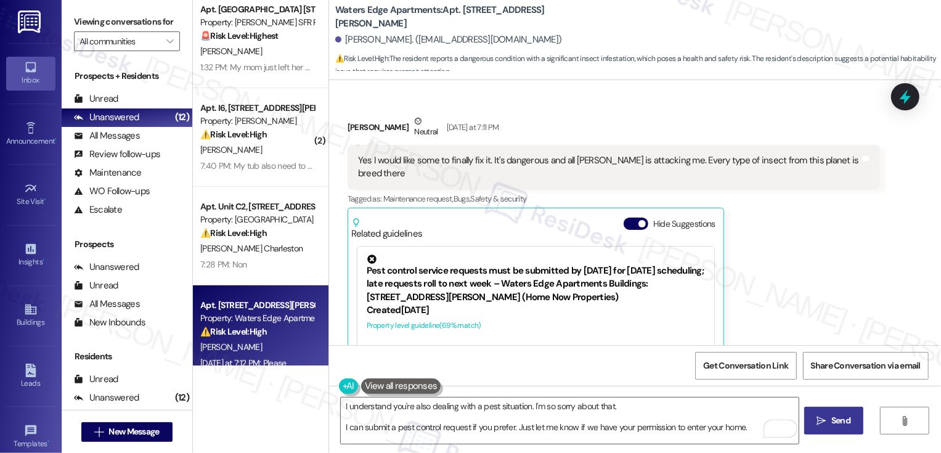
scroll to position [1056, 0]
click at [837, 413] on button " Send" at bounding box center [834, 421] width 60 height 28
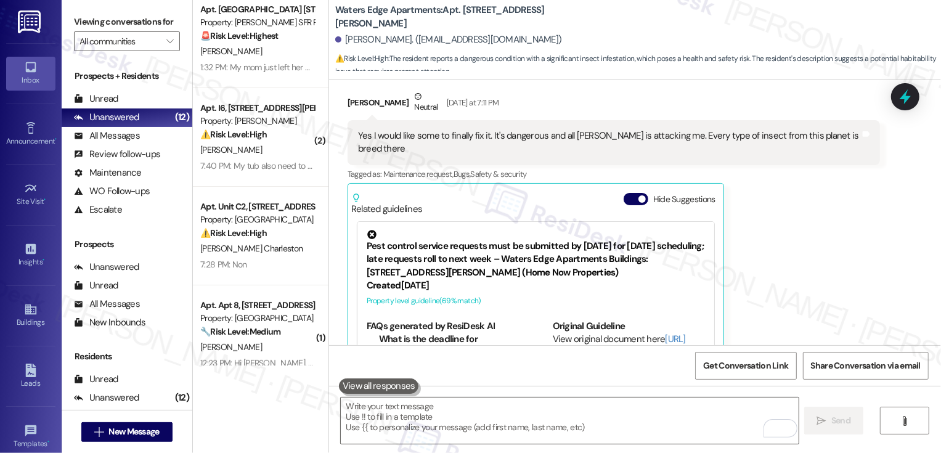
scroll to position [1073, 0]
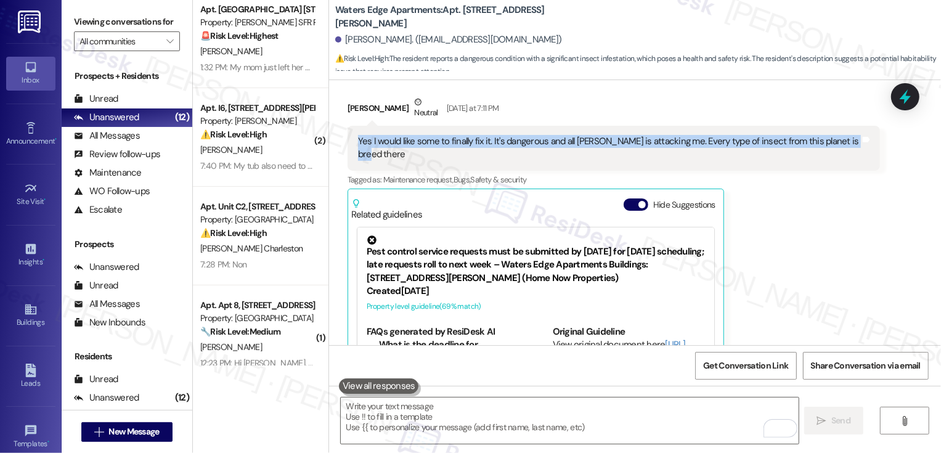
drag, startPoint x: 350, startPoint y: 140, endPoint x: 804, endPoint y: 154, distance: 453.5
click at [804, 154] on div "Yes I would like some to finally fix it. It's dangerous and all buggs is attack…" at bounding box center [613, 148] width 532 height 45
copy div "Yes I would like some to finally fix it. It's dangerous and all buggs is attack…"
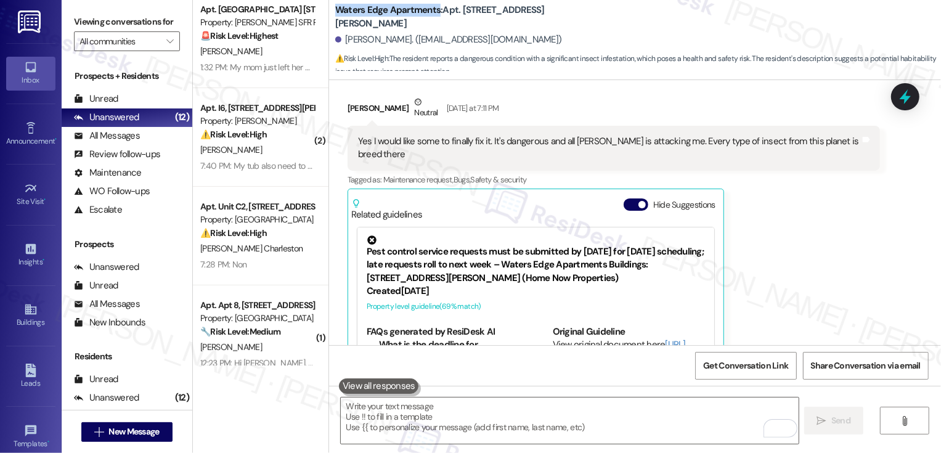
drag, startPoint x: 328, startPoint y: 16, endPoint x: 429, endPoint y: 23, distance: 101.2
click at [429, 23] on b "Waters Edge Apartments: Apt. B11, 417 Barton Drive" at bounding box center [458, 17] width 246 height 26
copy b "Waters Edge Apartments"
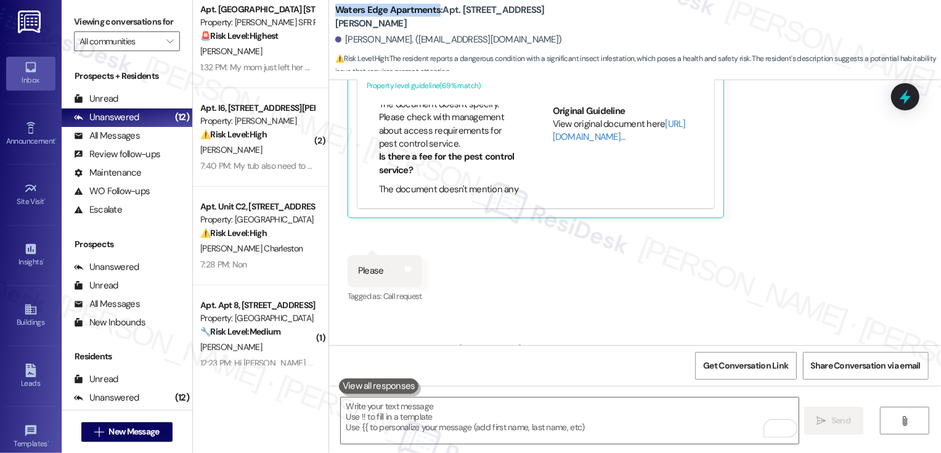
scroll to position [1329, 0]
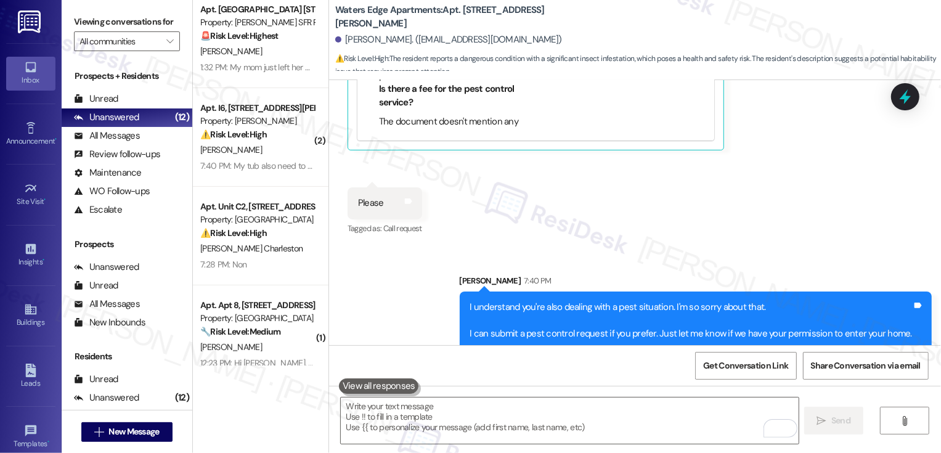
click at [390, 246] on div "Sent via SMS Sarah 7:40 PM I understand you're also dealing with a pest situati…" at bounding box center [635, 302] width 612 height 112
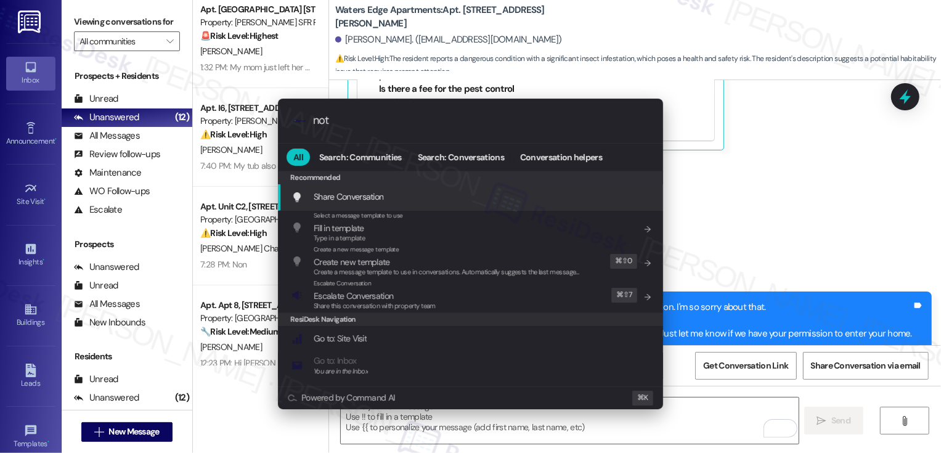
type input "note"
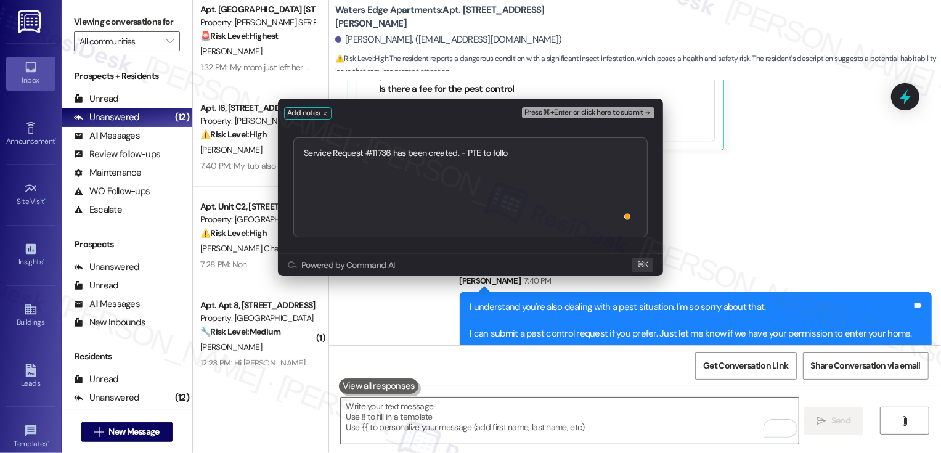
type textarea "Service Request #11736 has been created. - PTE to follow"
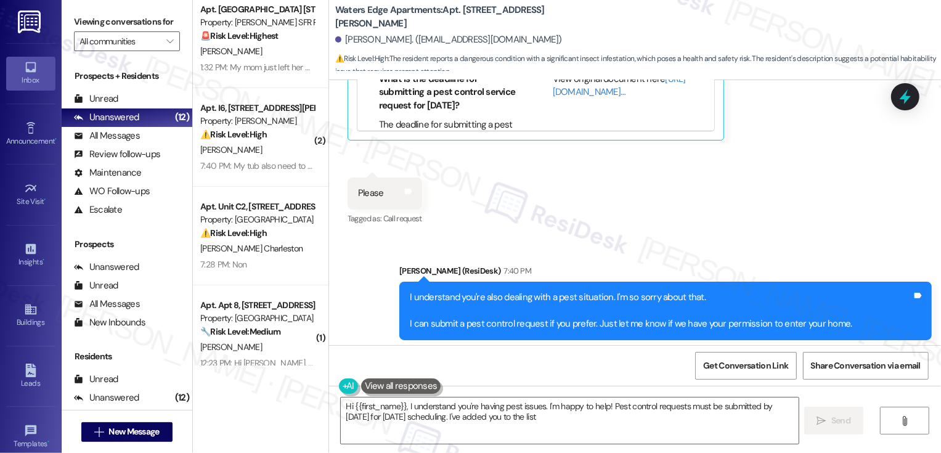
scroll to position [1216, 0]
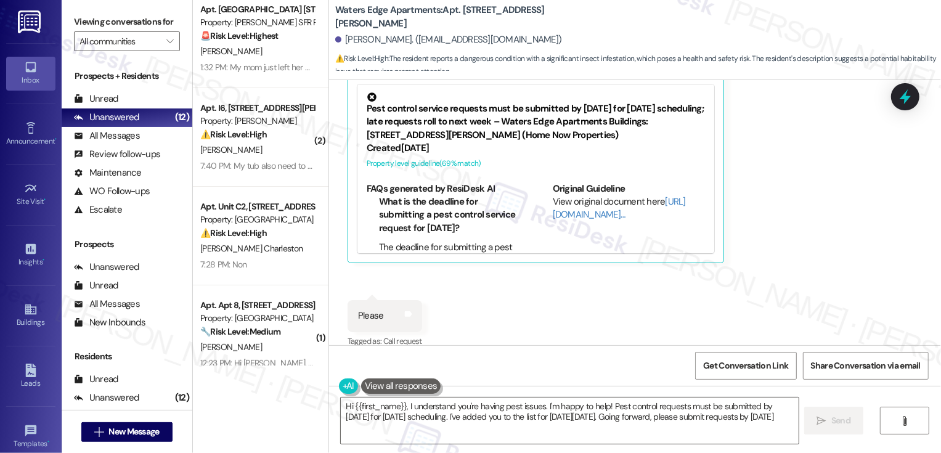
type textarea "Hi {{first_name}}, I understand you're having pest issues. I'm happy to help! P…"
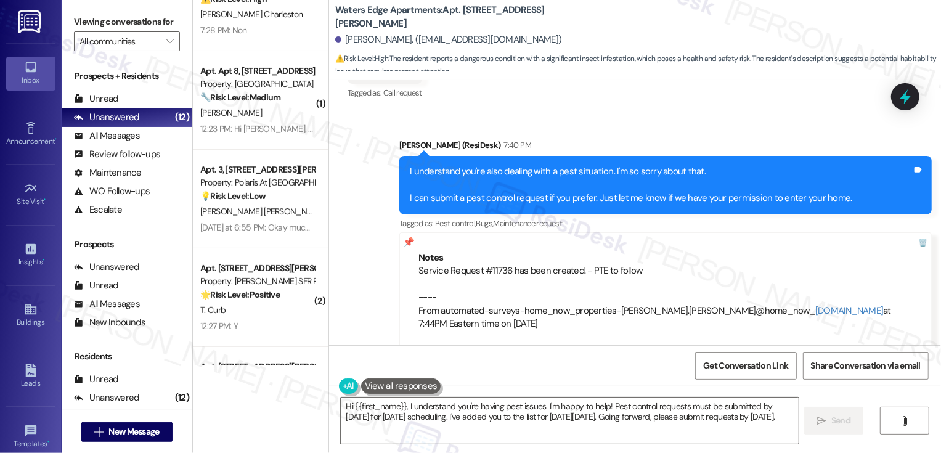
scroll to position [344, 0]
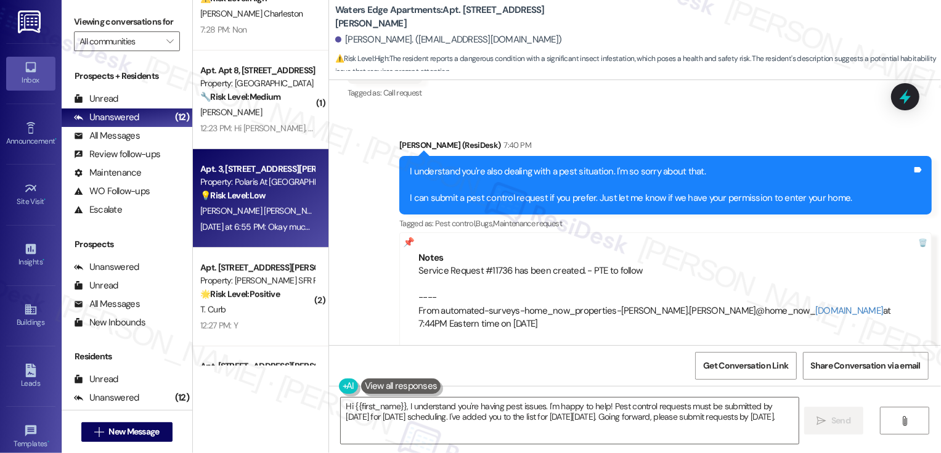
click at [262, 214] on div "[PERSON_NAME] [PERSON_NAME]" at bounding box center [257, 210] width 116 height 15
type textarea "Fetching suggested responses. Please feel free to read through the conversation…"
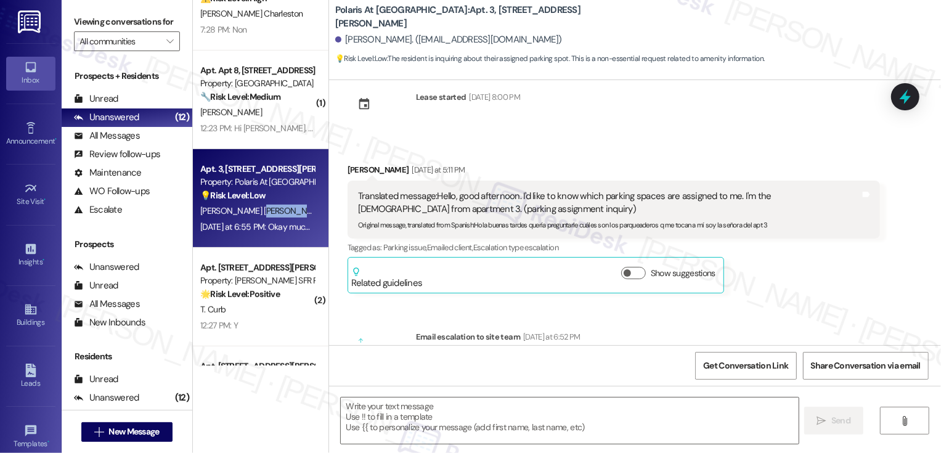
click at [262, 214] on div "[PERSON_NAME] [PERSON_NAME]" at bounding box center [257, 210] width 116 height 15
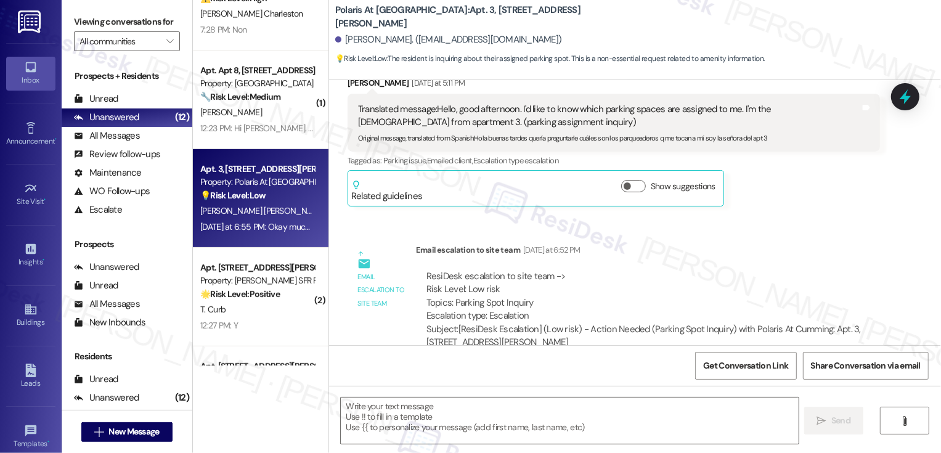
type textarea "Fetching suggested responses. Please feel free to read through the conversation…"
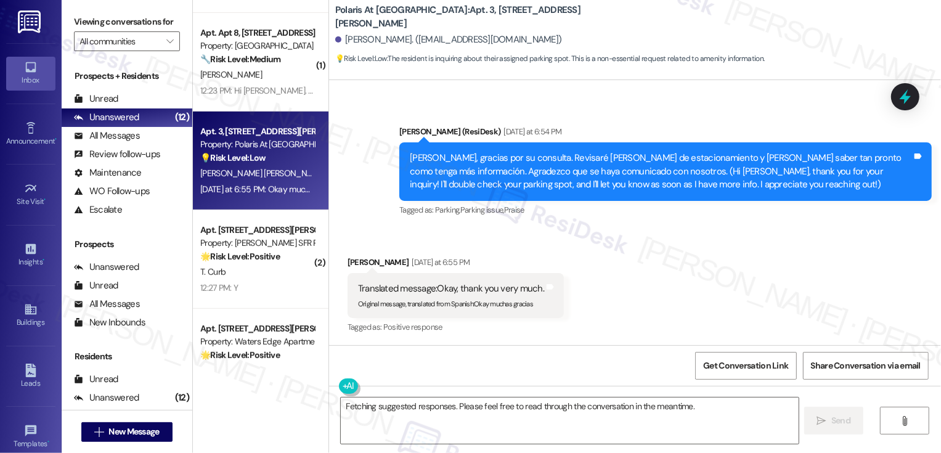
scroll to position [407, 0]
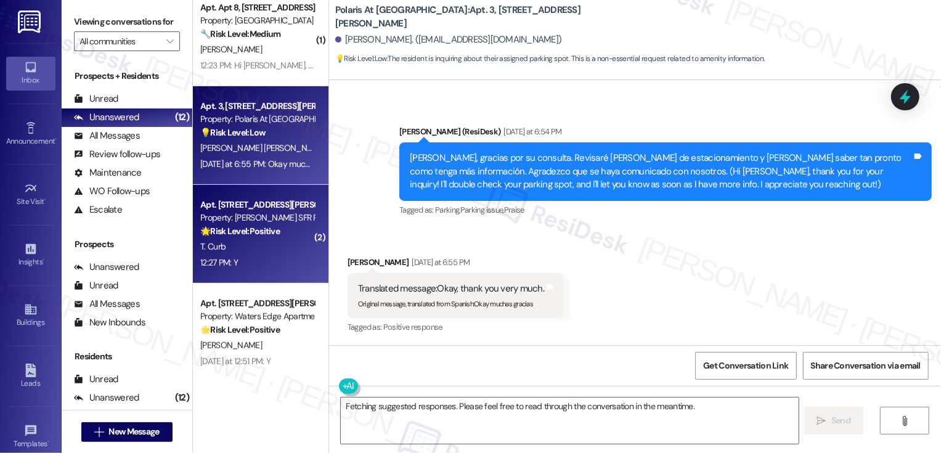
click at [269, 248] on div "T. Curb" at bounding box center [257, 246] width 116 height 15
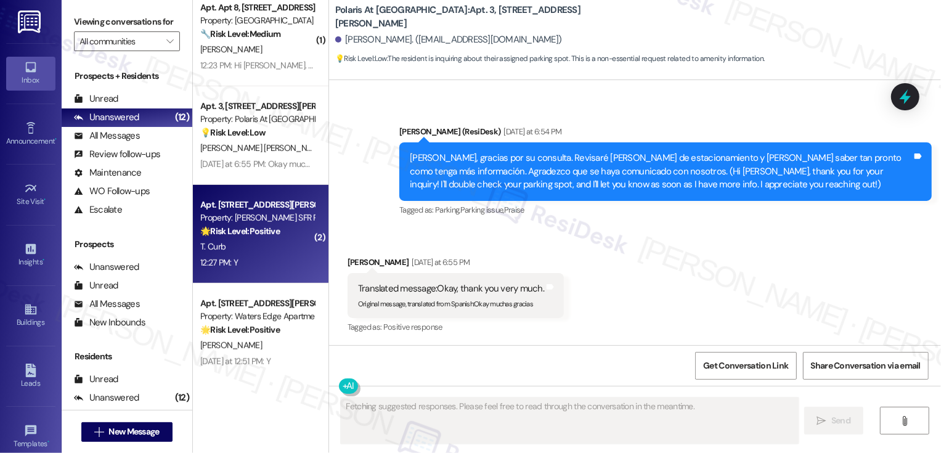
click at [269, 248] on div "T. Curb" at bounding box center [257, 246] width 116 height 15
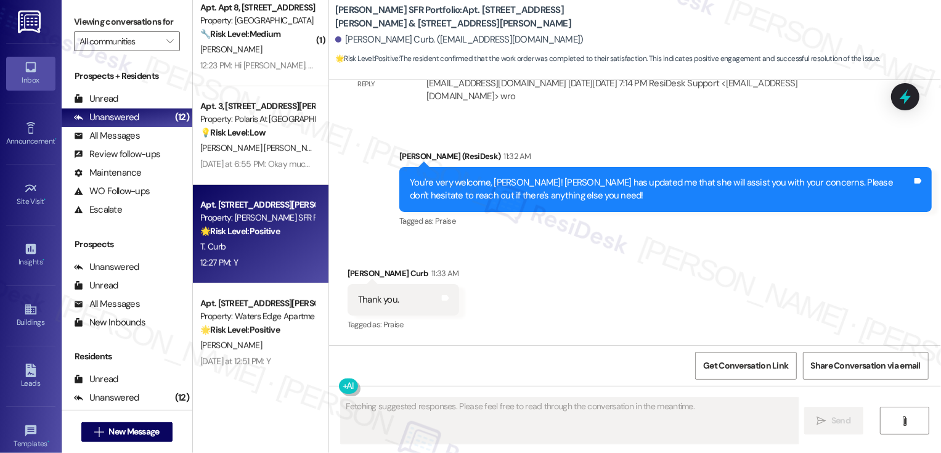
scroll to position [5545, 0]
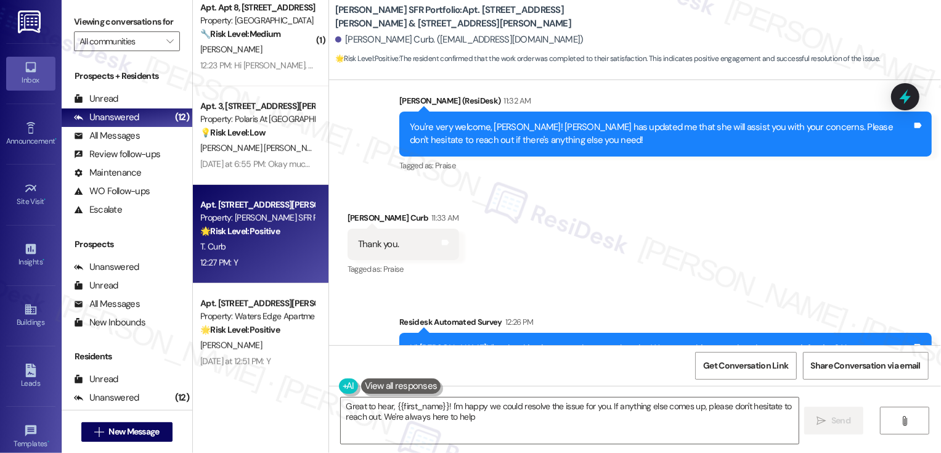
type textarea "Great to hear, {{first_name}}! I'm happy we could resolve the issue for you. If…"
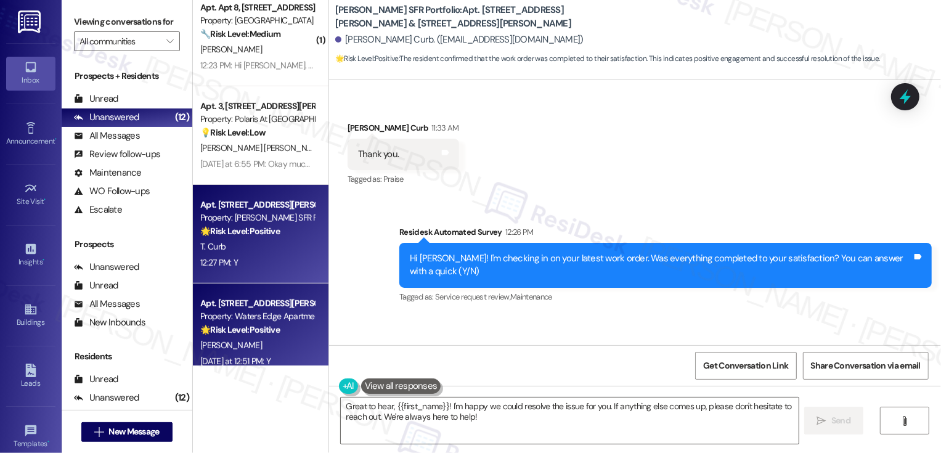
scroll to position [508, 0]
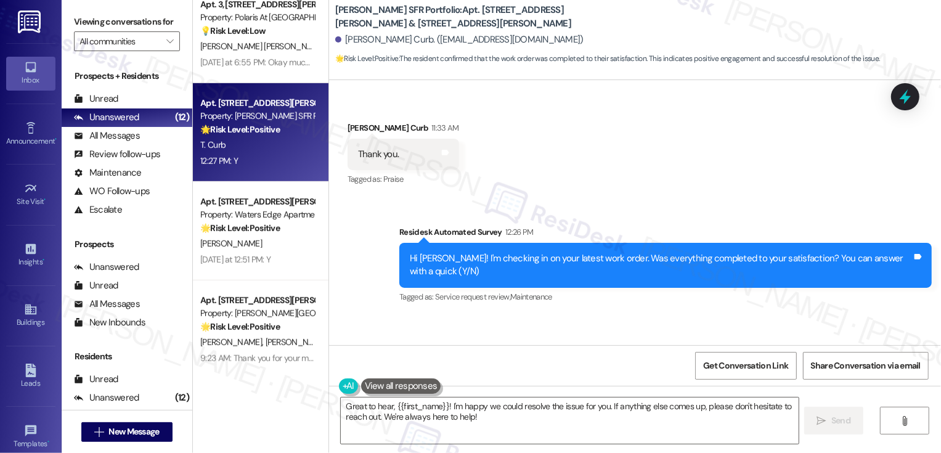
click at [276, 238] on div "[PERSON_NAME]" at bounding box center [257, 243] width 116 height 15
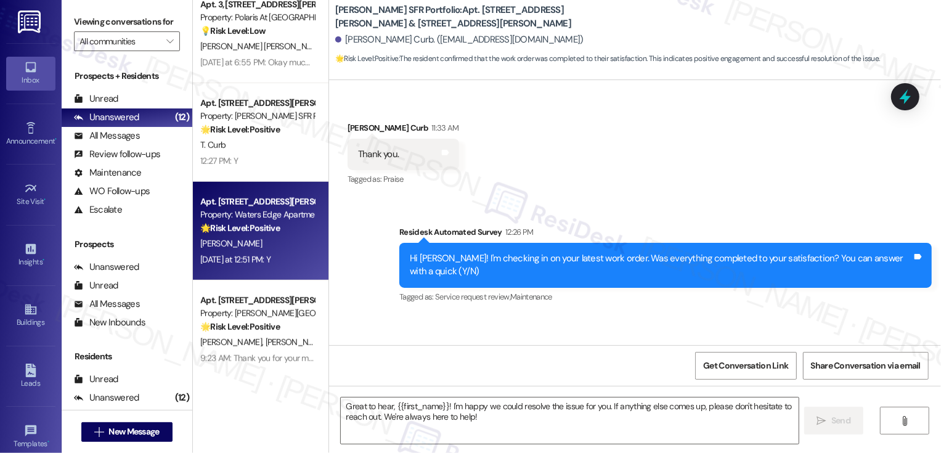
click at [276, 238] on div "[PERSON_NAME]" at bounding box center [257, 243] width 116 height 15
type textarea "Fetching suggested responses. Please feel free to read through the conversation…"
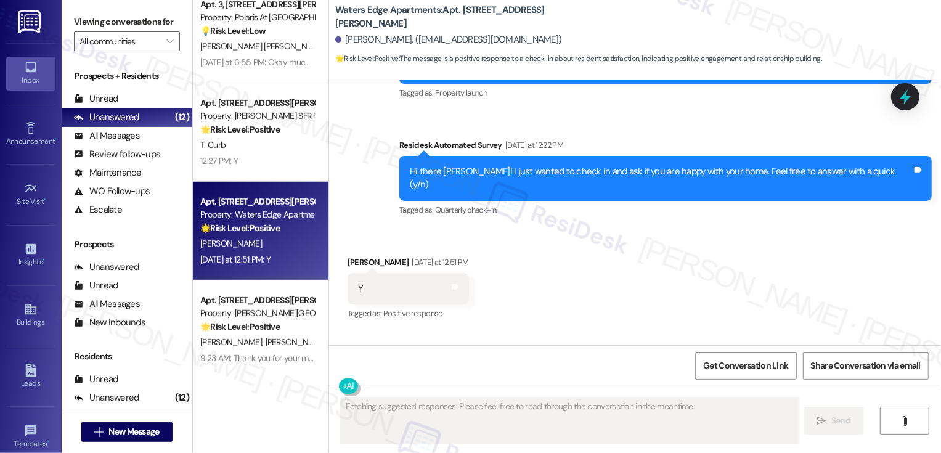
scroll to position [282, 0]
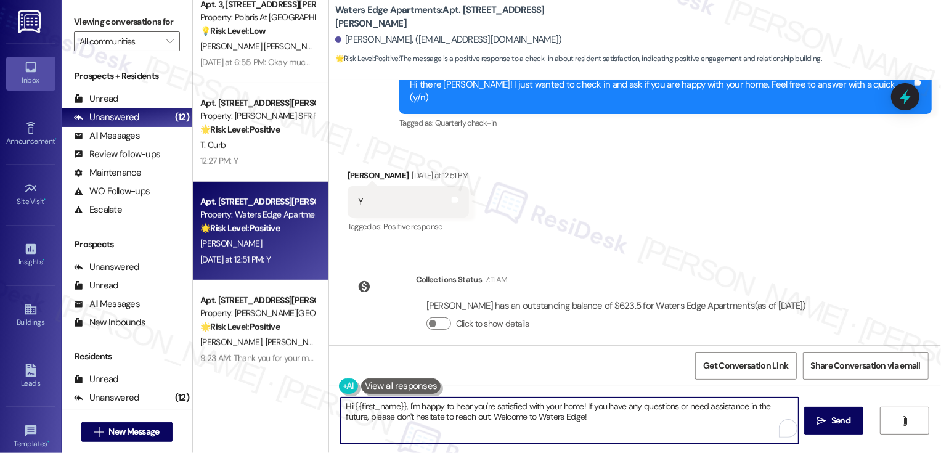
drag, startPoint x: 589, startPoint y: 417, endPoint x: 597, endPoint y: 424, distance: 10.9
click at [597, 426] on textarea "Hi {{first_name}}, I'm happy to hear you're satisfied with your home! If you ha…" at bounding box center [570, 420] width 458 height 46
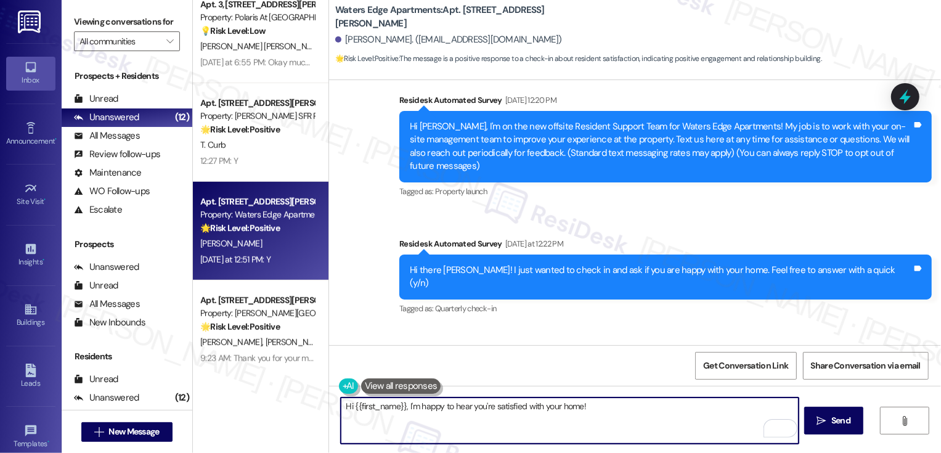
scroll to position [223, 0]
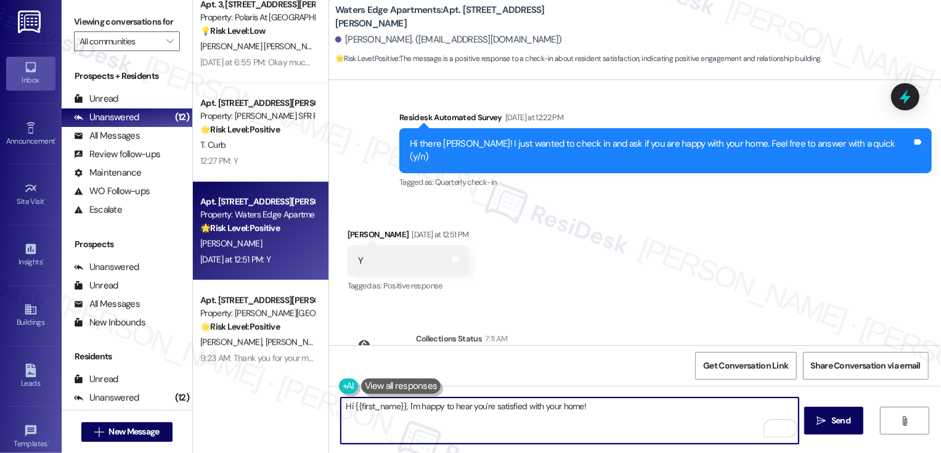
click at [341, 405] on textarea "Hi {{first_name}}, I'm happy to hear you're satisfied with your home!" at bounding box center [570, 420] width 458 height 46
click at [468, 407] on textarea "It's nice to meet you, {{first_name}}, I'm happy to hear you're satisfied with …" at bounding box center [570, 420] width 458 height 46
click at [689, 410] on textarea "It's nice to meet you, {{first_name}}! I'm happy to hear you're satisfied with …" at bounding box center [570, 420] width 458 height 46
click at [502, 411] on textarea "It's nice to meet you, {{first_name}}! I'm happy to hear you're satisfied with …" at bounding box center [570, 420] width 458 height 46
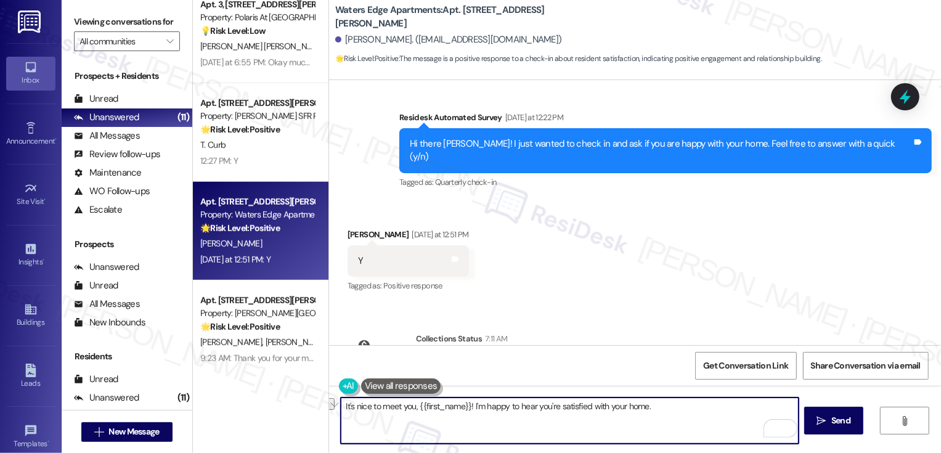
paste textarea "Hi {{first_name}}, it's nice to meet you! I'm so glad to hear you're happy with…"
click at [559, 425] on textarea "Hi {{first_name}}, it's nice to meet you! I'm so glad to hear you're happy with…" at bounding box center [570, 420] width 458 height 46
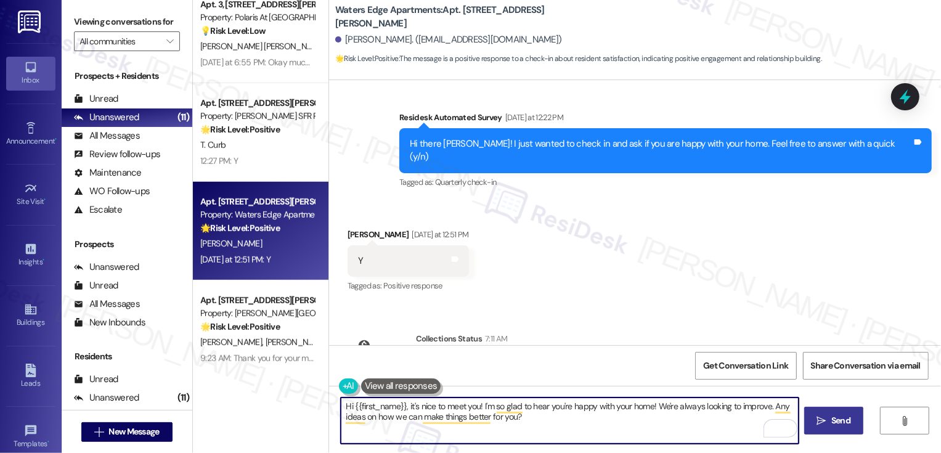
type textarea "Hi {{first_name}}, it's nice to meet you! I'm so glad to hear you're happy with…"
click at [843, 422] on span "Send" at bounding box center [840, 420] width 19 height 13
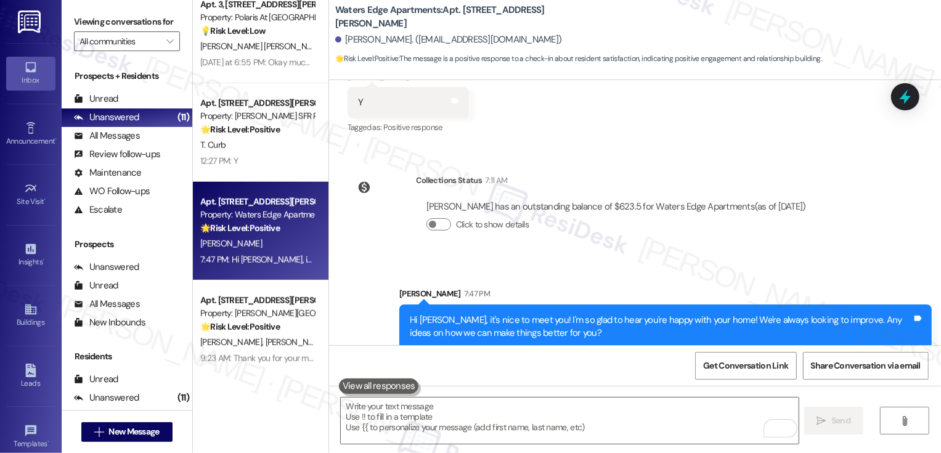
scroll to position [555, 0]
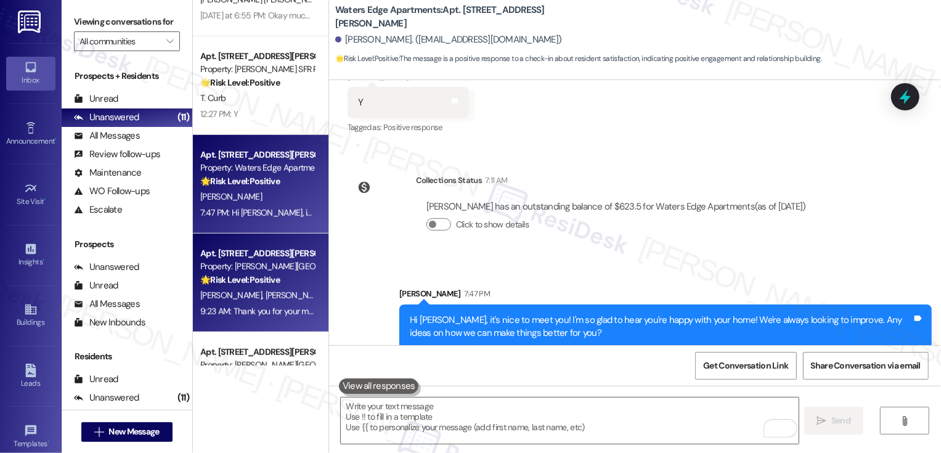
click at [245, 282] on strong "🌟 Risk Level: Positive" at bounding box center [239, 279] width 79 height 11
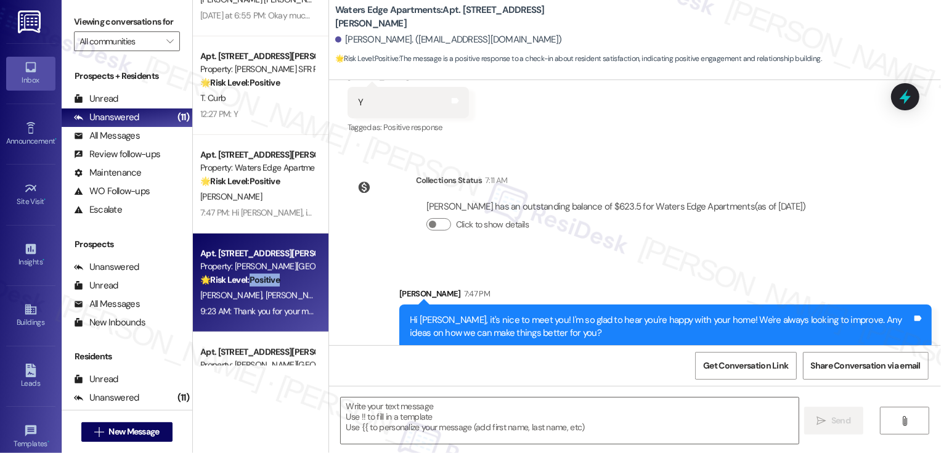
click at [245, 282] on strong "🌟 Risk Level: Positive" at bounding box center [239, 279] width 79 height 11
type textarea "Fetching suggested responses. Please feel free to read through the conversation…"
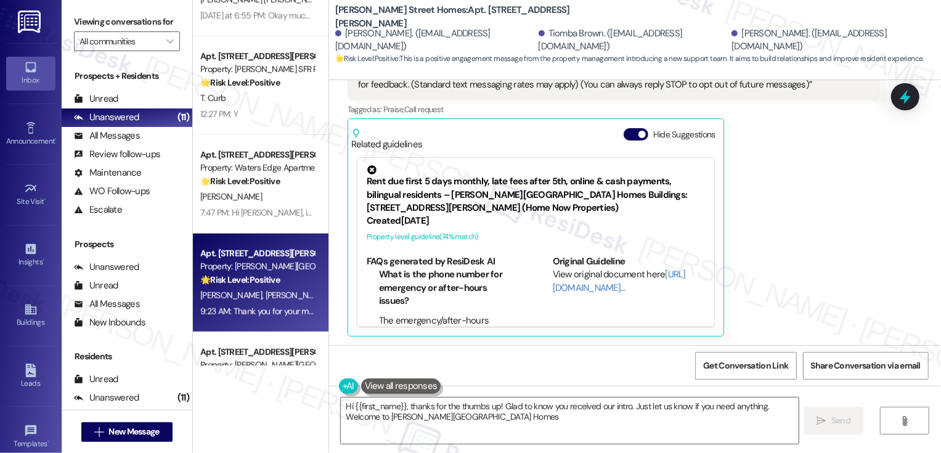
type textarea "Hi {{first_name}}, thanks for the thumbs up! Glad to know you received our intr…"
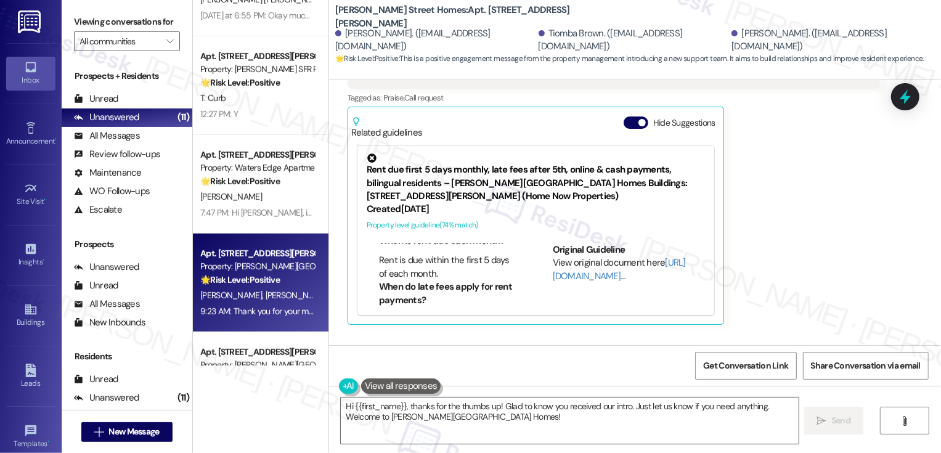
scroll to position [464, 0]
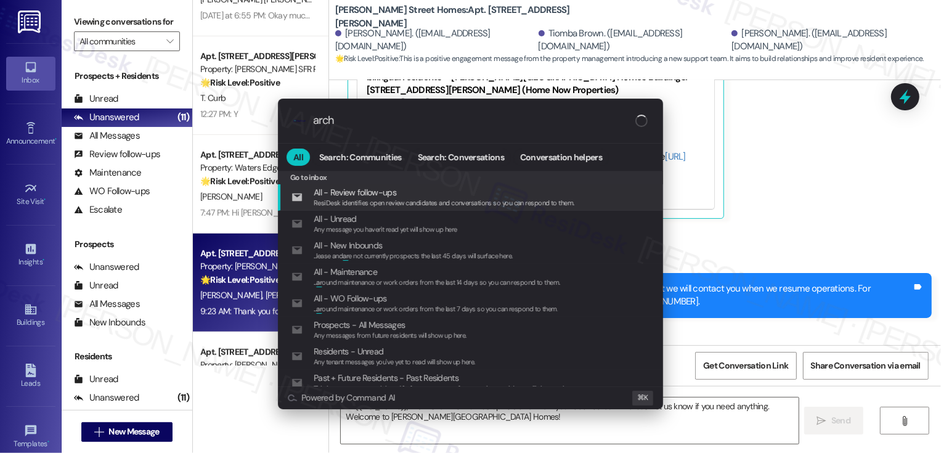
type input "archi"
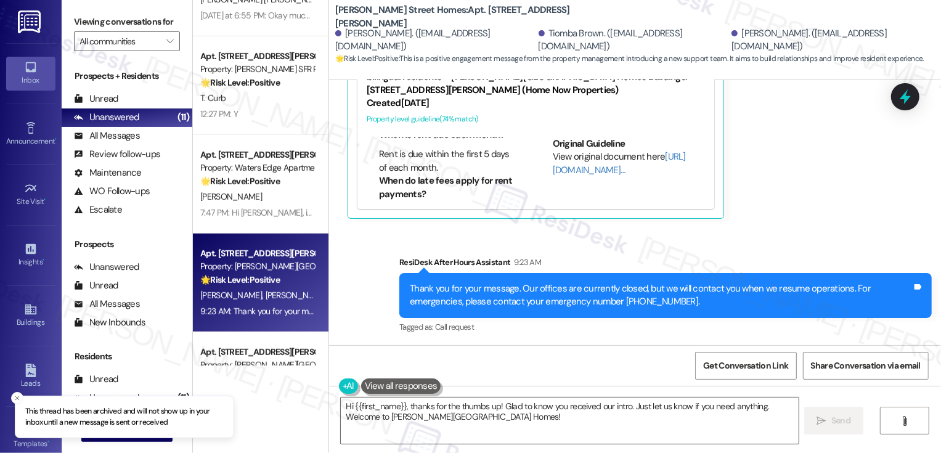
scroll to position [641, 0]
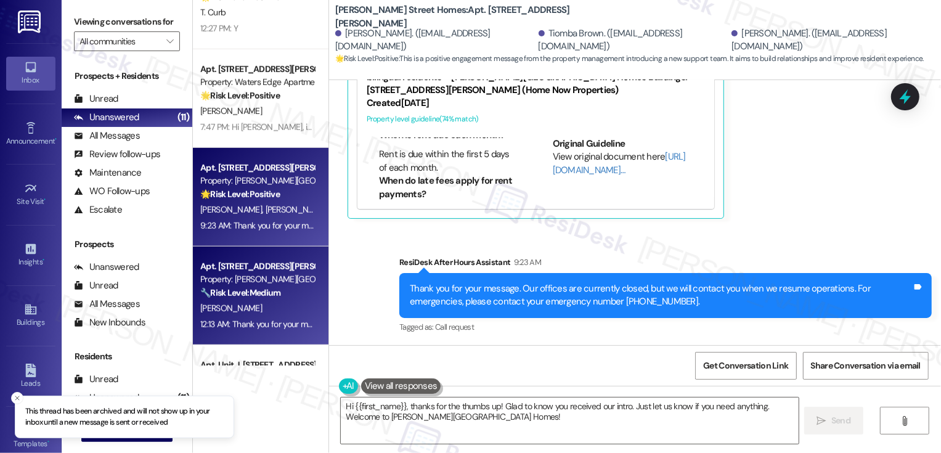
click at [255, 273] on div "Property: Maddox Street Homes" at bounding box center [257, 279] width 114 height 13
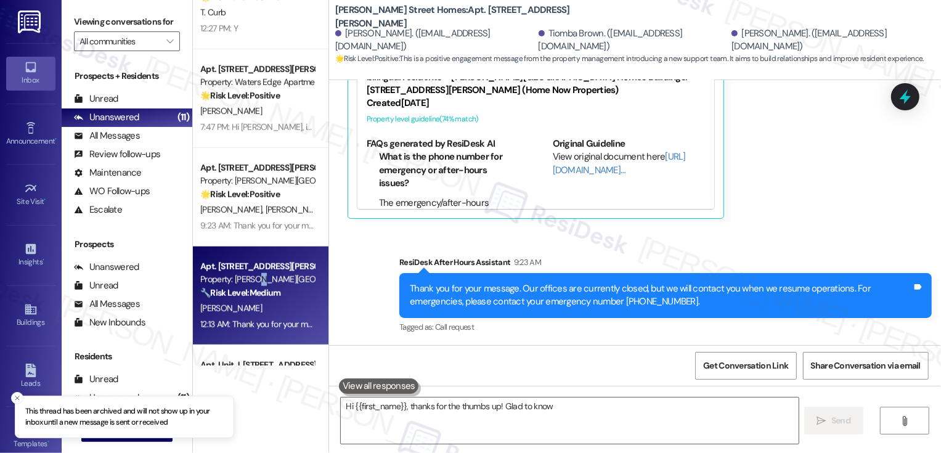
click at [255, 273] on div "Property: Maddox Street Homes" at bounding box center [257, 279] width 114 height 13
type textarea "Hi {{first_name}}, thanks for the thumbs up! Glad to know you received our intr…"
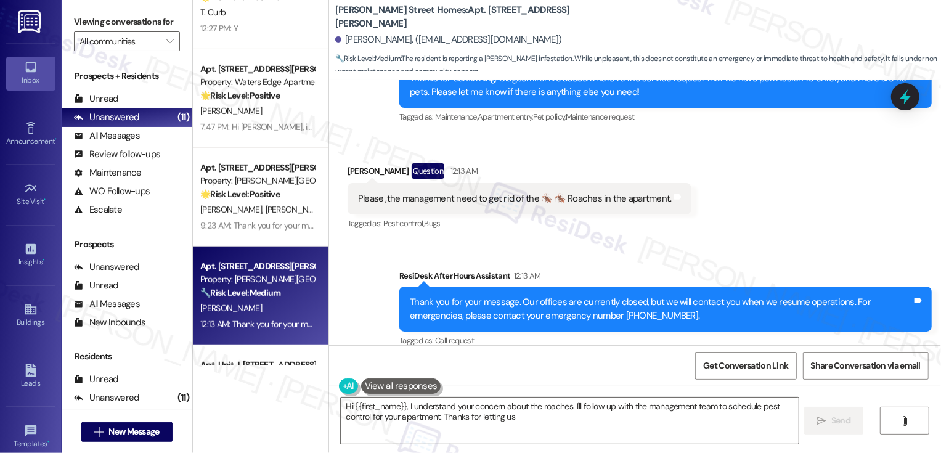
scroll to position [620, 0]
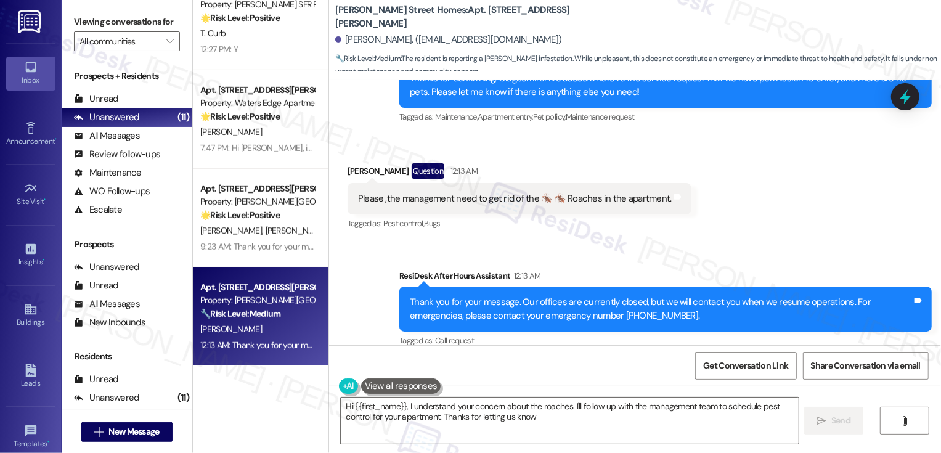
type textarea "Hi {{first_name}}, I understand your concern about the roaches. I'll follow up …"
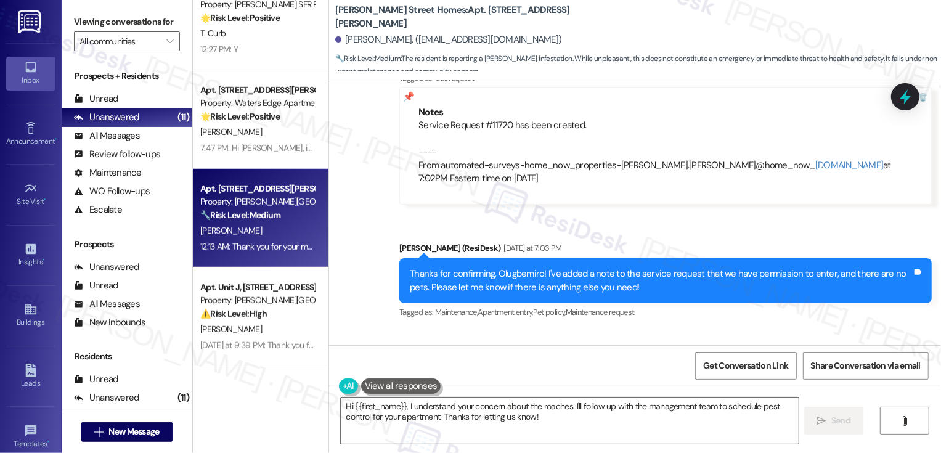
scroll to position [1864, 0]
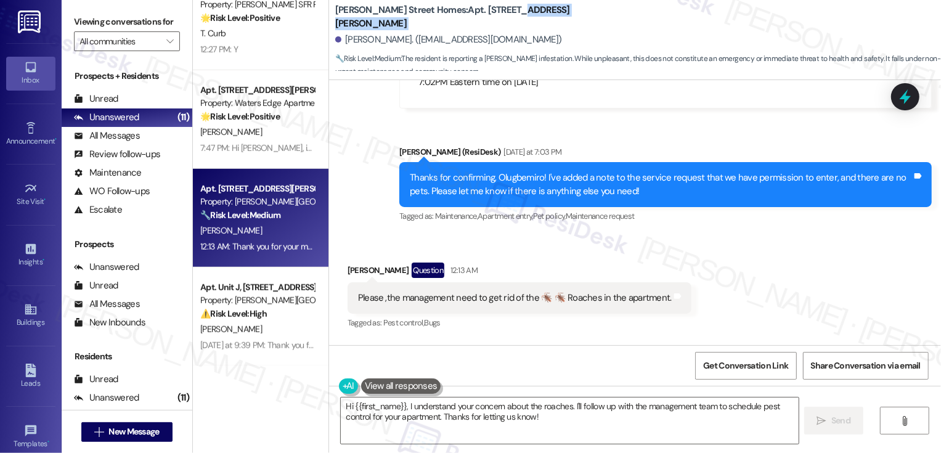
drag, startPoint x: 467, startPoint y: 15, endPoint x: 661, endPoint y: 25, distance: 193.6
click at [661, 25] on div "Maddox Street Homes: Apt. Unit 6, 164 Maddox Street Olugbemiro G. Williams. (og…" at bounding box center [637, 37] width 605 height 68
copy div "164 Maddox Street"
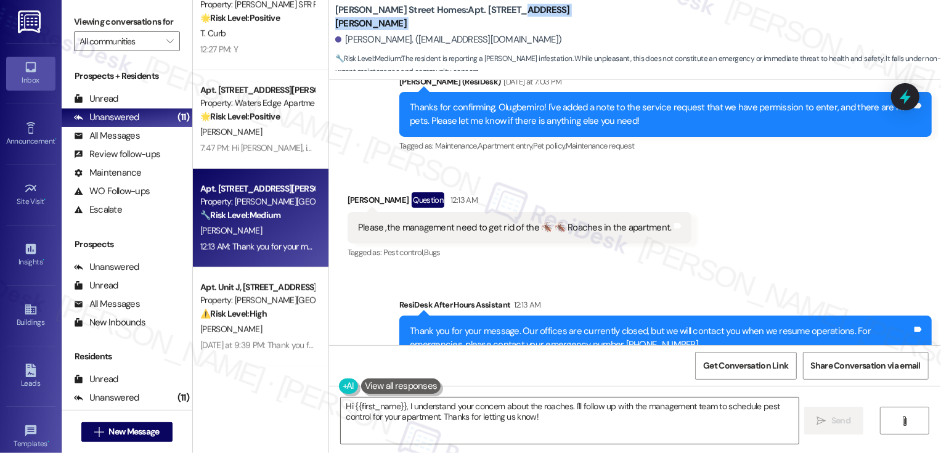
scroll to position [1963, 0]
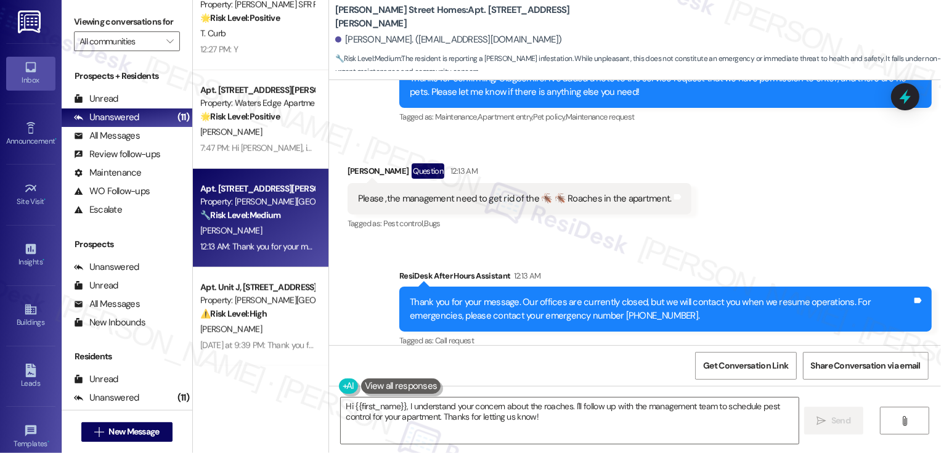
click at [771, 201] on div "Received via SMS Olugbemiro G. Williams Question 12:13 AM Please ,the managemen…" at bounding box center [635, 189] width 612 height 107
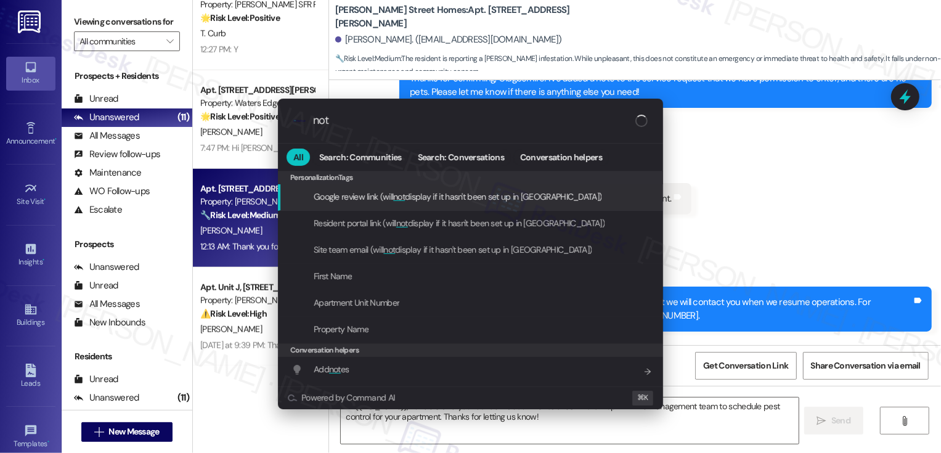
type input "note"
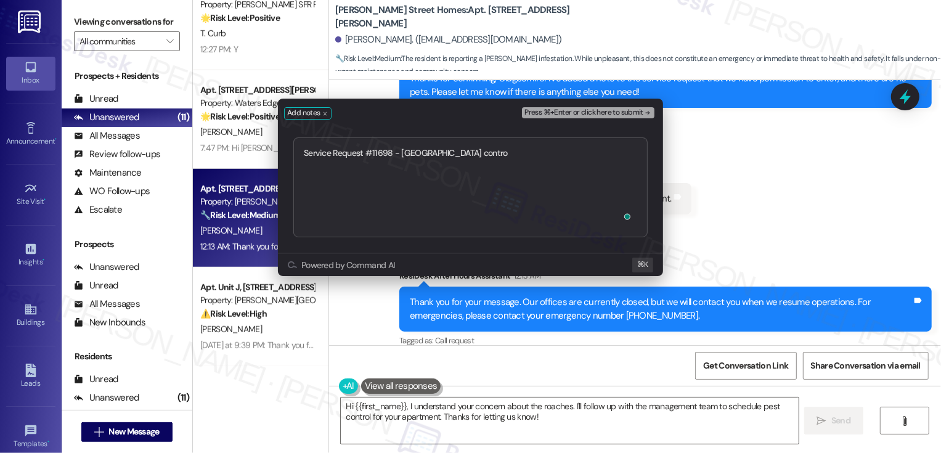
type textarea "Service Request #11698 - pest control"
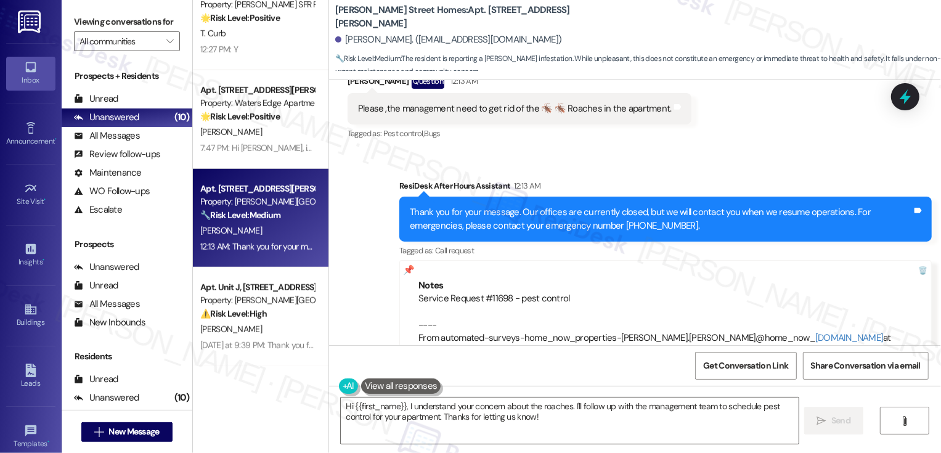
scroll to position [2081, 0]
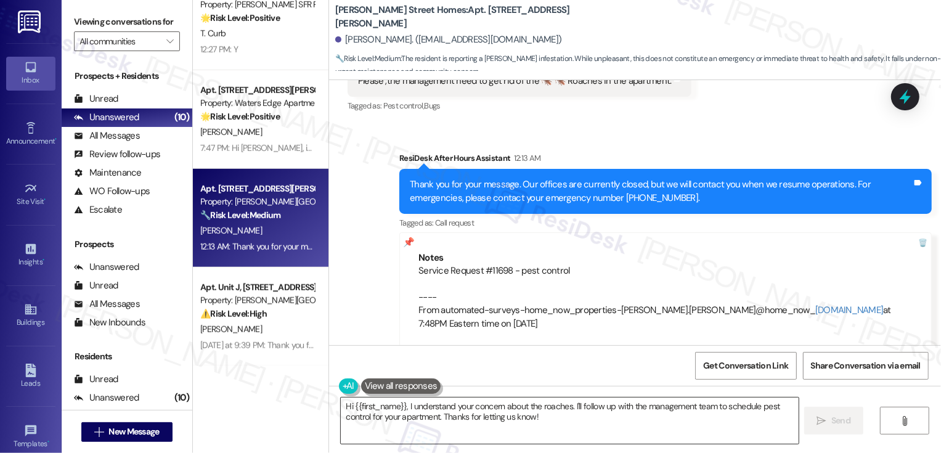
click at [503, 429] on textarea "Hi {{first_name}}, I understand your concern about the roaches. I'll follow up …" at bounding box center [570, 420] width 458 height 46
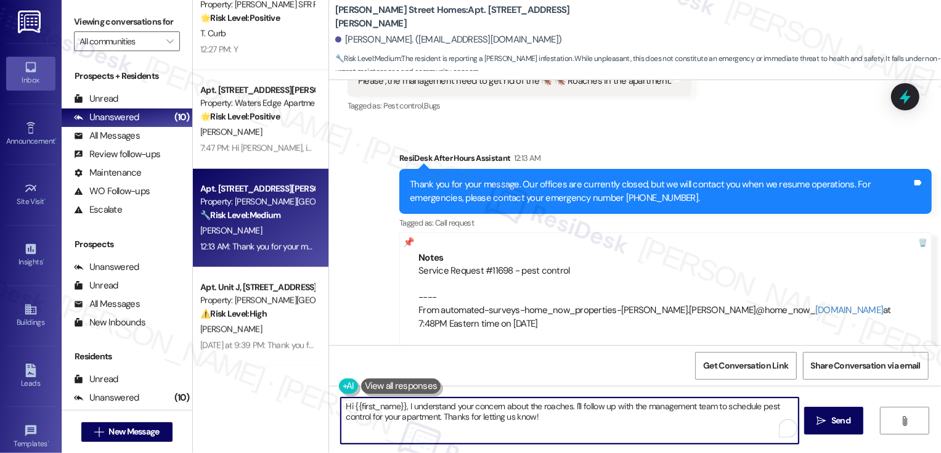
drag, startPoint x: 402, startPoint y: 407, endPoint x: 325, endPoint y: 407, distance: 77.0
click at [329, 407] on div "Hi {{first_name}}, I understand your concern about the roaches. I'll follow up …" at bounding box center [635, 432] width 612 height 92
click at [515, 414] on textarea "I understand your concern about the roaches. I'll follow up with the management…" at bounding box center [570, 420] width 458 height 46
drag, startPoint x: 503, startPoint y: 404, endPoint x: 525, endPoint y: 423, distance: 28.4
click at [524, 421] on textarea "I understand your concern about the roaches. I'll follow up with the management…" at bounding box center [570, 420] width 458 height 46
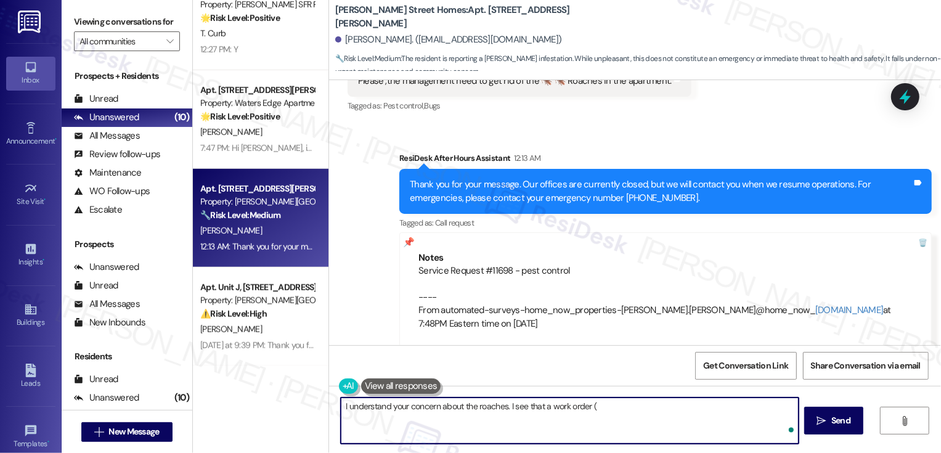
paste textarea "Service Request #11698"
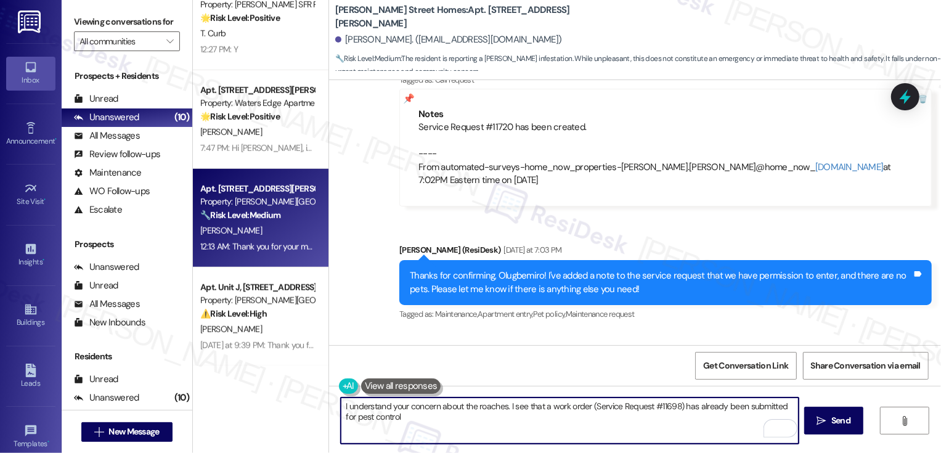
scroll to position [1769, 0]
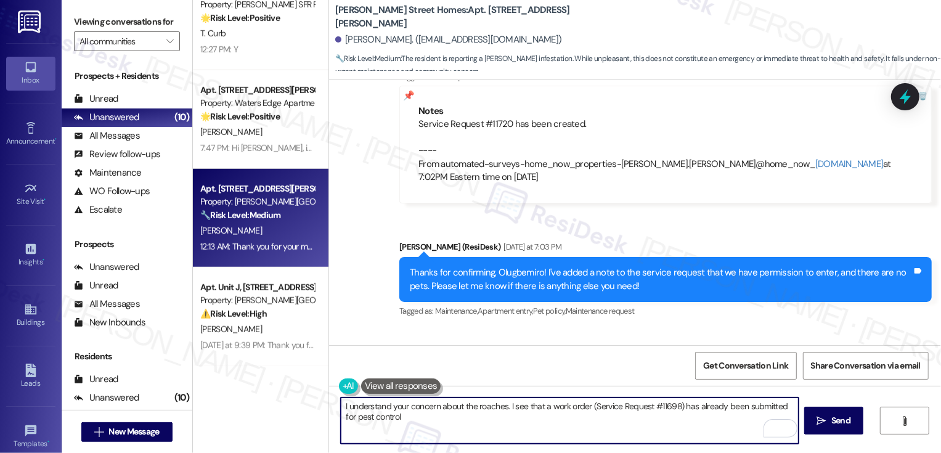
click at [502, 406] on textarea "I understand your concern about the roaches. I see that a work order (Service R…" at bounding box center [570, 420] width 458 height 46
click at [717, 430] on textarea "I understand your concern about the roaches. I'm sorry you're dealing with that…" at bounding box center [570, 420] width 458 height 46
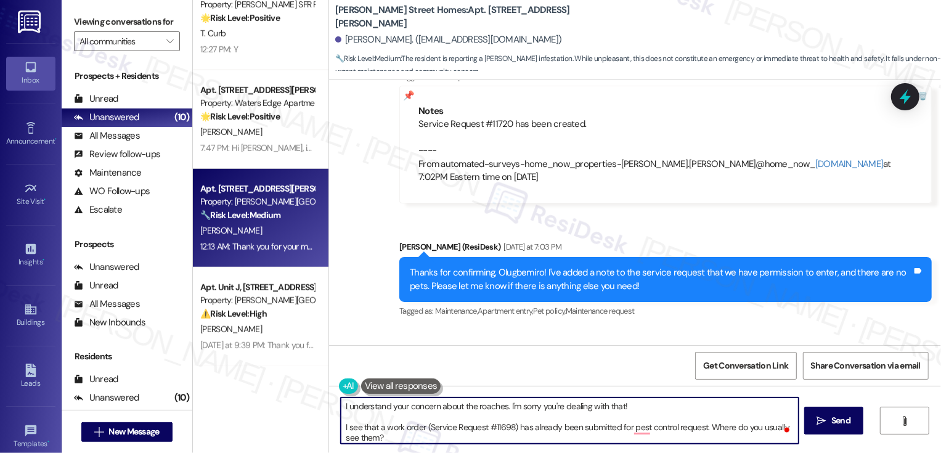
click at [638, 427] on textarea "I understand your concern about the roaches. I'm sorry you're dealing with that…" at bounding box center [570, 420] width 458 height 46
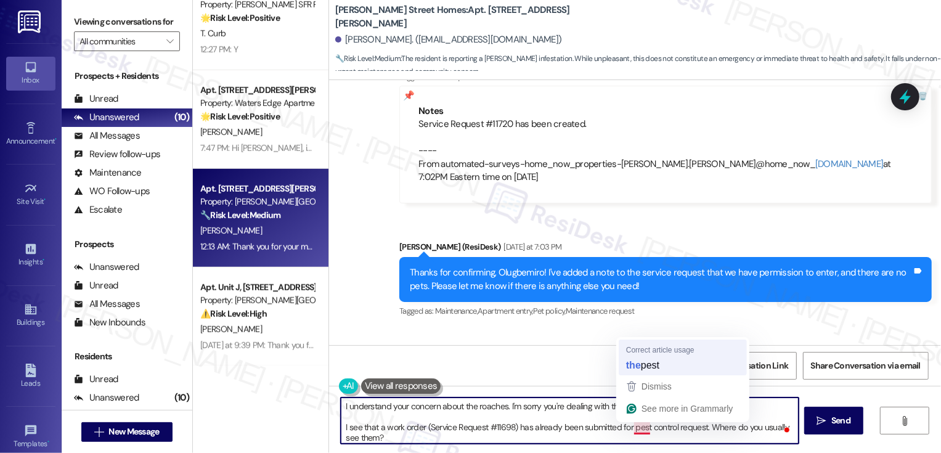
type textarea "I understand your concern about the roaches. I'm sorry you're dealing with that…"
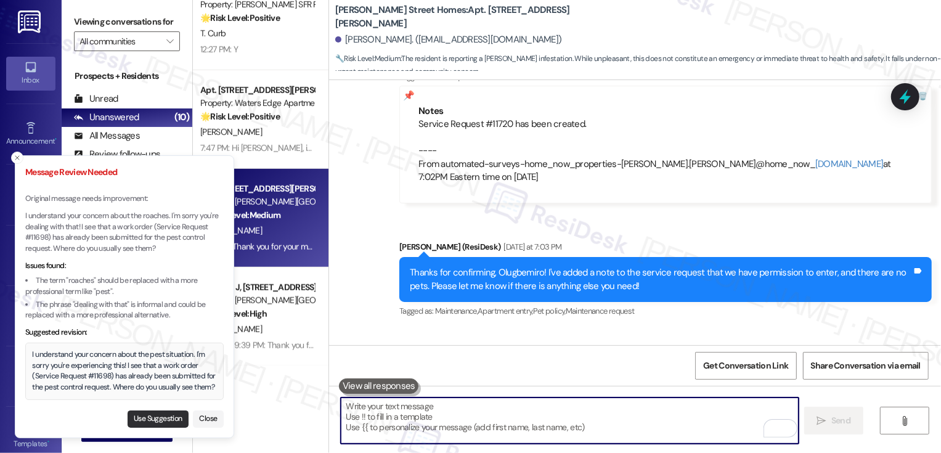
click at [165, 416] on button "Use Suggestion" at bounding box center [157, 418] width 61 height 17
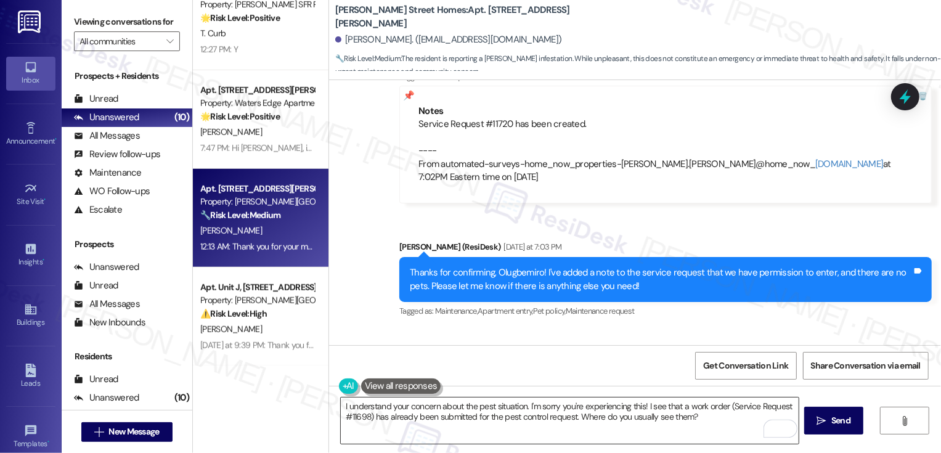
click at [517, 416] on textarea "I understand your concern about the pest situation. I'm sorry you're experienci…" at bounding box center [570, 420] width 458 height 46
click at [837, 422] on span "Send" at bounding box center [840, 420] width 19 height 13
type textarea "Fetching suggested responses. Please feel free to read through the conversation…"
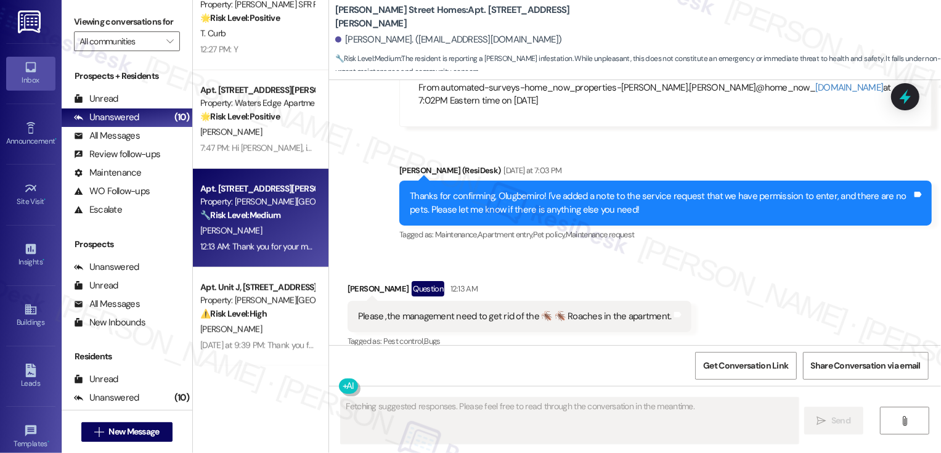
scroll to position [2179, 0]
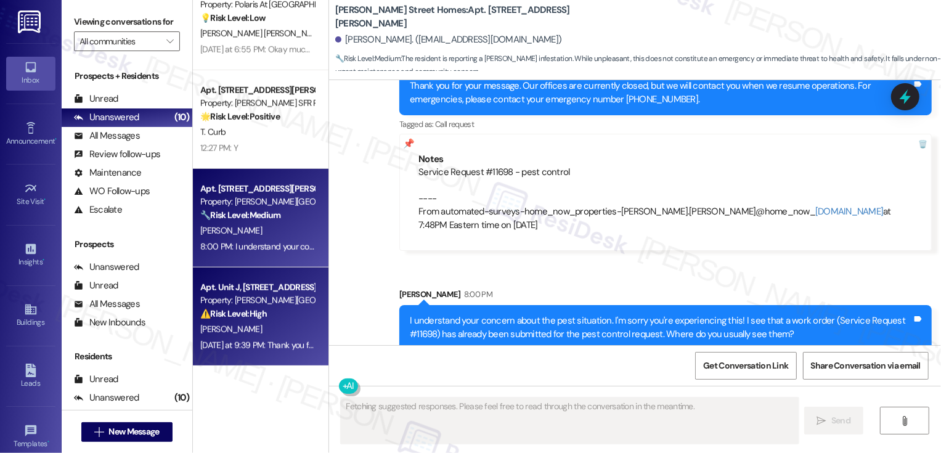
click at [277, 296] on div "Property: Maddox Street Homes" at bounding box center [257, 300] width 114 height 13
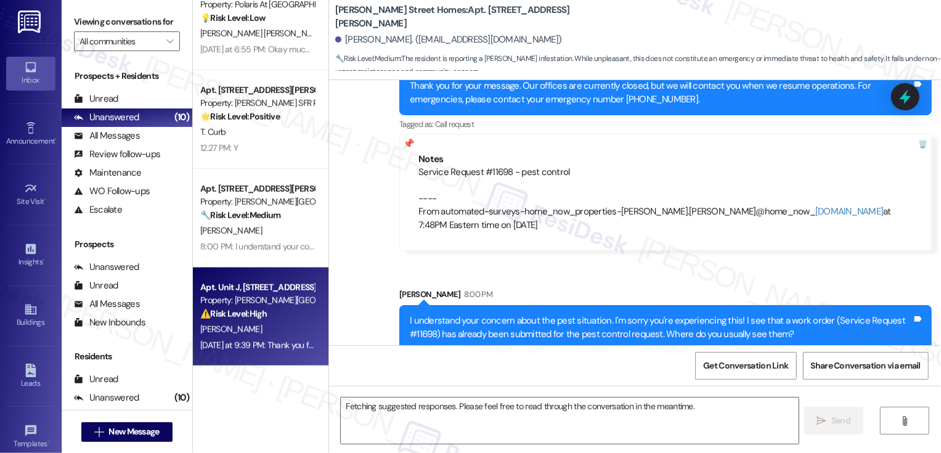
click at [277, 296] on div "Property: Maddox Street Homes" at bounding box center [257, 300] width 114 height 13
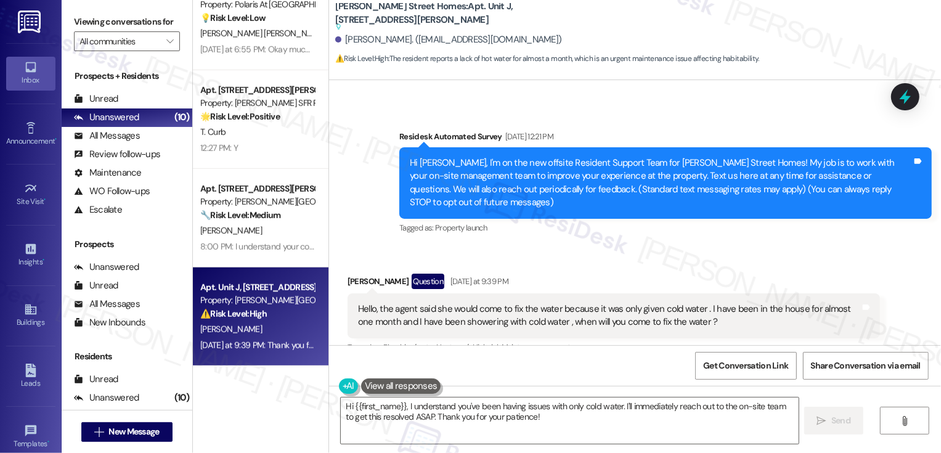
scroll to position [92, 0]
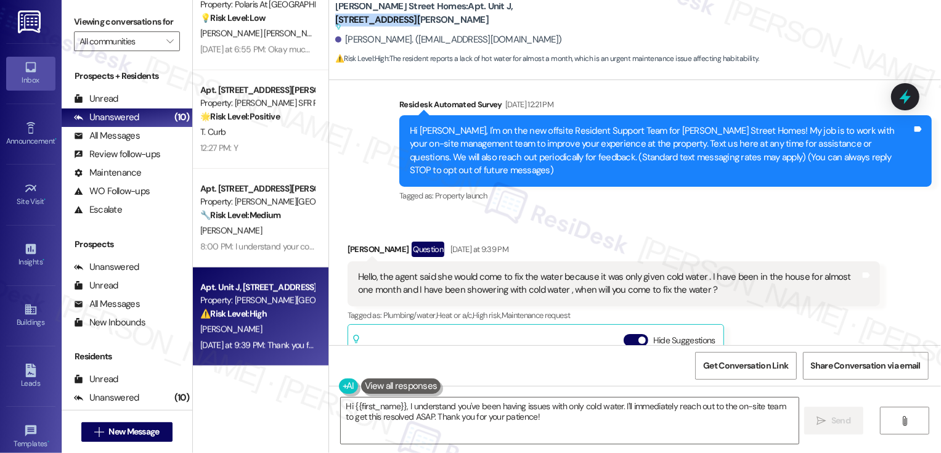
drag, startPoint x: 467, startPoint y: 12, endPoint x: 602, endPoint y: 9, distance: 135.5
click at [602, 9] on div "Maddox Street Homes: Apt. Unit J, 164 Maddox Street Suggested actions and notes…" at bounding box center [637, 34] width 605 height 62
copy b "164 Maddox Street"
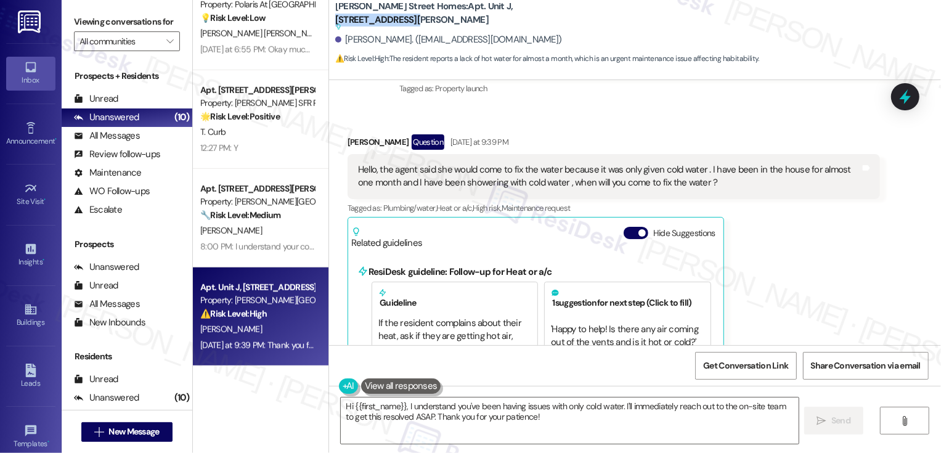
scroll to position [196, 0]
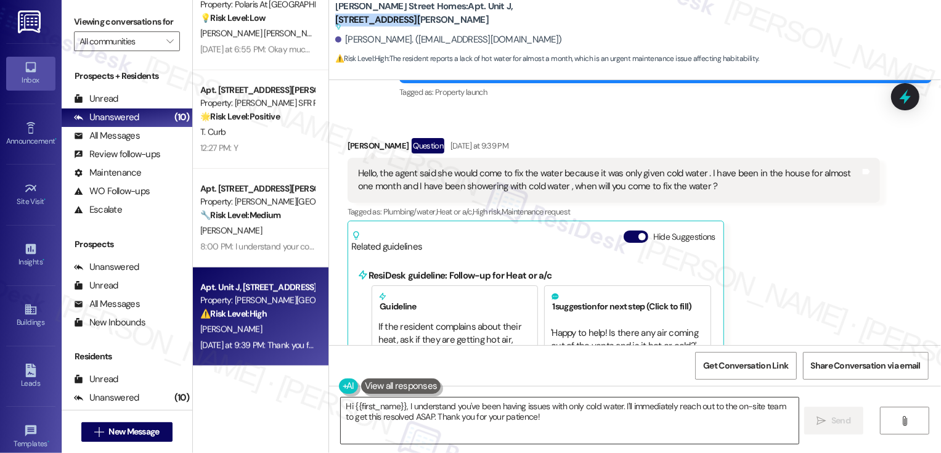
click at [402, 405] on textarea "Hi {{first_name}}, I understand you've been having issues with only cold water.…" at bounding box center [570, 420] width 458 height 46
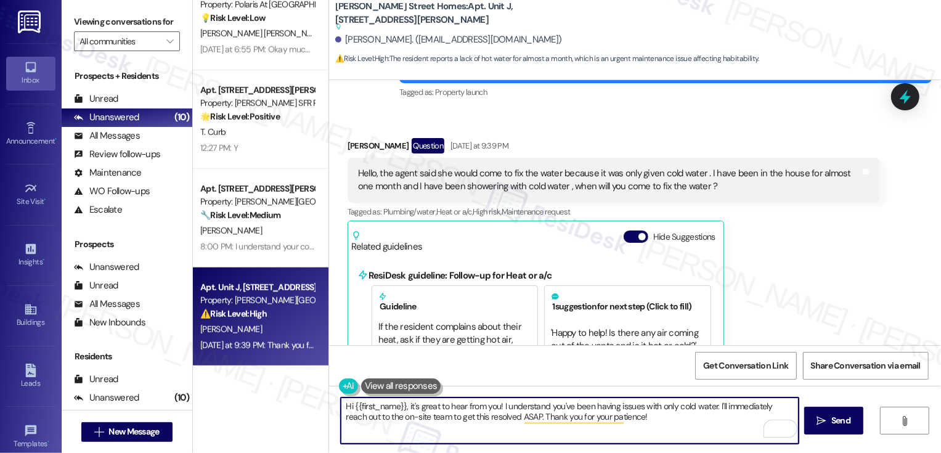
drag, startPoint x: 711, startPoint y: 405, endPoint x: 722, endPoint y: 428, distance: 25.3
click at [722, 428] on textarea "Hi {{first_name}}, it's great to hear from you! I understand you've been having…" at bounding box center [570, 420] width 458 height 46
paste textarea "’s great to hear from you! I understand you’ve been dealing with only cold wate…"
click at [629, 431] on textarea "Hi {{first_name}}, it’s great to hear from you! I understand you’ve been dealin…" at bounding box center [570, 420] width 458 height 46
click at [838, 424] on span "Send" at bounding box center [840, 420] width 19 height 13
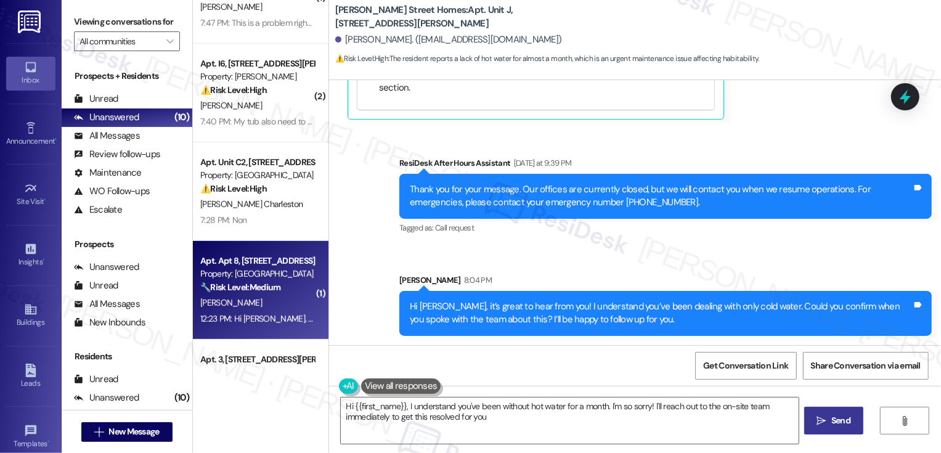
scroll to position [248, 0]
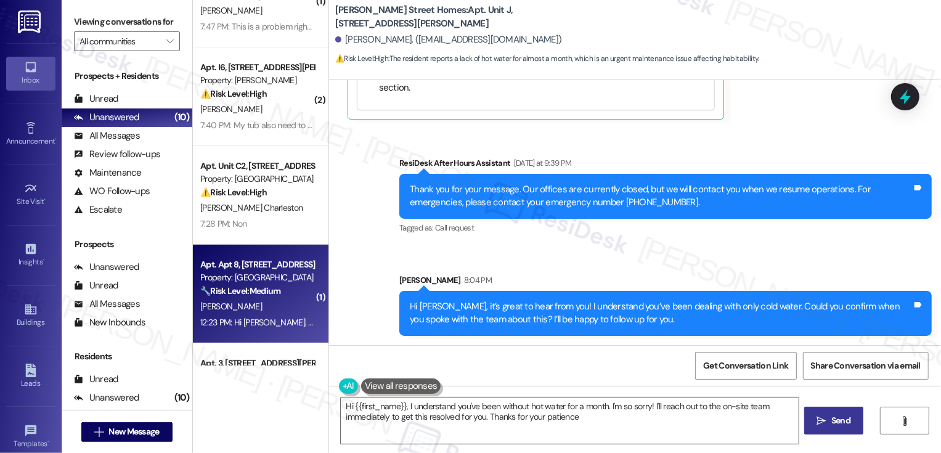
type textarea "Hi {{first_name}}, I understand you've been without hot water for a month. I'm …"
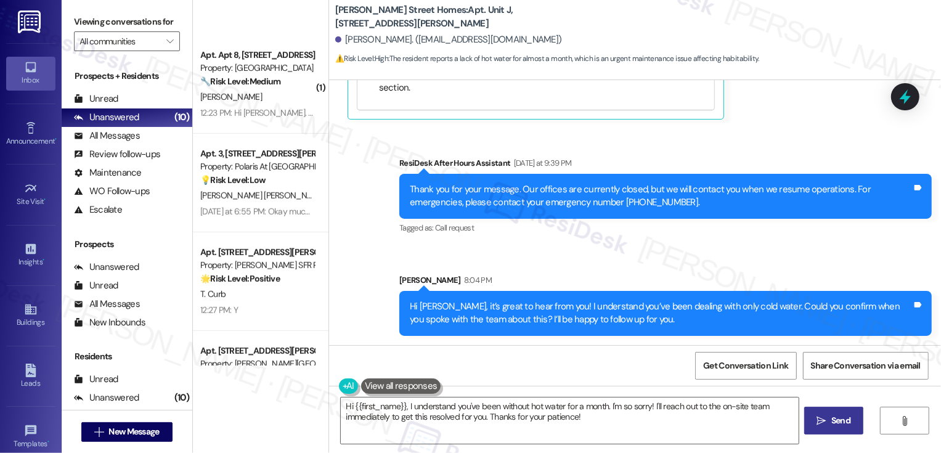
scroll to position [620, 0]
